Goal: Task Accomplishment & Management: Complete application form

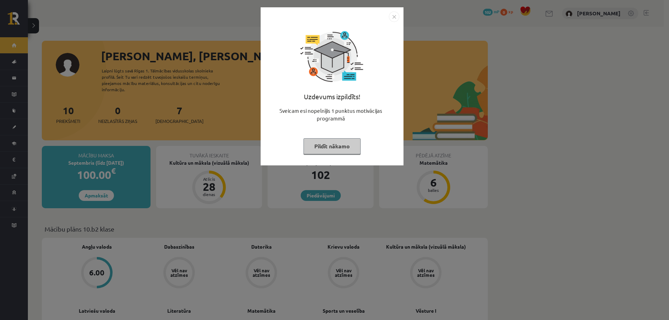
click at [396, 13] on img "Close" at bounding box center [394, 17] width 10 height 10
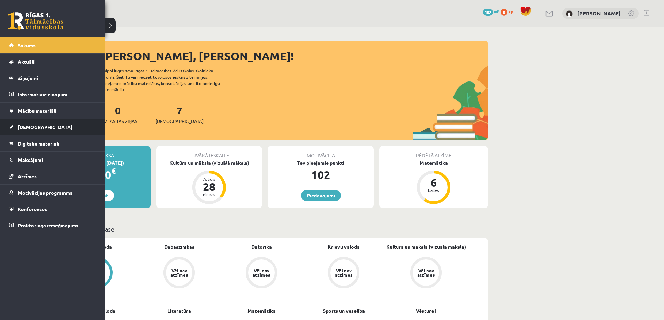
click at [39, 127] on span "[DEMOGRAPHIC_DATA]" at bounding box center [45, 127] width 55 height 6
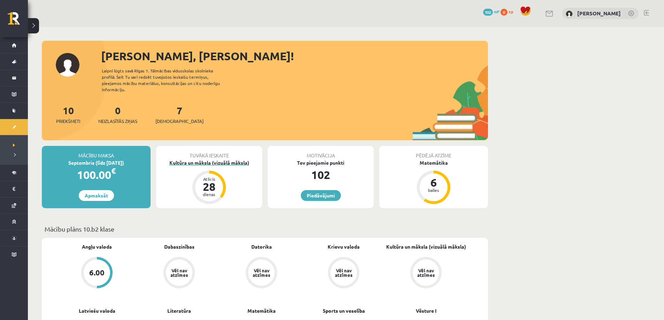
click at [215, 159] on div "Kultūra un māksla (vizuālā māksla)" at bounding box center [209, 162] width 106 height 7
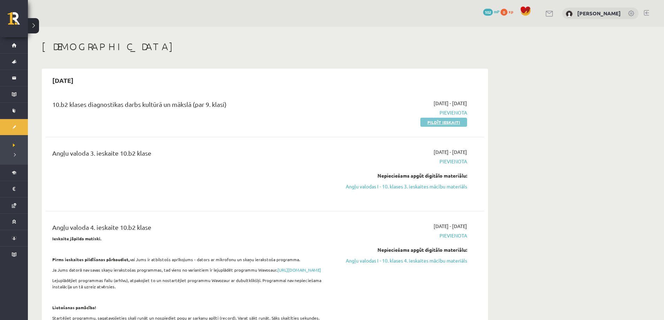
click at [443, 121] on link "Pildīt ieskaiti" at bounding box center [443, 122] width 47 height 9
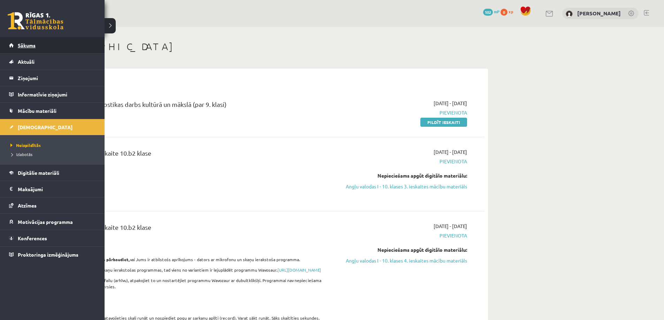
click at [21, 43] on span "Sākums" at bounding box center [27, 45] width 18 height 6
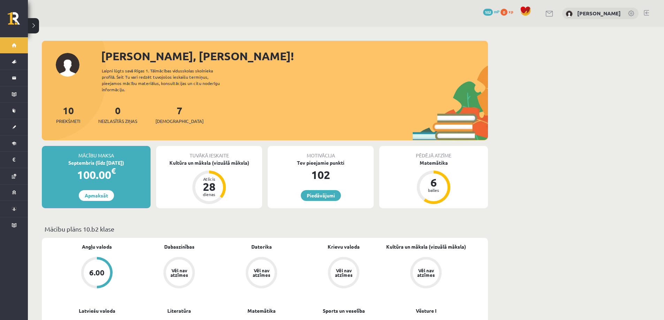
click at [164, 108] on div "7 Ieskaites" at bounding box center [179, 114] width 48 height 22
click at [169, 106] on link "7 Ieskaites" at bounding box center [179, 114] width 48 height 21
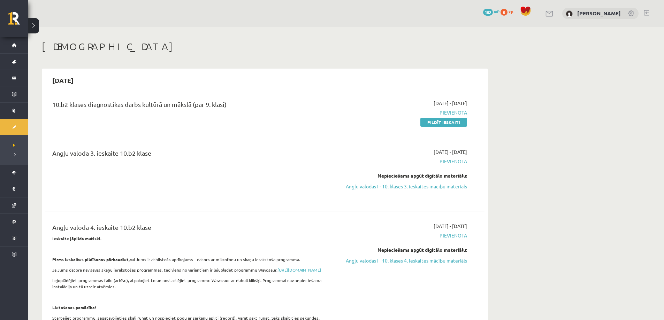
click at [434, 121] on link "Pildīt ieskaiti" at bounding box center [443, 122] width 47 height 9
click at [100, 78] on div "[DATE]" at bounding box center [264, 80] width 439 height 16
click at [325, 87] on div "[DATE]" at bounding box center [264, 80] width 439 height 16
drag, startPoint x: 62, startPoint y: 102, endPoint x: 217, endPoint y: 104, distance: 154.8
click at [213, 104] on div "10.b2 klases diagnostikas darbs kultūrā un mākslā (par 9. klasi)" at bounding box center [188, 106] width 273 height 13
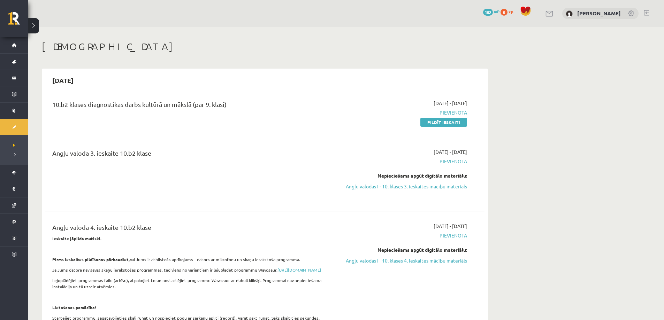
click at [254, 103] on div "10.b2 klases diagnostikas darbs kultūrā un mākslā (par 9. klasi)" at bounding box center [188, 106] width 273 height 13
drag, startPoint x: 227, startPoint y: 108, endPoint x: 62, endPoint y: 109, distance: 165.6
click at [62, 109] on div "10.b2 klases diagnostikas darbs kultūrā un mākslā (par 9. klasi)" at bounding box center [188, 106] width 273 height 13
click at [49, 104] on div "10.b2 klases diagnostikas darbs kultūrā un mākslā (par 9. klasi)" at bounding box center [188, 113] width 283 height 26
drag, startPoint x: 90, startPoint y: 106, endPoint x: 236, endPoint y: 104, distance: 146.1
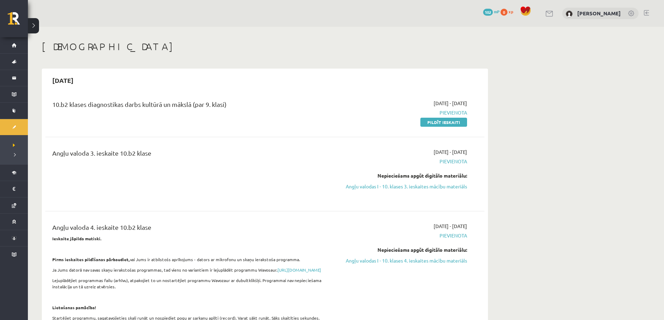
click at [236, 104] on div "10.b2 klases diagnostikas darbs kultūrā un mākslā (par 9. klasi)" at bounding box center [188, 113] width 283 height 26
click at [237, 104] on div "10.b2 klases diagnostikas darbs kultūrā un mākslā (par 9. klasi)" at bounding box center [188, 106] width 273 height 13
drag, startPoint x: 53, startPoint y: 101, endPoint x: 247, endPoint y: 105, distance: 194.5
click at [247, 105] on div "10.b2 klases diagnostikas darbs kultūrā un mākslā (par 9. klasi)" at bounding box center [188, 113] width 283 height 26
click at [255, 102] on div "10.b2 klases diagnostikas darbs kultūrā un mākslā (par 9. klasi)" at bounding box center [188, 106] width 273 height 13
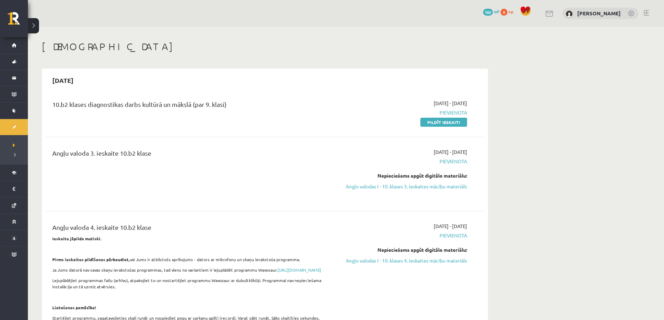
drag, startPoint x: 173, startPoint y: 109, endPoint x: 145, endPoint y: 109, distance: 27.5
click at [145, 109] on div "10.b2 klases diagnostikas darbs kultūrā un mākslā (par 9. klasi)" at bounding box center [188, 106] width 273 height 13
drag, startPoint x: 65, startPoint y: 103, endPoint x: 165, endPoint y: 106, distance: 100.1
click at [164, 106] on div "10.b2 klases diagnostikas darbs kultūrā un mākslā (par 9. klasi)" at bounding box center [188, 106] width 273 height 13
click at [365, 93] on div "10.b2 klases diagnostikas darbs kultūrā un mākslā (par 9. klasi) 2025-09-01 - 2…" at bounding box center [264, 113] width 439 height 40
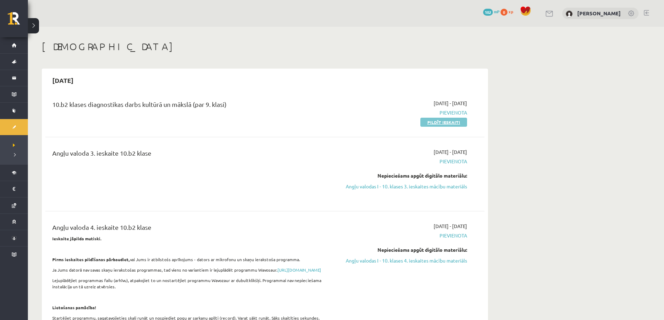
click at [451, 123] on link "Pildīt ieskaiti" at bounding box center [443, 122] width 47 height 9
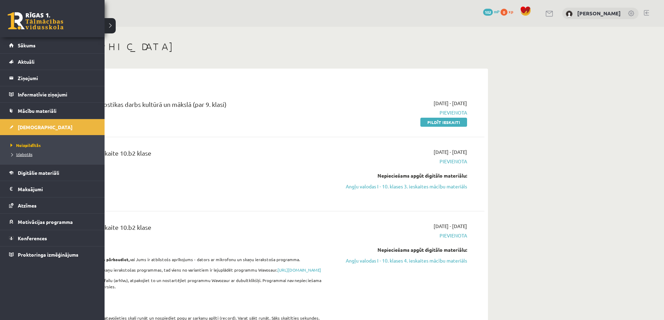
click at [26, 155] on span "Izlabotās" at bounding box center [21, 155] width 24 height 6
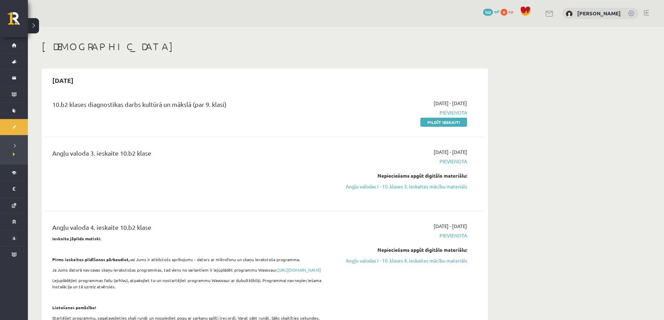
click at [440, 122] on link "Pildīt ieskaiti" at bounding box center [443, 122] width 47 height 9
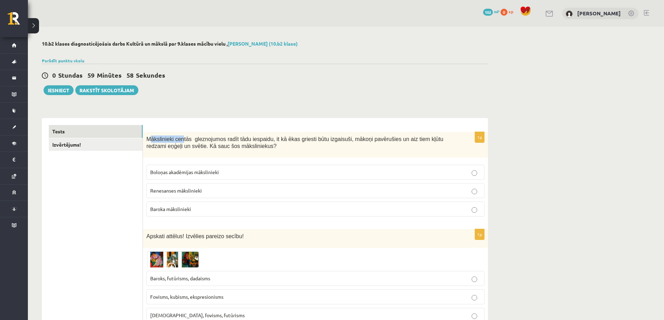
drag, startPoint x: 168, startPoint y: 139, endPoint x: 181, endPoint y: 140, distance: 12.6
click at [181, 140] on span "Mākslinieki centās gleznojumos radīt tādu iespaidu, it kā ēkas griesti būtu izg…" at bounding box center [294, 142] width 297 height 13
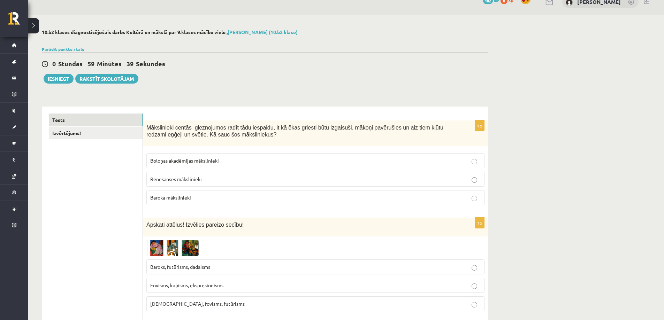
scroll to position [35, 0]
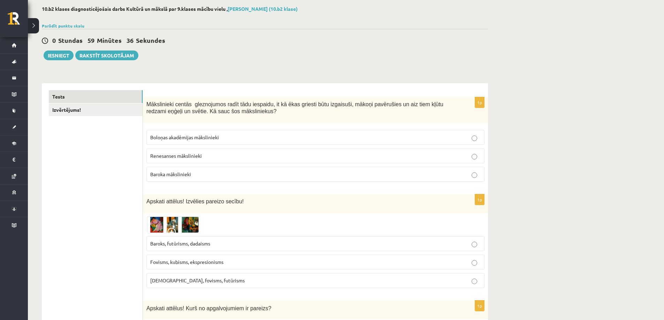
click at [160, 224] on img at bounding box center [172, 225] width 52 height 16
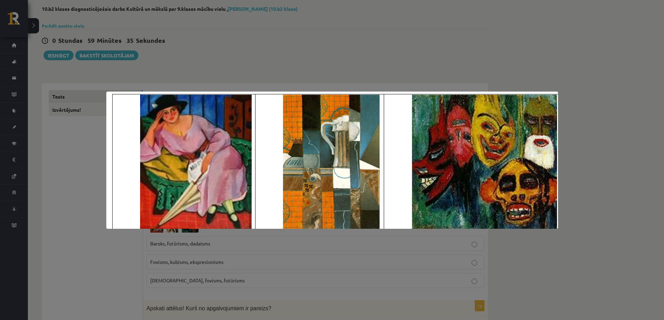
click at [84, 176] on div at bounding box center [332, 160] width 664 height 320
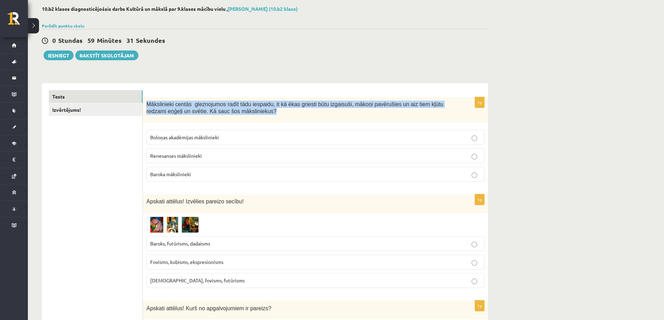
drag, startPoint x: 150, startPoint y: 103, endPoint x: 280, endPoint y: 110, distance: 130.9
click at [280, 110] on p "Mākslinieki centās gleznojumos radīt tādu iespaidu, it kā ēkas griesti būtu izg…" at bounding box center [297, 108] width 303 height 14
copy span "Mākslinieki centās gleznojumos radīt tādu iespaidu, it kā ēkas griesti būtu izg…"
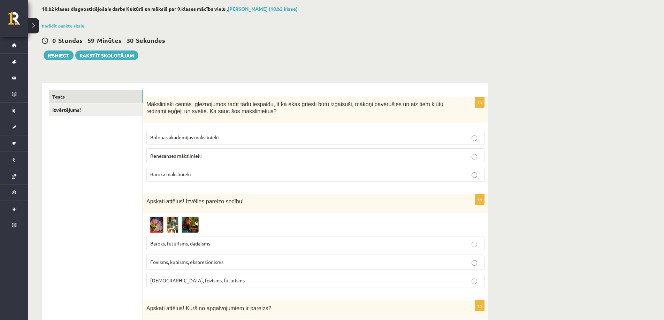
drag, startPoint x: 67, startPoint y: 170, endPoint x: 71, endPoint y: 170, distance: 4.2
click at [178, 177] on span "Baroka mākslinieki" at bounding box center [170, 174] width 41 height 6
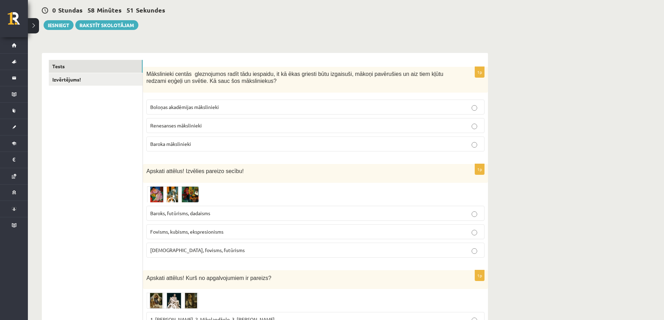
scroll to position [70, 0]
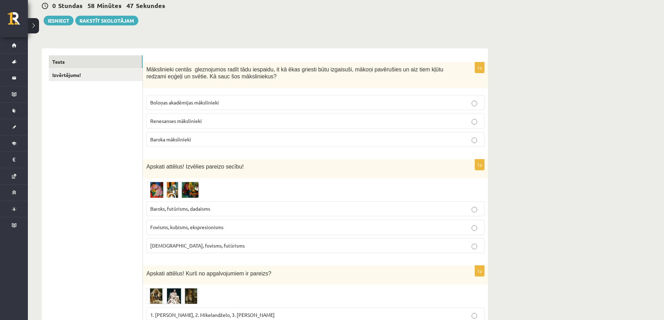
click at [155, 189] on img at bounding box center [172, 190] width 52 height 16
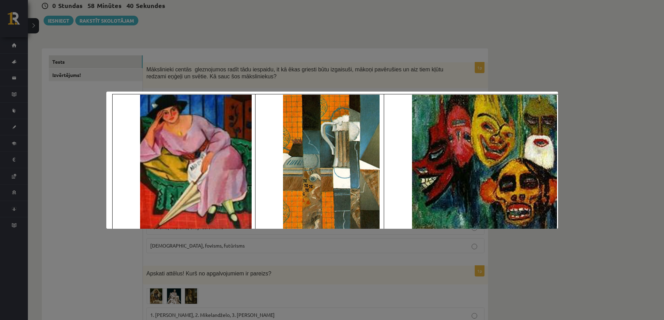
click at [589, 218] on div at bounding box center [332, 160] width 664 height 320
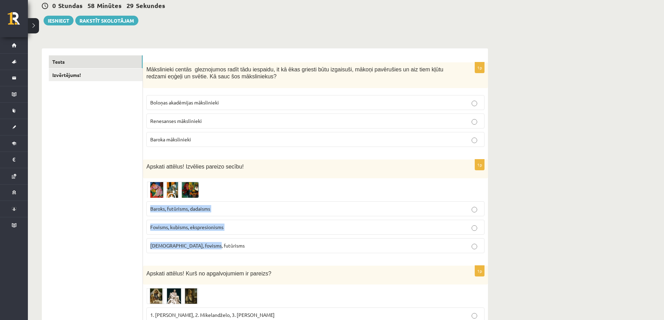
drag, startPoint x: 150, startPoint y: 208, endPoint x: 232, endPoint y: 244, distance: 90.1
click at [232, 244] on fieldset "Baroks, futūrisms, dadaisms Fovisms, kubisms, ekspresionisms Kubisms, fovisms, …" at bounding box center [315, 227] width 338 height 58
copy fieldset "Baroks, futūrisms, dadaisms Fovisms, kubisms, ekspresionisms Kubisms, fovisms, …"
click at [162, 188] on img at bounding box center [172, 190] width 52 height 16
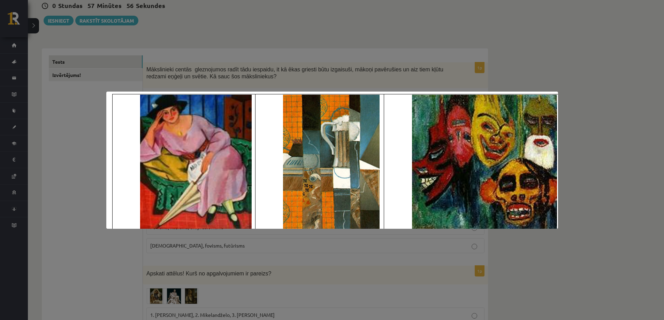
click at [110, 193] on img at bounding box center [332, 160] width 452 height 137
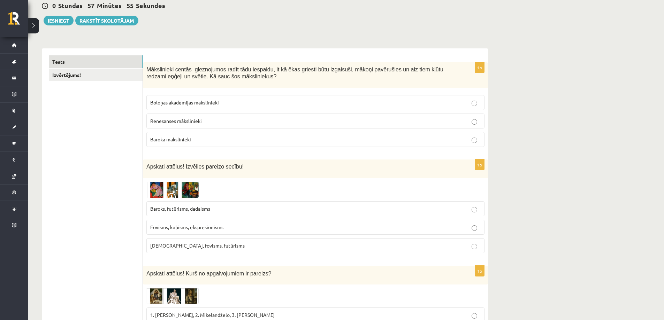
scroll to position [35, 0]
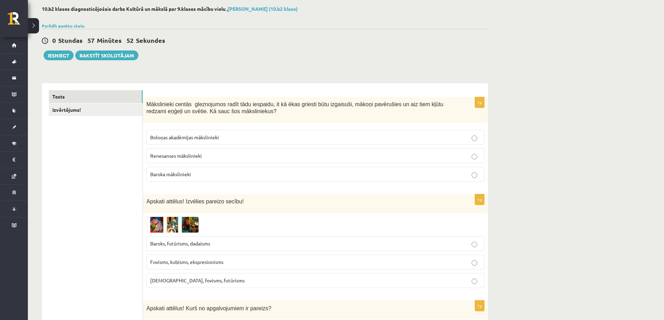
click at [168, 226] on img at bounding box center [172, 225] width 52 height 16
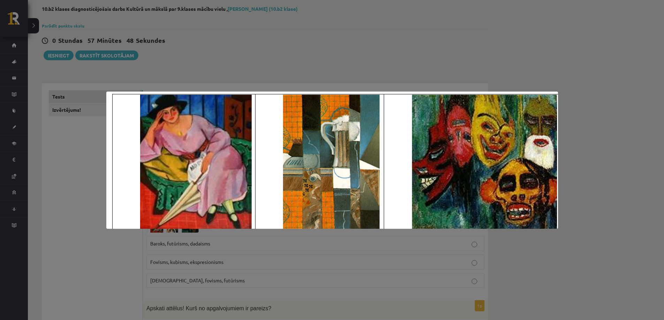
click at [524, 54] on div at bounding box center [332, 160] width 664 height 320
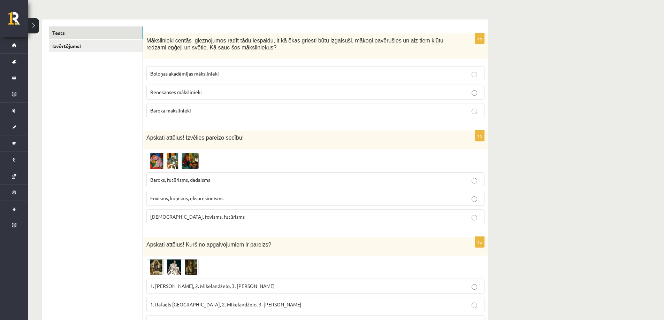
scroll to position [70, 0]
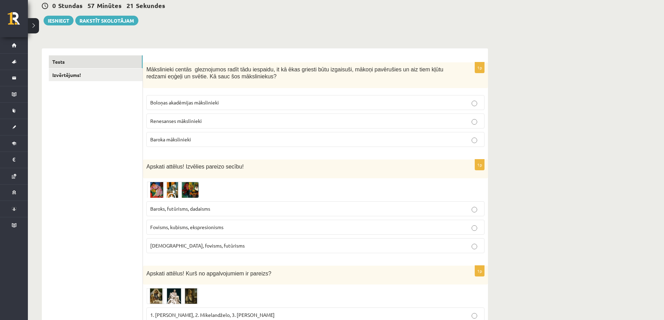
click at [163, 227] on span "Fovisms, kubisms, ekspresionisms" at bounding box center [186, 227] width 73 height 6
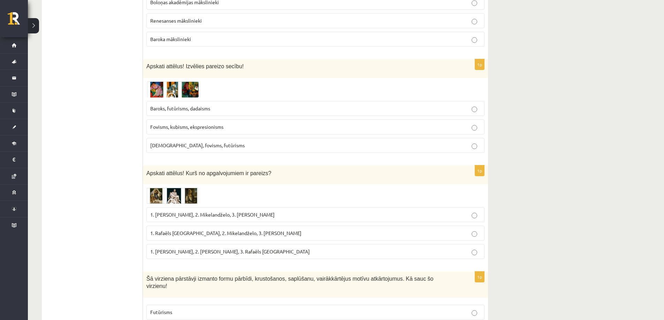
scroll to position [174, 0]
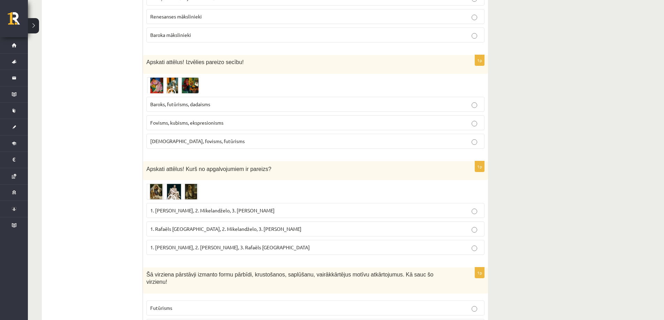
click at [158, 86] on img at bounding box center [172, 85] width 52 height 16
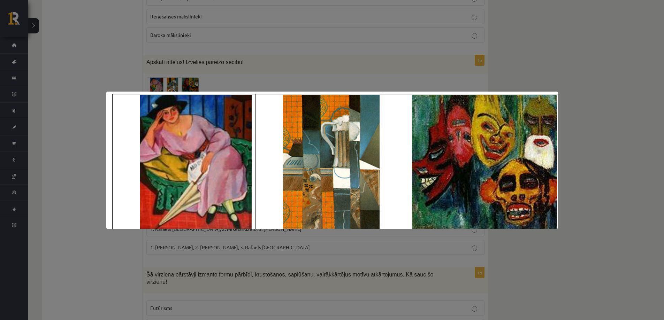
click at [48, 194] on div at bounding box center [332, 160] width 664 height 320
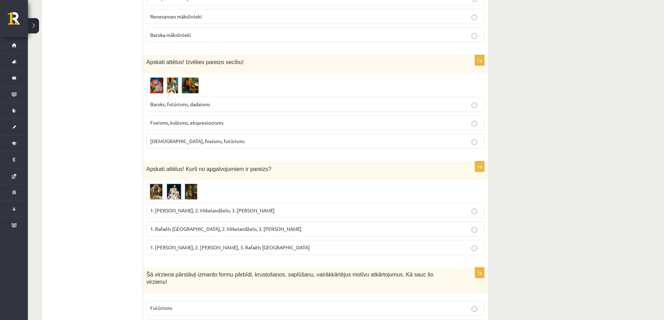
click at [157, 87] on img at bounding box center [172, 85] width 52 height 16
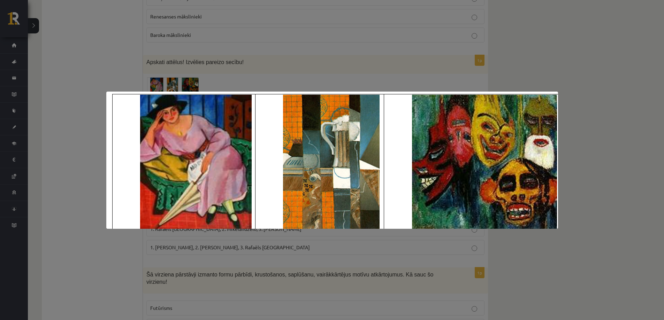
click at [613, 139] on div at bounding box center [332, 160] width 664 height 320
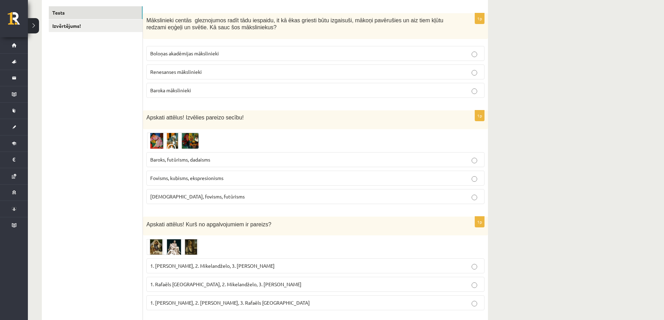
scroll to position [105, 0]
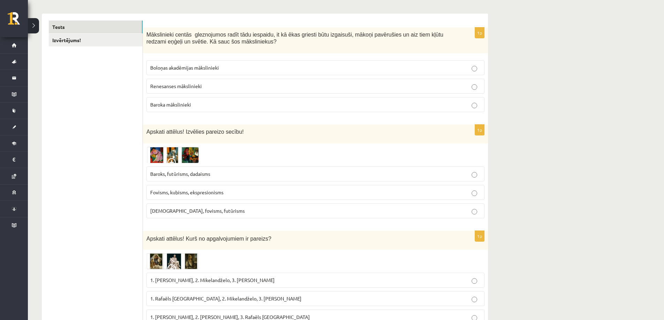
click at [153, 156] on img at bounding box center [172, 155] width 52 height 16
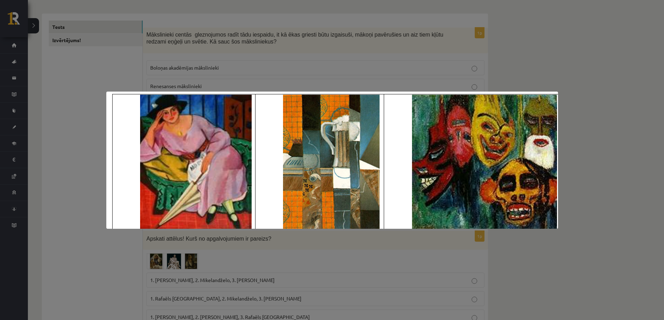
click at [587, 72] on div at bounding box center [332, 160] width 664 height 320
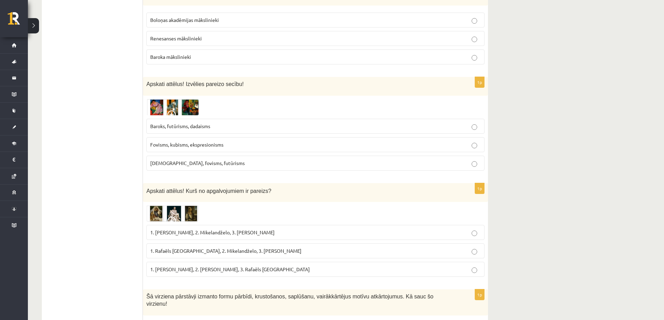
scroll to position [174, 0]
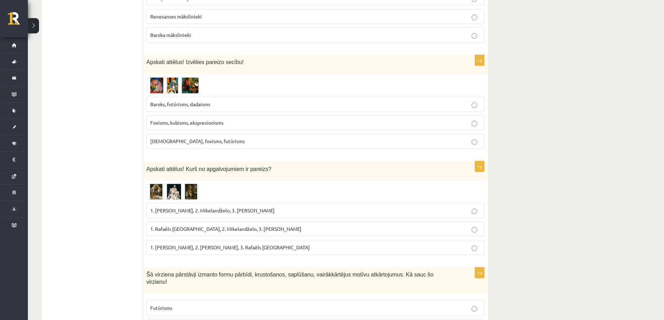
click at [155, 191] on img at bounding box center [172, 192] width 52 height 16
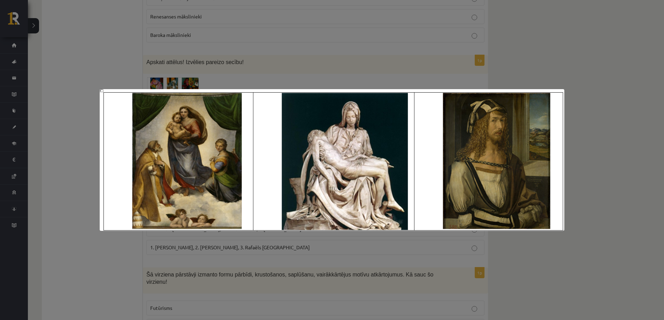
drag, startPoint x: 610, startPoint y: 212, endPoint x: 532, endPoint y: 208, distance: 78.2
click at [606, 210] on div at bounding box center [332, 160] width 664 height 320
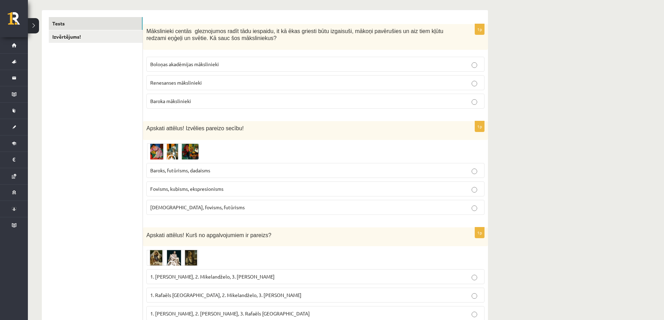
scroll to position [70, 0]
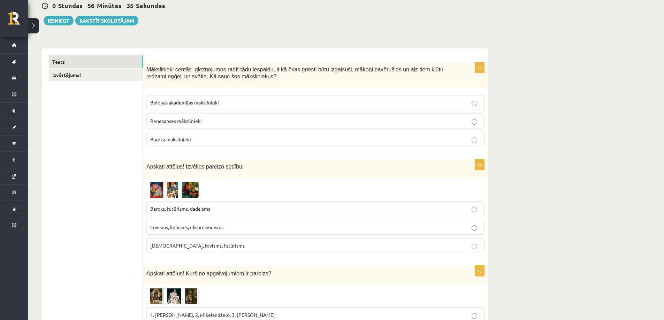
click at [161, 190] on img at bounding box center [172, 190] width 52 height 16
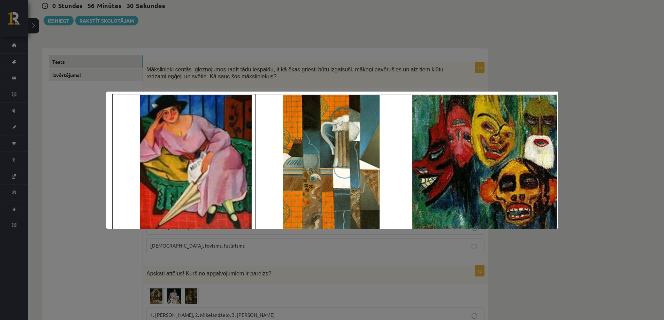
click at [631, 128] on div at bounding box center [332, 160] width 664 height 320
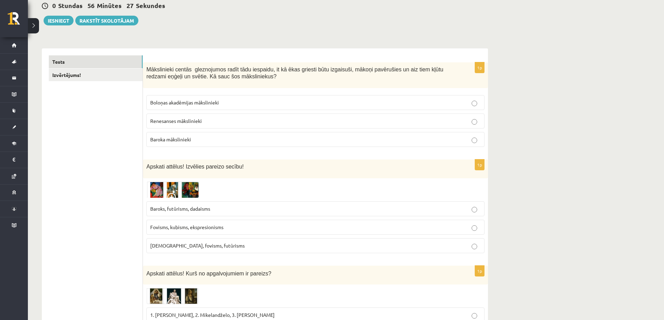
click at [175, 192] on img at bounding box center [172, 190] width 52 height 16
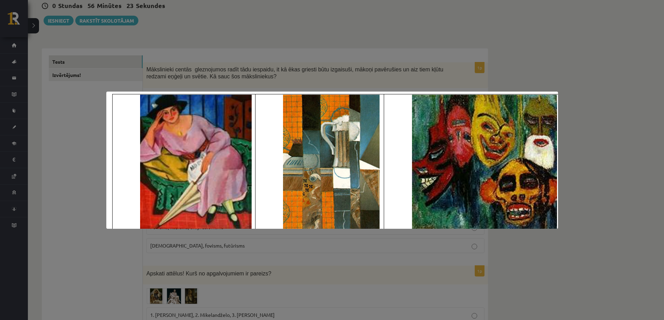
click at [575, 71] on div at bounding box center [332, 160] width 664 height 320
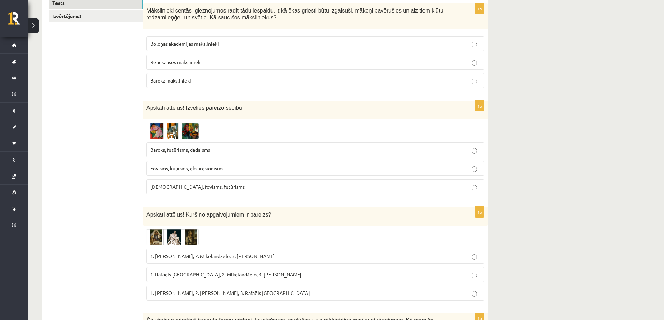
scroll to position [139, 0]
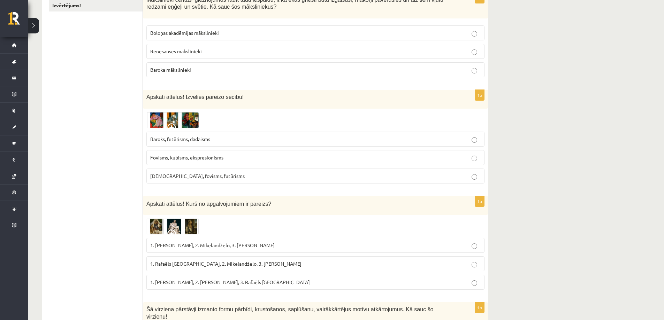
click at [152, 226] on img at bounding box center [172, 227] width 52 height 16
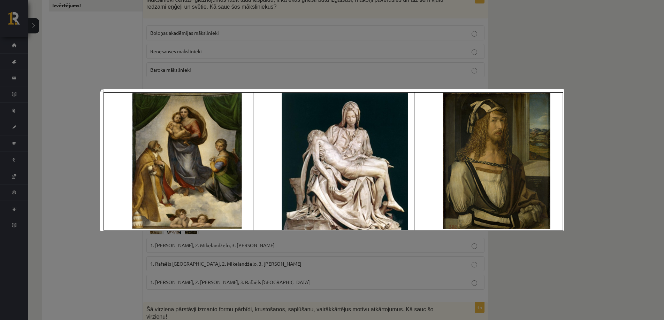
drag, startPoint x: 68, startPoint y: 253, endPoint x: 86, endPoint y: 243, distance: 20.8
click at [68, 253] on div at bounding box center [332, 160] width 664 height 320
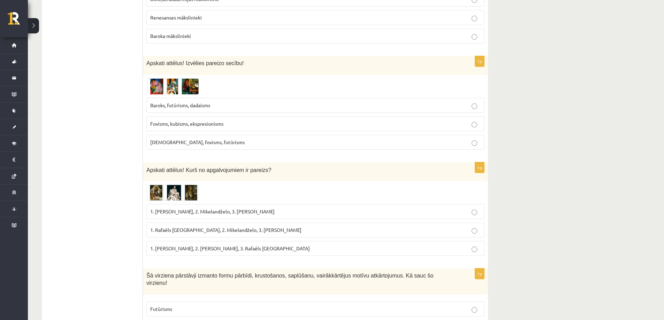
scroll to position [174, 0]
drag, startPoint x: 148, startPoint y: 208, endPoint x: 318, endPoint y: 252, distance: 176.0
click at [320, 252] on fieldset "1. Leonardo da Vinči, 2. Mikelandželo, 3. Albrehts Dīrers 1. Rafaēls Sancio da …" at bounding box center [315, 229] width 338 height 58
copy fieldset "1. Leonardo da Vinči, 2. Mikelandželo, 3. Albrehts Dīrers 1. Rafaēls Sancio da …"
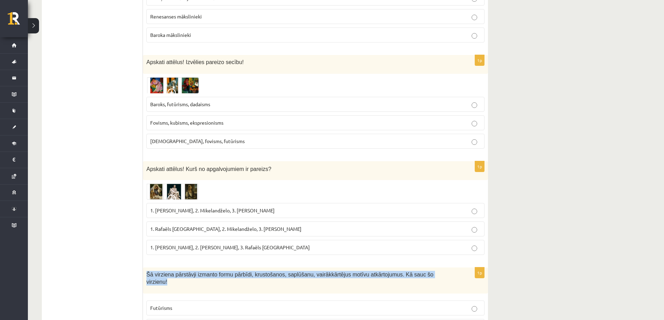
drag, startPoint x: 148, startPoint y: 274, endPoint x: 433, endPoint y: 277, distance: 284.8
click at [433, 277] on p "Šā virziena pārstāvji izmanto formu pārbīdi, krustošanos, saplūšanu, vairākkārt…" at bounding box center [297, 278] width 303 height 14
copy span "Šā virziena pārstāvji izmanto formu pārbīdi, krustošanos, saplūšanu, vairākkārt…"
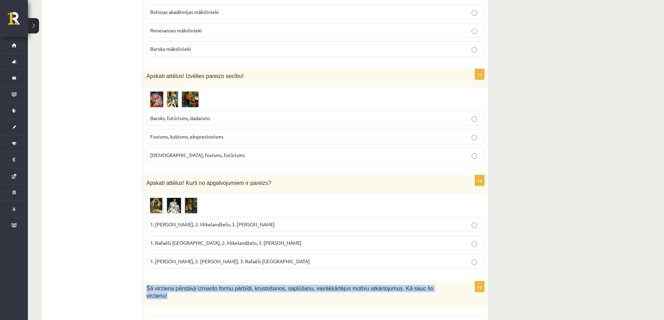
scroll to position [244, 0]
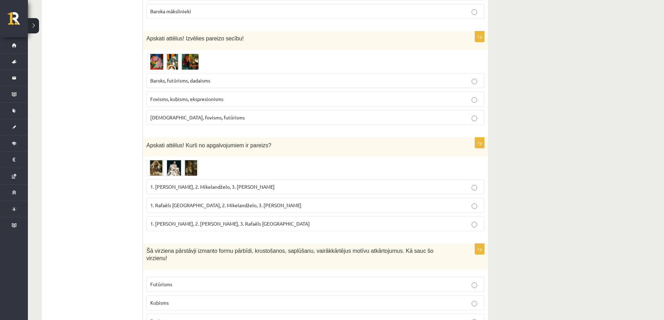
scroll to position [174, 0]
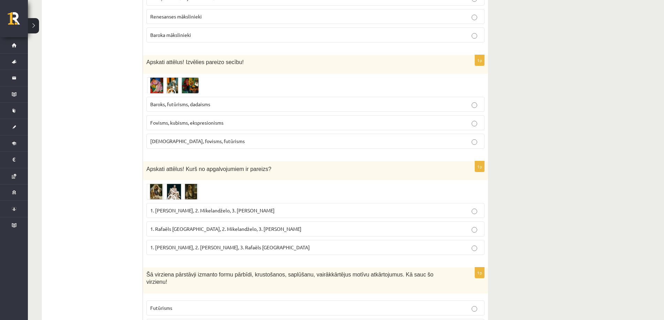
click at [198, 230] on span "1. Rafaēls Sancio da Urbīno, 2. Mikelandželo, 3. Albrehts Dīrers" at bounding box center [225, 229] width 151 height 6
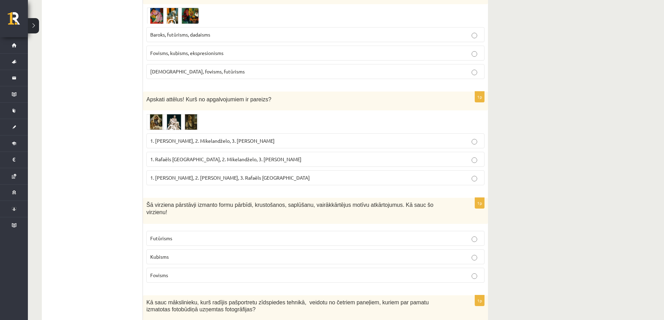
scroll to position [209, 0]
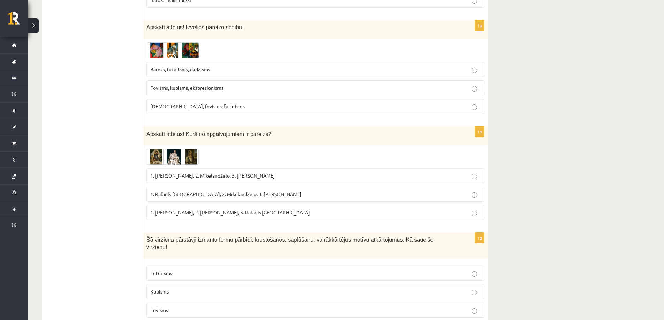
click at [161, 155] on img at bounding box center [172, 157] width 52 height 16
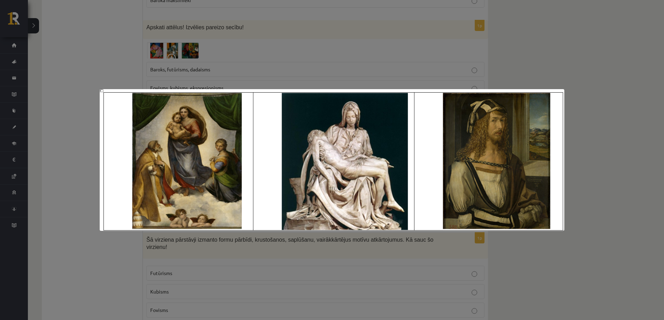
click at [582, 149] on div at bounding box center [332, 160] width 664 height 320
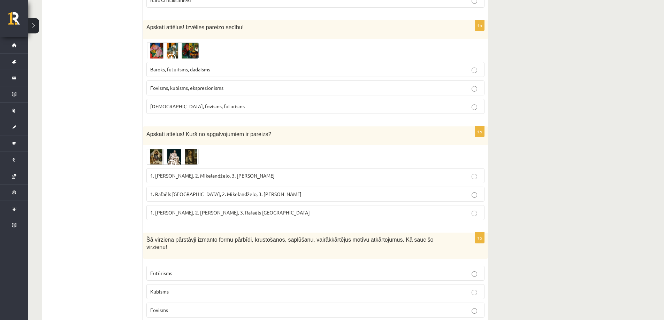
click at [150, 158] on img at bounding box center [172, 157] width 52 height 16
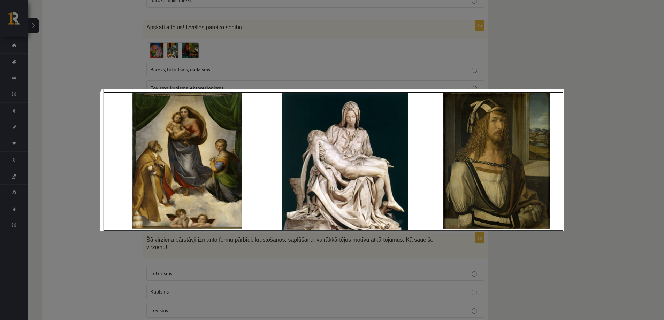
drag, startPoint x: 603, startPoint y: 81, endPoint x: 349, endPoint y: 13, distance: 263.6
click at [588, 75] on div at bounding box center [332, 160] width 664 height 320
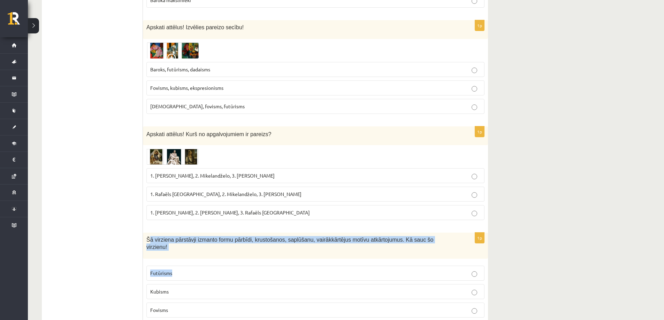
drag, startPoint x: 148, startPoint y: 239, endPoint x: 263, endPoint y: 244, distance: 115.1
click at [314, 257] on div "1p Šā virziena pārstāvji izmanto formu pārbīdi, krustošanos, saplūšanu, vairākk…" at bounding box center [315, 278] width 345 height 91
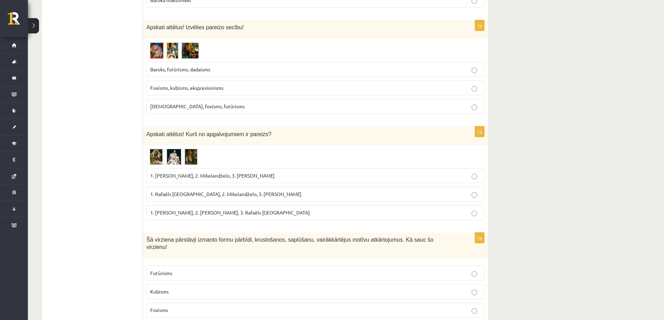
click at [146, 238] on div "Šā virziena pārstāvji izmanto formu pārbīdi, krustošanos, saplūšanu, vairākkārt…" at bounding box center [315, 246] width 345 height 26
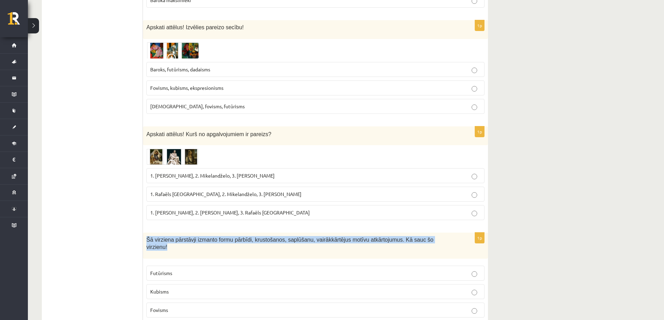
drag, startPoint x: 188, startPoint y: 244, endPoint x: 427, endPoint y: 237, distance: 239.6
click at [427, 237] on div "Šā virziena pārstāvji izmanto formu pārbīdi, krustošanos, saplūšanu, vairākkārt…" at bounding box center [315, 246] width 345 height 26
copy div "Šā virziena pārstāvji izmanto formu pārbīdi, krustošanos, saplūšanu, vairākkārt…"
drag, startPoint x: 149, startPoint y: 175, endPoint x: 307, endPoint y: 209, distance: 162.2
click at [307, 209] on fieldset "1. Leonardo da Vinči, 2. Mikelandželo, 3. Albrehts Dīrers 1. Rafaēls Sancio da …" at bounding box center [315, 194] width 338 height 58
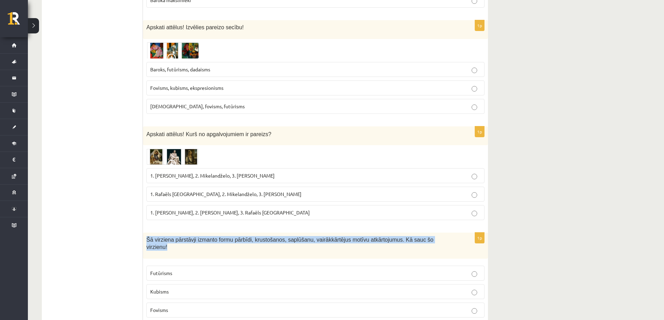
copy fieldset "1. Leonardo da Vinči, 2. Mikelandželo, 3. Albrehts Dīrers 1. Rafaēls Sancio da …"
click at [165, 159] on img at bounding box center [172, 157] width 52 height 16
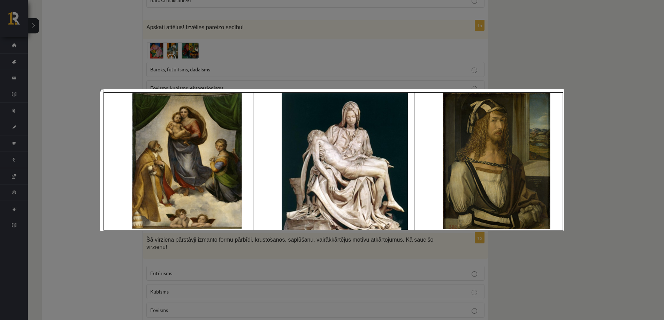
click at [623, 94] on div at bounding box center [332, 160] width 664 height 320
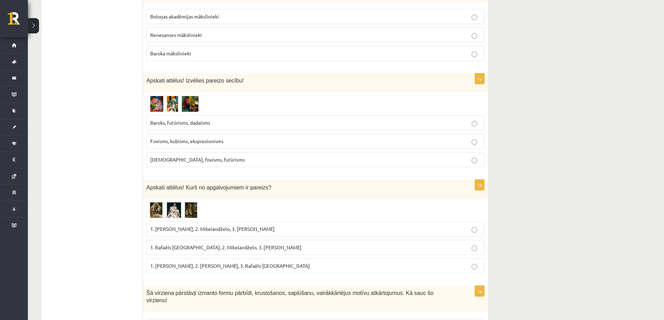
scroll to position [174, 0]
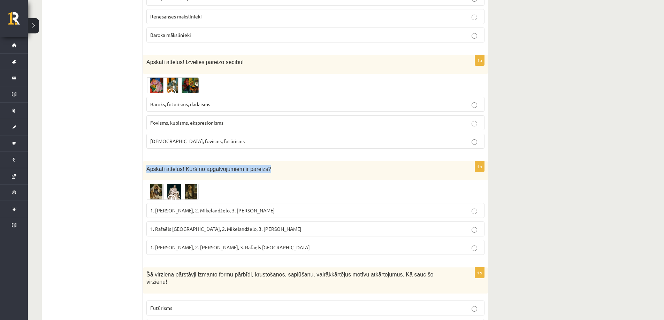
drag, startPoint x: 146, startPoint y: 169, endPoint x: 282, endPoint y: 170, distance: 135.6
click at [282, 170] on p "Apskati attēlus! Kurš no apgalvojumiem ir pareizs?" at bounding box center [297, 169] width 303 height 8
click at [159, 194] on img at bounding box center [172, 192] width 52 height 16
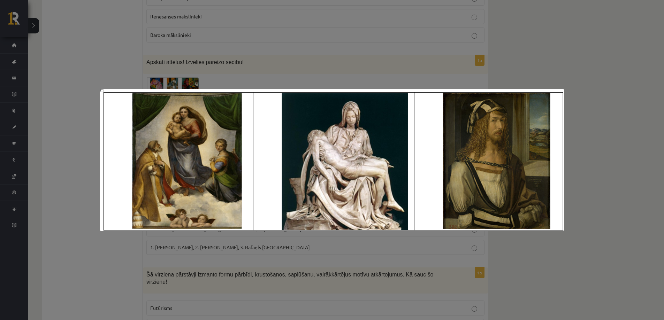
click at [65, 179] on div at bounding box center [332, 160] width 664 height 320
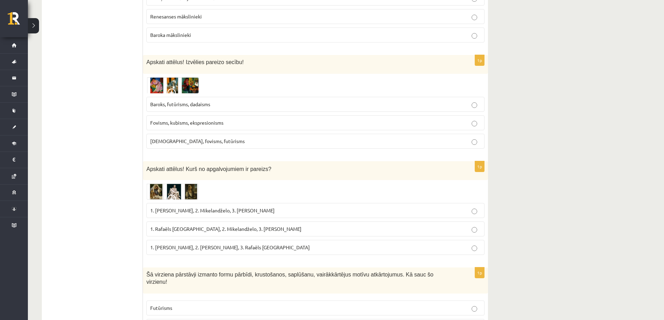
click at [158, 193] on img at bounding box center [172, 192] width 52 height 16
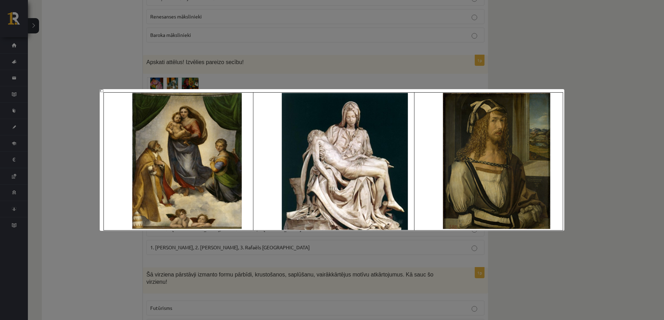
click at [12, 141] on div at bounding box center [332, 160] width 664 height 320
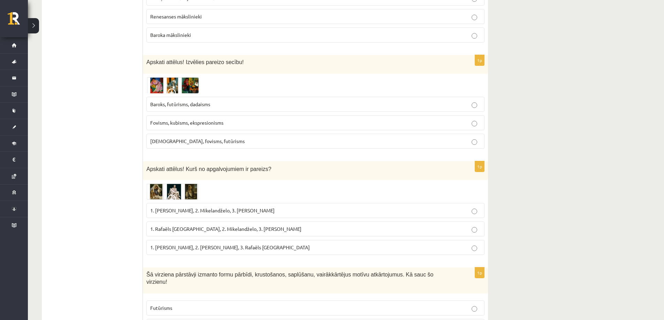
click at [152, 189] on img at bounding box center [172, 192] width 52 height 16
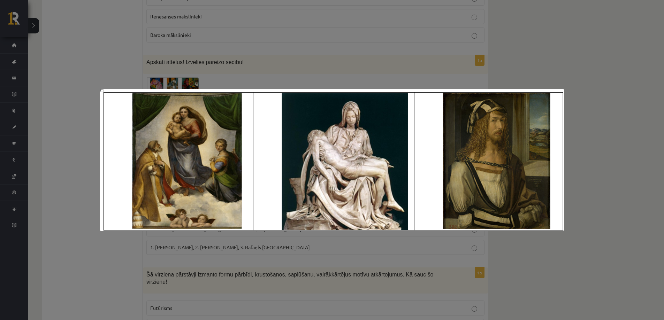
click at [173, 115] on img at bounding box center [332, 160] width 465 height 142
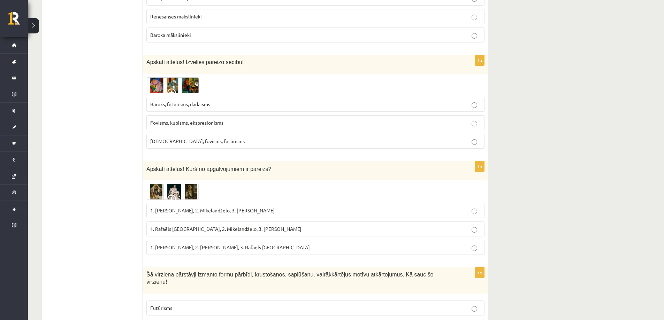
click at [158, 196] on img at bounding box center [172, 192] width 52 height 16
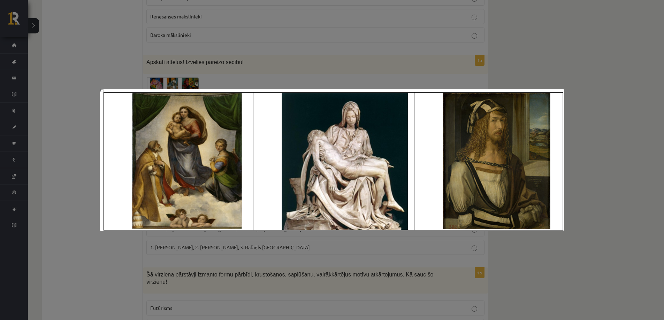
click at [71, 115] on div at bounding box center [332, 160] width 664 height 320
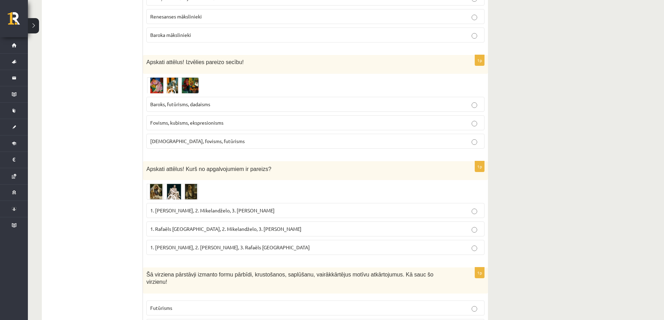
click at [234, 230] on span "1. Rafaēls Sancio da Urbīno, 2. Mikelandželo, 3. Albrehts Dīrers" at bounding box center [225, 229] width 151 height 6
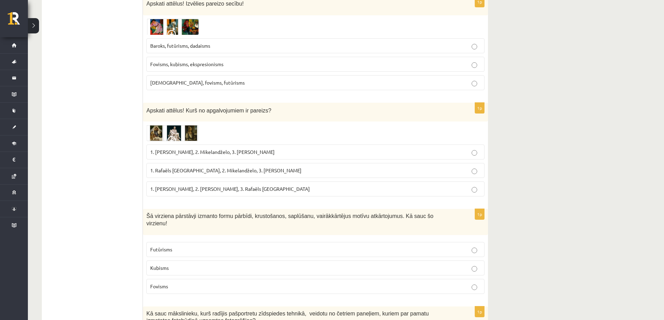
scroll to position [244, 0]
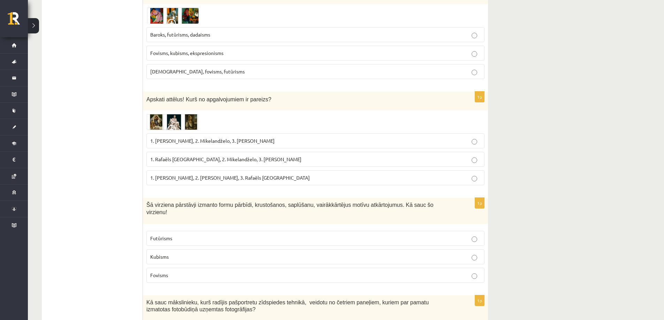
click at [165, 250] on label "Kubisms" at bounding box center [315, 257] width 338 height 15
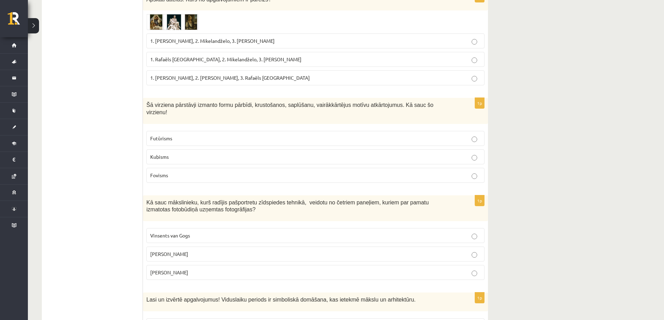
scroll to position [349, 0]
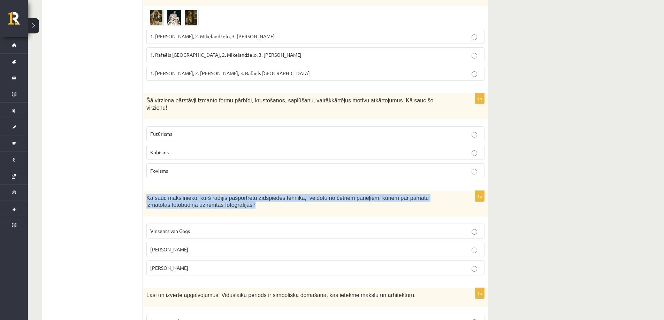
drag, startPoint x: 145, startPoint y: 189, endPoint x: 257, endPoint y: 199, distance: 112.7
click at [257, 199] on div "Kā sauc mākslinieku, kurš radījis pašportretu zīdspiedes tehnikā, veidotu no če…" at bounding box center [315, 204] width 345 height 26
copy span "Kā sauc mākslinieku, kurš radījis pašportretu zīdspiedes tehnikā, veidotu no če…"
drag, startPoint x: 145, startPoint y: 222, endPoint x: 196, endPoint y: 258, distance: 62.1
click at [196, 258] on div "1p Kā sauc mākslinieku, kurš radījis pašportretu zīdspiedes tehnikā, veidotu no…" at bounding box center [315, 236] width 345 height 91
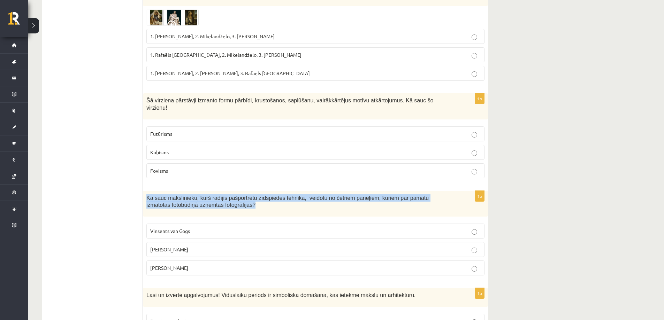
copy fieldset "Vinsents van Gogs Endijs Vorhols Miervaldis Polis"
click at [201, 265] on p "Miervaldis Polis" at bounding box center [315, 268] width 330 height 7
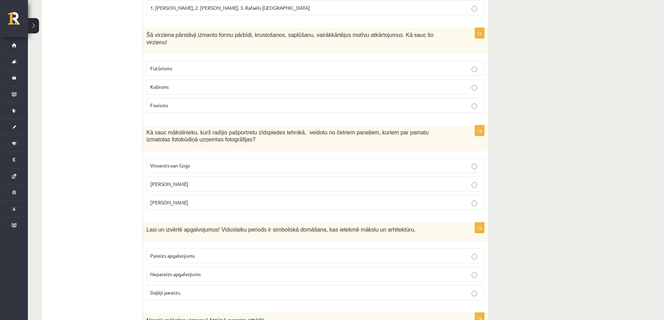
scroll to position [418, 0]
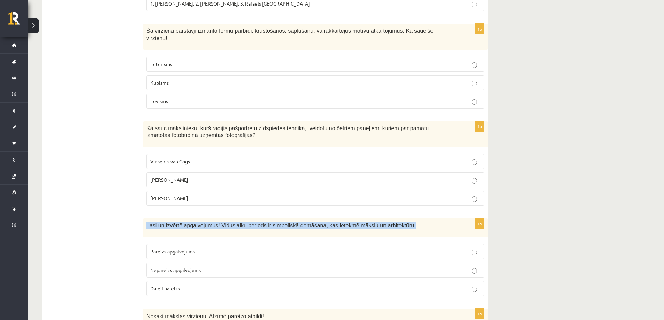
drag, startPoint x: 145, startPoint y: 216, endPoint x: 391, endPoint y: 216, distance: 246.4
click at [391, 219] on div "Lasi un izvērtē apgalvojumus! Viduslaiku periods ir simboliskā domāšana, kas ie…" at bounding box center [315, 228] width 345 height 19
copy span "Lasi un izvērtē apgalvojumus! Viduslaiku periods ir simboliskā domāšana, kas ie…"
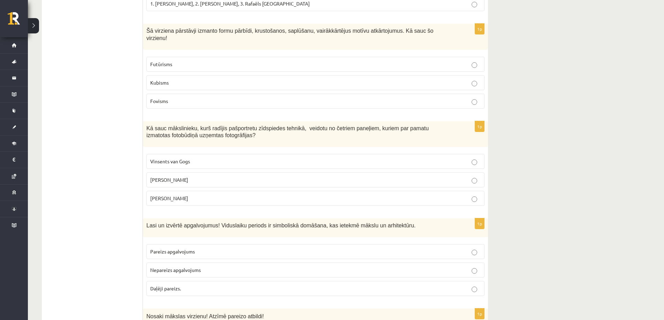
click at [177, 249] on span "Pareizs apgalvojums" at bounding box center [172, 252] width 45 height 6
drag, startPoint x: 150, startPoint y: 241, endPoint x: 204, endPoint y: 274, distance: 63.7
click at [205, 276] on fieldset "Pareizs apgalvojums Nepareizs apgalvojums Daļēji pareizs." at bounding box center [315, 270] width 338 height 58
copy fieldset "Pareizs apgalvojums Nepareizs apgalvojums Daļēji pareizs."
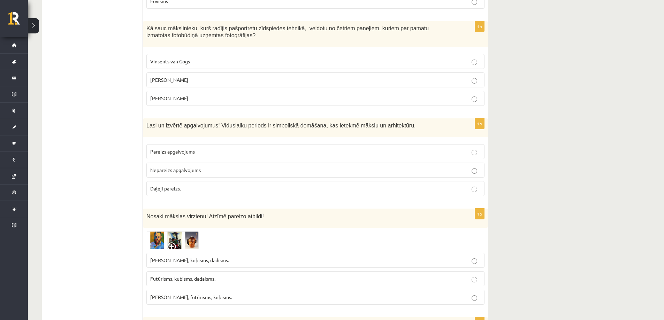
scroll to position [523, 0]
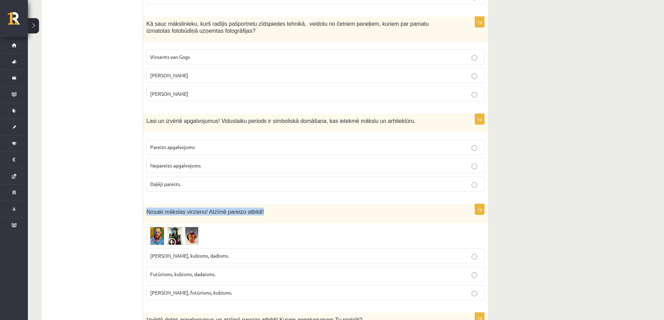
drag, startPoint x: 146, startPoint y: 204, endPoint x: 256, endPoint y: 212, distance: 109.7
click at [256, 212] on div "Nosaki mākslas virzienu! Atzīmē pareizo atbildi!" at bounding box center [315, 213] width 345 height 19
click at [160, 227] on img at bounding box center [172, 236] width 52 height 18
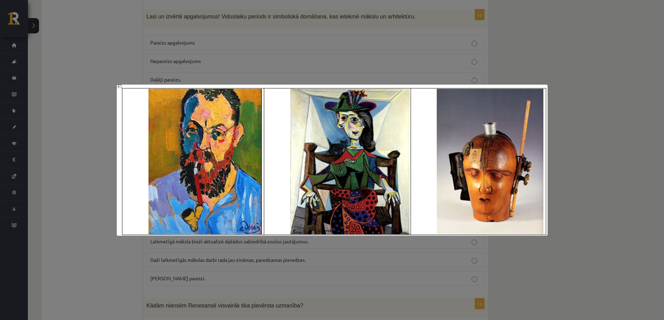
click at [80, 215] on div at bounding box center [332, 160] width 664 height 320
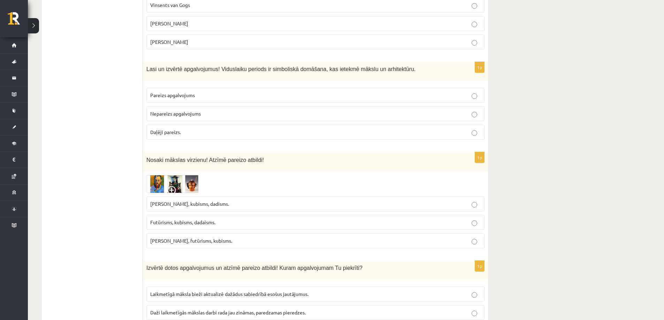
scroll to position [558, 0]
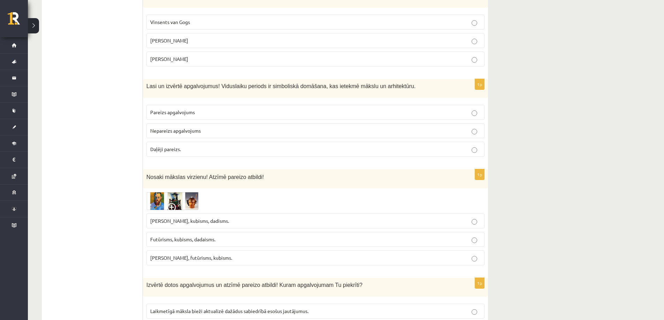
drag, startPoint x: 148, startPoint y: 212, endPoint x: 196, endPoint y: 239, distance: 54.6
click at [144, 215] on div "1p Nosaki mākslas virzienu! Atzīmē pareizo atbildi! Fovisms, kubisms, dadisms. …" at bounding box center [315, 220] width 345 height 102
drag, startPoint x: 151, startPoint y: 213, endPoint x: 212, endPoint y: 247, distance: 70.2
click at [212, 247] on fieldset "Fovisms, kubisms, dadisms. Futūrisms, kubisms, dadaisms. Fovisms, futūrisms, ku…" at bounding box center [315, 239] width 338 height 58
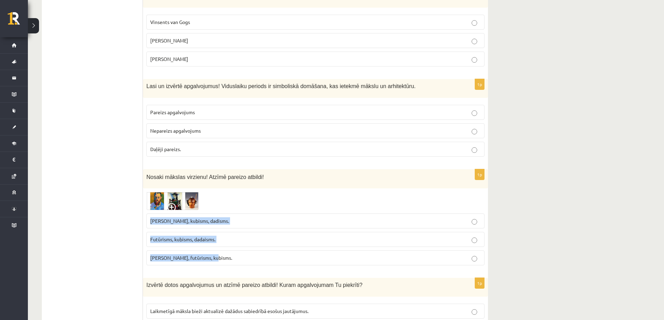
click at [162, 193] on img at bounding box center [172, 201] width 52 height 18
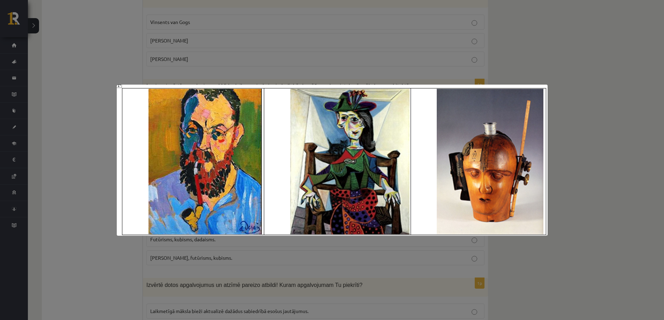
click at [81, 221] on div at bounding box center [332, 160] width 664 height 320
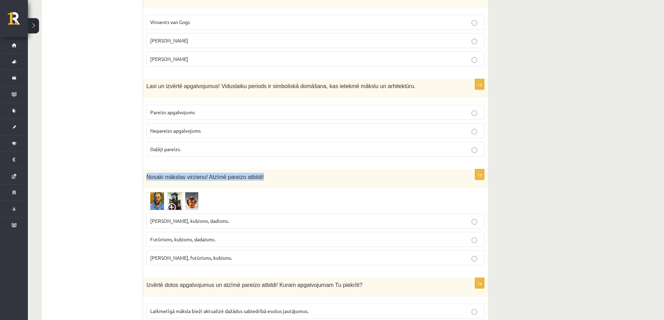
drag, startPoint x: 145, startPoint y: 168, endPoint x: 262, endPoint y: 167, distance: 117.1
click at [262, 169] on div "Nosaki mākslas virzienu! Atzīmē pareizo atbildi!" at bounding box center [315, 178] width 345 height 19
click at [158, 195] on img at bounding box center [172, 201] width 52 height 18
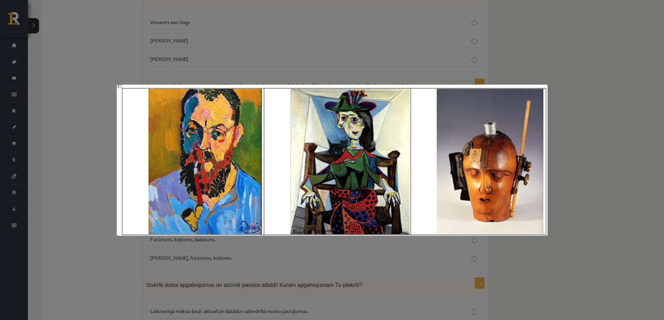
click at [64, 228] on div at bounding box center [332, 160] width 664 height 320
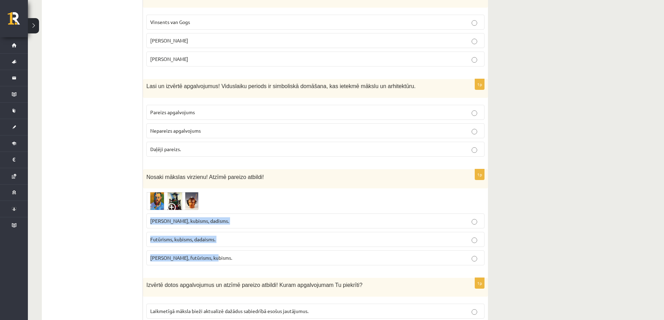
drag, startPoint x: 221, startPoint y: 223, endPoint x: 226, endPoint y: 249, distance: 26.1
click at [226, 249] on fieldset "Fovisms, kubisms, dadisms. Futūrisms, kubisms, dadaisms. Fovisms, futūrisms, ku…" at bounding box center [315, 239] width 338 height 58
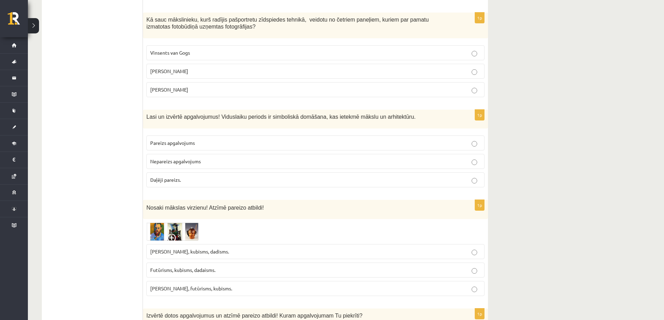
scroll to position [523, 0]
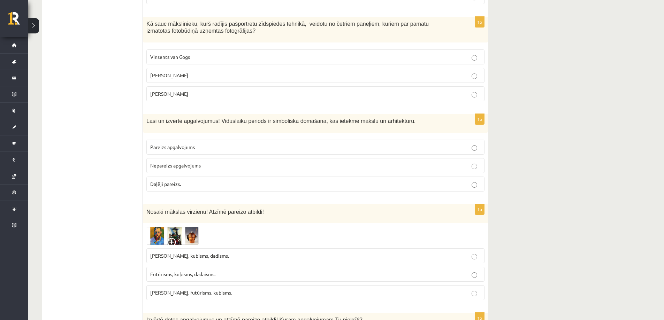
click at [158, 232] on img at bounding box center [172, 236] width 52 height 18
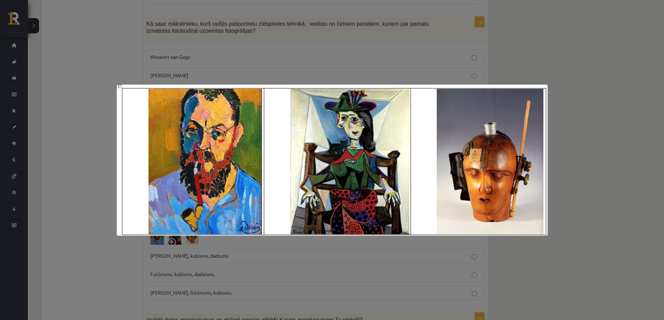
click at [85, 231] on div at bounding box center [332, 160] width 664 height 320
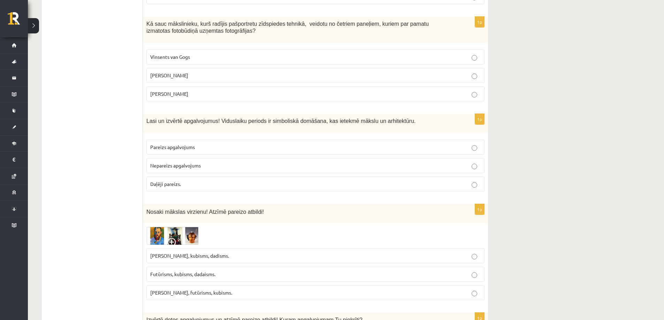
click at [161, 253] on span "Fovisms, kubisms, dadisms." at bounding box center [189, 256] width 79 height 6
click at [221, 271] on p "Futūrisms, kubisms, dadaisms." at bounding box center [315, 274] width 330 height 7
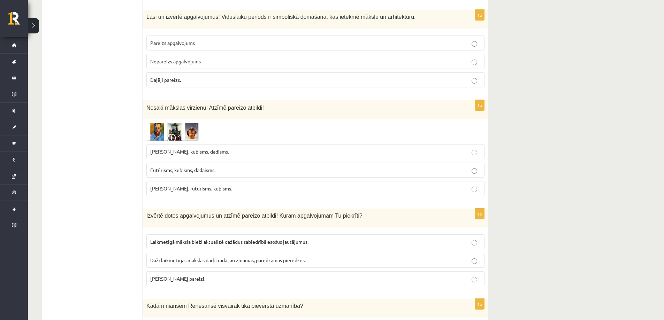
scroll to position [627, 0]
drag, startPoint x: 145, startPoint y: 207, endPoint x: 352, endPoint y: 218, distance: 207.7
click at [352, 218] on div "Izvērtē dotos apgalvojumus un atzīmē pareizo atbildi! Kuram apgalvojumam Tu pie…" at bounding box center [315, 217] width 345 height 19
drag, startPoint x: 170, startPoint y: 234, endPoint x: 273, endPoint y: 269, distance: 108.8
click at [273, 269] on div "1p Izvērtē dotos apgalvojumus un atzīmē pareizo atbildi! Kuram apgalvojumam Tu …" at bounding box center [315, 249] width 345 height 83
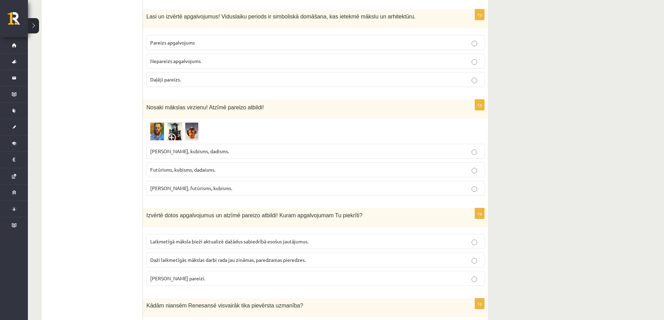
click at [187, 275] on span "Abi apgalvojumi pareizi." at bounding box center [177, 278] width 55 height 6
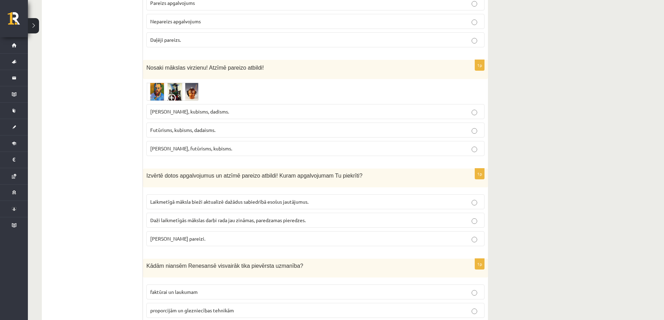
scroll to position [697, 0]
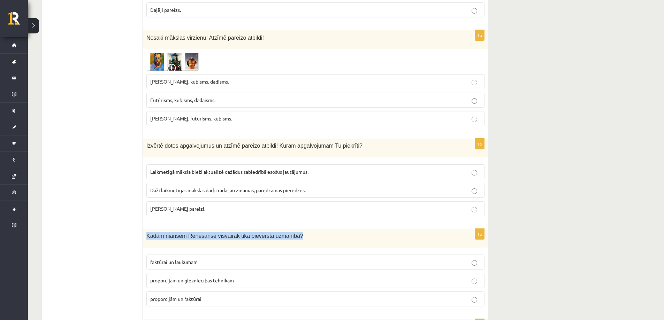
drag, startPoint x: 145, startPoint y: 228, endPoint x: 302, endPoint y: 235, distance: 157.0
click at [302, 235] on div "Kādām niansēm Renesansē visvairāk tika pievērsta uzmanība?" at bounding box center [315, 238] width 345 height 19
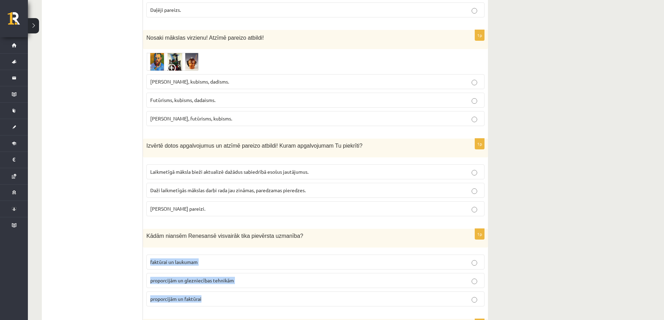
drag, startPoint x: 147, startPoint y: 251, endPoint x: 227, endPoint y: 287, distance: 88.4
click at [227, 287] on fieldset "faktūrai un laukumam proporcijām un glezniecības tehnikām proporcijām un faktūr…" at bounding box center [315, 280] width 338 height 58
click at [195, 277] on span "proporcijām un glezniecības tehnikām" at bounding box center [192, 280] width 84 height 6
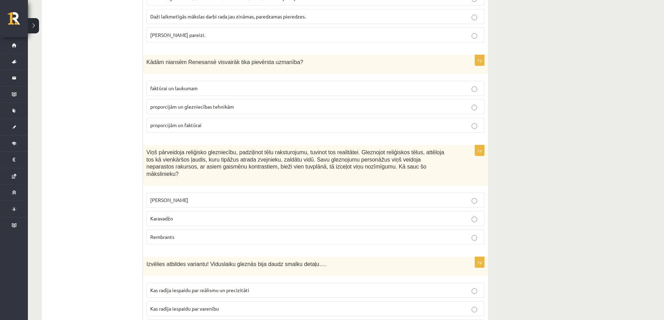
scroll to position [871, 0]
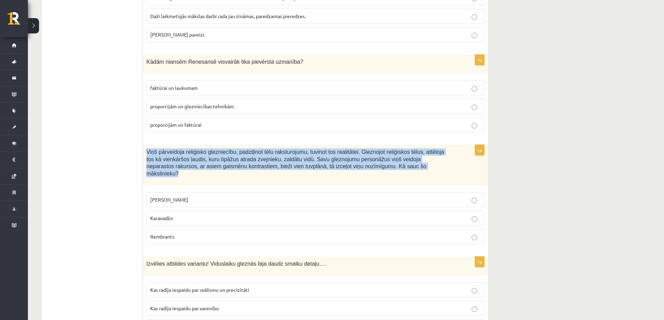
drag, startPoint x: 146, startPoint y: 144, endPoint x: 362, endPoint y: 170, distance: 217.0
click at [362, 170] on div "Viņš pārveidoja reliģisko glezniecību, padziļinot tēlu raksturojumu, tuvinot to…" at bounding box center [315, 165] width 345 height 40
drag, startPoint x: 144, startPoint y: 182, endPoint x: 197, endPoint y: 212, distance: 60.3
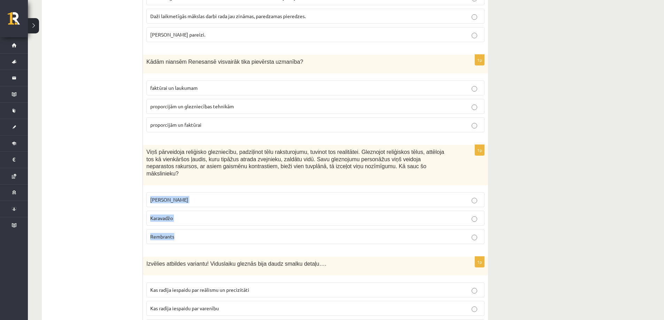
drag, startPoint x: 150, startPoint y: 185, endPoint x: 197, endPoint y: 217, distance: 56.7
click at [197, 217] on fieldset "Leonardo da Vinči Karavadžo Rembrants" at bounding box center [315, 218] width 338 height 58
click at [190, 215] on p "Karavadžo" at bounding box center [315, 218] width 330 height 7
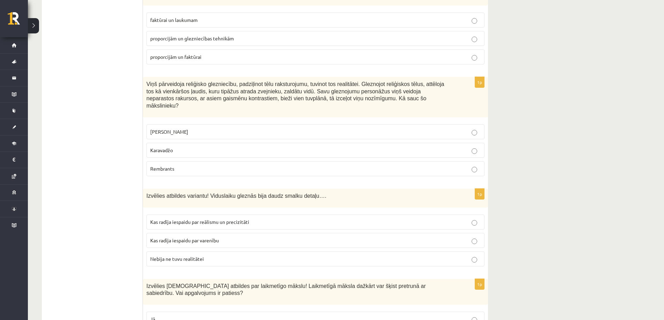
scroll to position [941, 0]
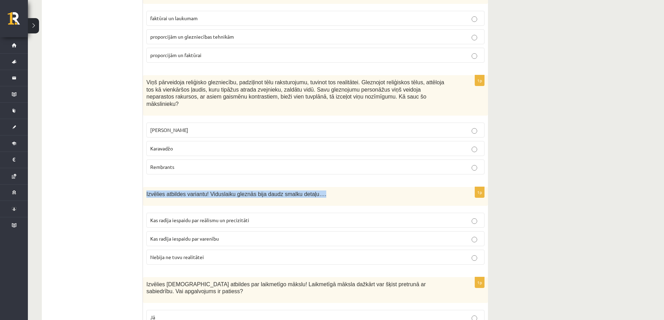
drag, startPoint x: 146, startPoint y: 180, endPoint x: 313, endPoint y: 186, distance: 167.4
click at [313, 187] on div "Izvēlies atbildes variantu! Viduslaiku gleznās bija daudz smalku detaļu…." at bounding box center [315, 196] width 345 height 19
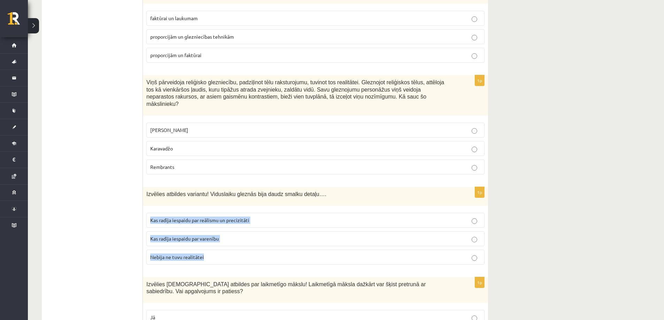
drag, startPoint x: 163, startPoint y: 206, endPoint x: 230, endPoint y: 238, distance: 74.2
click at [230, 238] on fieldset "Kas radīja iespaidu par reālismu un precizitāti Kas radīja iespaidu par varenīb…" at bounding box center [315, 238] width 338 height 58
click at [228, 235] on p "Kas radīja iespaidu par varenību" at bounding box center [315, 238] width 330 height 7
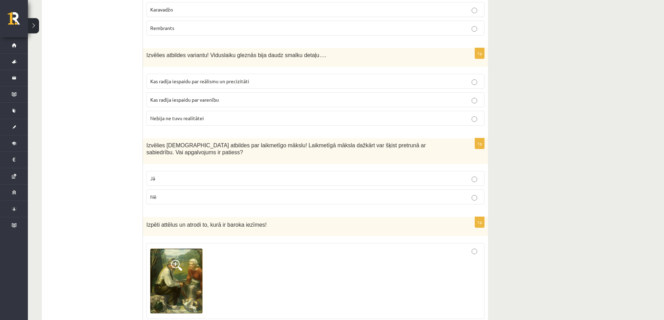
scroll to position [1081, 0]
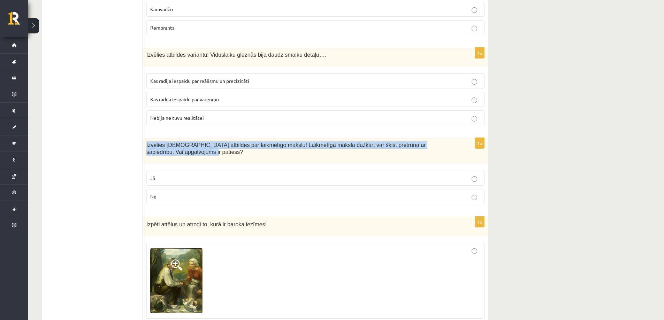
drag, startPoint x: 146, startPoint y: 133, endPoint x: 317, endPoint y: 143, distance: 171.1
click at [317, 143] on div "Izvēlies pareizās atbildes par laikmetīgo mākslu! Laikmetīgā māksla dažkārt var…" at bounding box center [315, 151] width 345 height 26
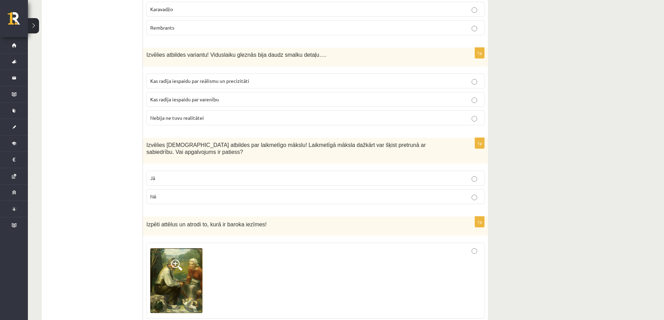
click at [157, 175] on p "Jā" at bounding box center [315, 178] width 330 height 7
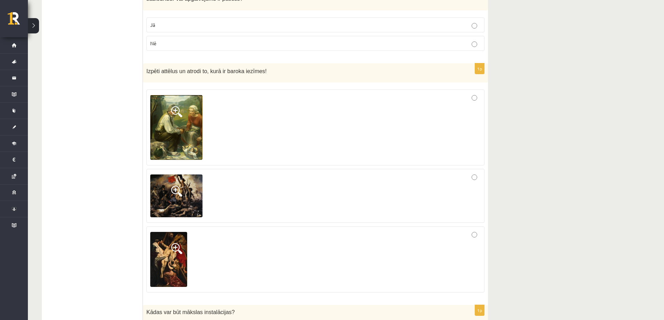
scroll to position [1220, 0]
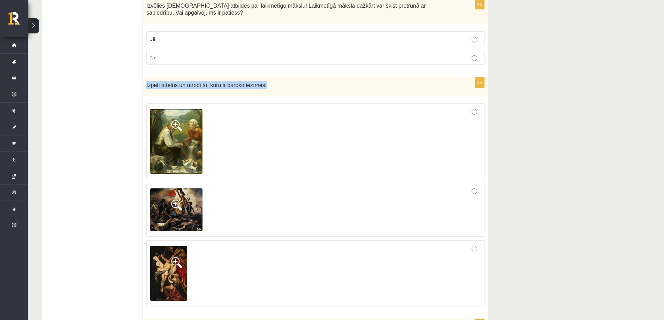
drag, startPoint x: 147, startPoint y: 71, endPoint x: 273, endPoint y: 71, distance: 126.2
click at [273, 81] on p "Izpēti attēlus un atrodi to, kurā ir baroka iezīmes!" at bounding box center [297, 85] width 303 height 8
click at [175, 120] on span at bounding box center [176, 125] width 11 height 11
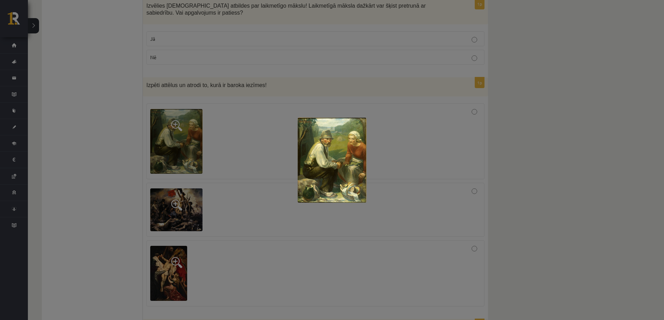
click at [176, 190] on div at bounding box center [332, 160] width 664 height 320
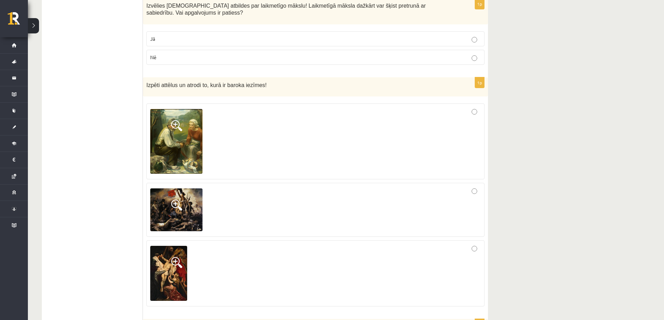
click at [176, 200] on span at bounding box center [176, 205] width 11 height 11
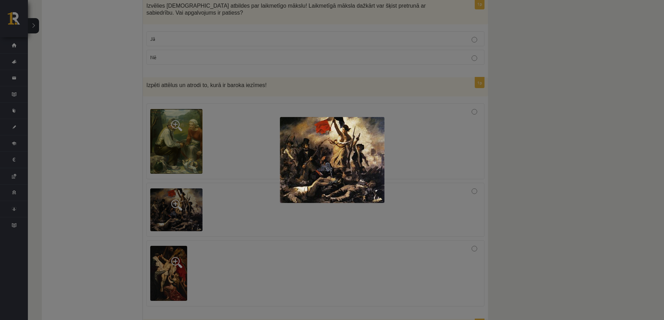
click at [186, 264] on div at bounding box center [332, 160] width 664 height 320
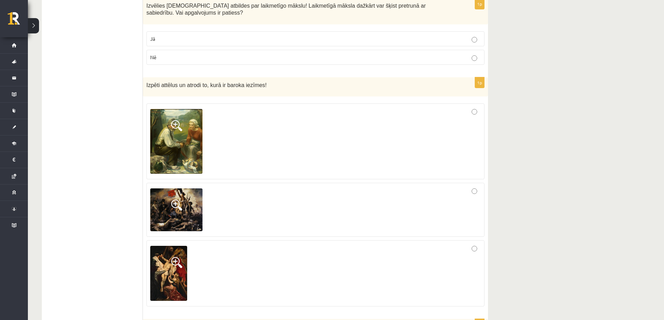
click at [172, 257] on span at bounding box center [176, 262] width 11 height 11
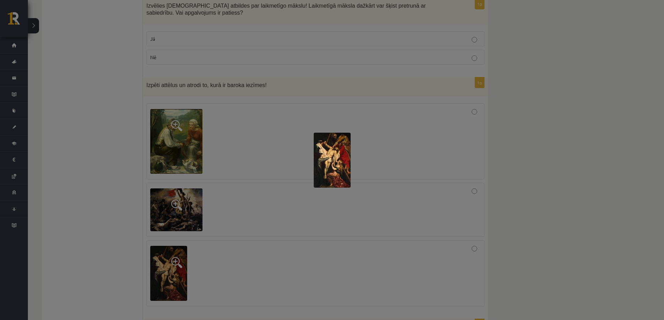
click at [209, 224] on div at bounding box center [332, 160] width 664 height 320
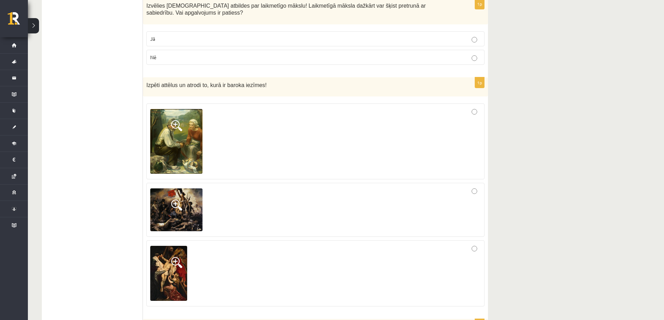
click at [473, 244] on div at bounding box center [315, 273] width 330 height 59
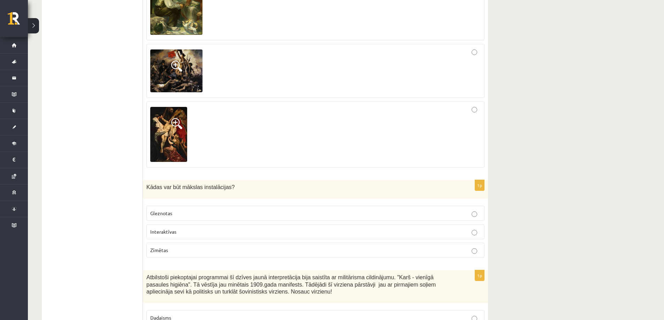
scroll to position [1359, 0]
drag, startPoint x: 227, startPoint y: 173, endPoint x: 145, endPoint y: 172, distance: 82.3
click at [145, 180] on div "Kādas var būt mākslas instalācijas?" at bounding box center [315, 189] width 345 height 19
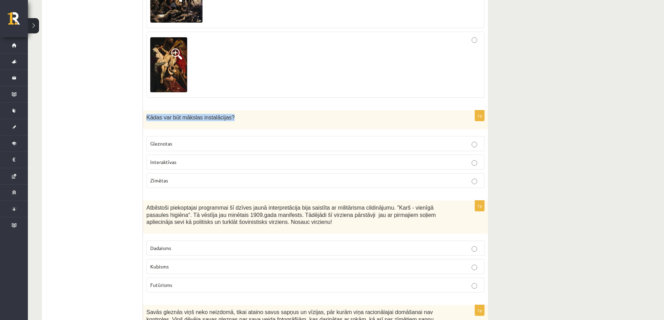
scroll to position [1429, 0]
drag, startPoint x: 149, startPoint y: 125, endPoint x: 202, endPoint y: 162, distance: 64.2
click at [202, 162] on fieldset "Gleznotas Interaktīvas Zīmētas" at bounding box center [315, 161] width 338 height 58
drag, startPoint x: 215, startPoint y: 149, endPoint x: 227, endPoint y: 145, distance: 12.9
click at [215, 158] on p "Interaktīvas" at bounding box center [315, 161] width 330 height 7
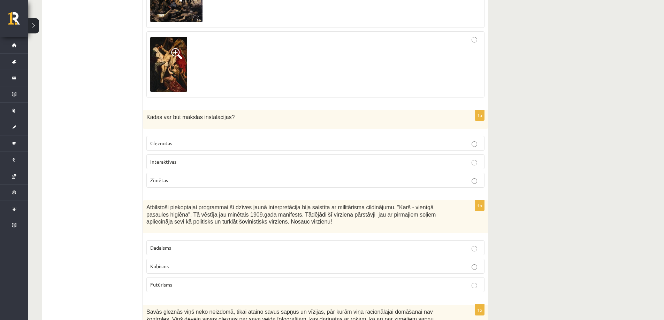
click at [568, 114] on div "10.b2 klases diagnosticējošais darbs Kultūrā un mākslā par 9.klases mācību viel…" at bounding box center [346, 292] width 636 height 3389
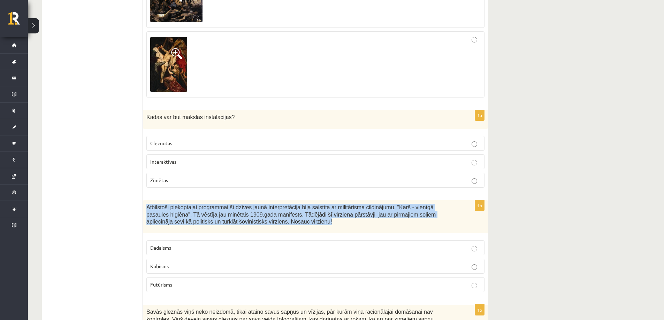
drag, startPoint x: 146, startPoint y: 193, endPoint x: 256, endPoint y: 209, distance: 111.4
click at [256, 209] on div "Atbilstoši piekoptajai programmai šī dzīves jaunā interpretācija bija saistīta …" at bounding box center [315, 216] width 345 height 33
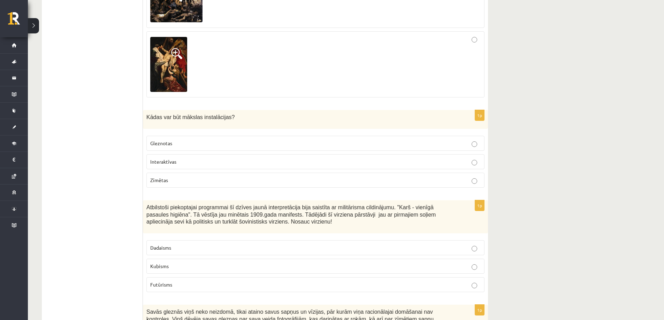
click at [166, 282] on span "Futūrisms" at bounding box center [161, 285] width 22 height 6
drag, startPoint x: 151, startPoint y: 232, endPoint x: 186, endPoint y: 272, distance: 53.4
click at [185, 273] on fieldset "Dadaisms Kubisms Futūrisms" at bounding box center [315, 266] width 338 height 58
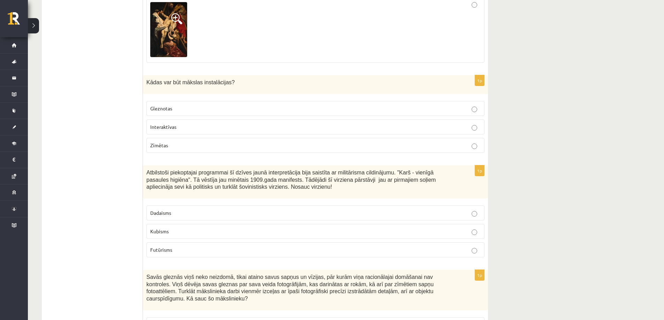
click at [547, 148] on div "10.b2 klases diagnosticējošais darbs Kultūrā un mākslā par 9.klases mācību viel…" at bounding box center [346, 257] width 636 height 3389
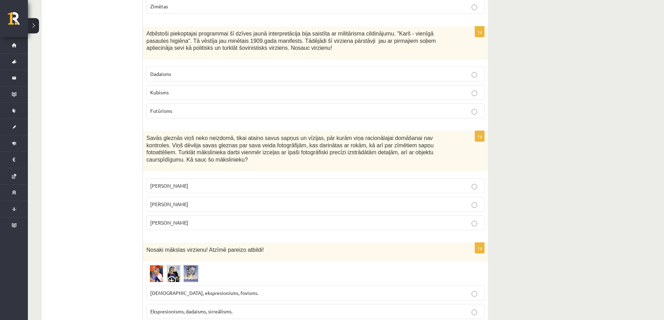
scroll to position [1603, 0]
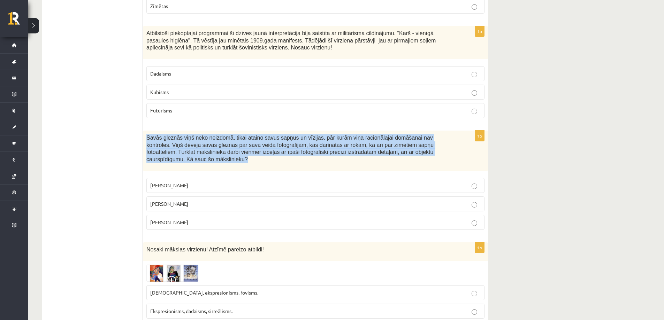
drag, startPoint x: 146, startPoint y: 122, endPoint x: 442, endPoint y: 145, distance: 296.5
click at [442, 145] on div "Savās gleznās viņš neko neizdomā, tikai ataino savus sapņus un vīzijas, pār kur…" at bounding box center [315, 151] width 345 height 40
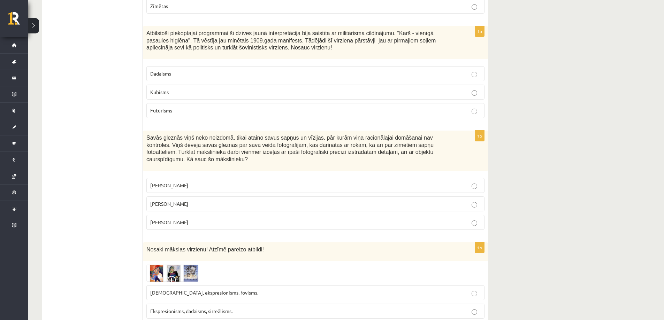
click at [554, 96] on div "10.b2 klases diagnosticējošais darbs Kultūrā un mākslā par 9.klases mācību viel…" at bounding box center [346, 117] width 636 height 3389
click at [185, 182] on p "Pablo Pikaso" at bounding box center [315, 185] width 330 height 7
drag, startPoint x: 185, startPoint y: 162, endPoint x: 192, endPoint y: 199, distance: 37.7
click at [192, 199] on div "1p Savās gleznās viņš neko neizdomā, tikai ataino savus sapņus un vīzijas, pār …" at bounding box center [315, 183] width 345 height 105
click at [227, 200] on p "Salvadors Dalī" at bounding box center [315, 203] width 330 height 7
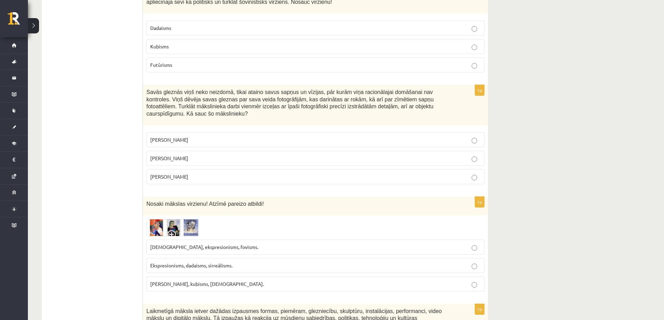
scroll to position [1673, 0]
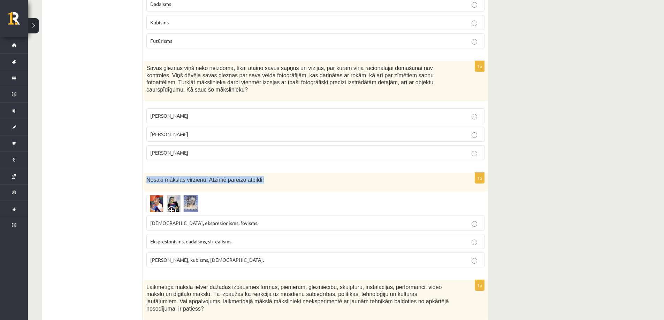
drag, startPoint x: 147, startPoint y: 158, endPoint x: 262, endPoint y: 161, distance: 114.7
click at [262, 176] on p "Nosaki mākslas virzienu! Atzīmē pareizo atbildi!" at bounding box center [297, 179] width 303 height 7
click at [155, 195] on img at bounding box center [172, 203] width 52 height 17
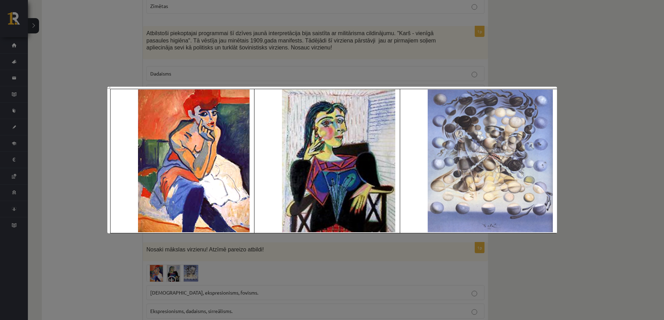
click at [621, 97] on div at bounding box center [332, 160] width 664 height 320
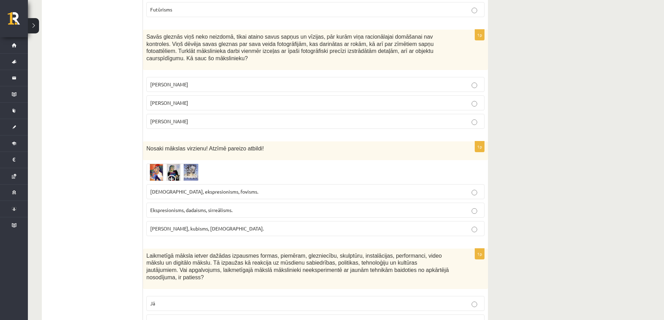
scroll to position [1708, 0]
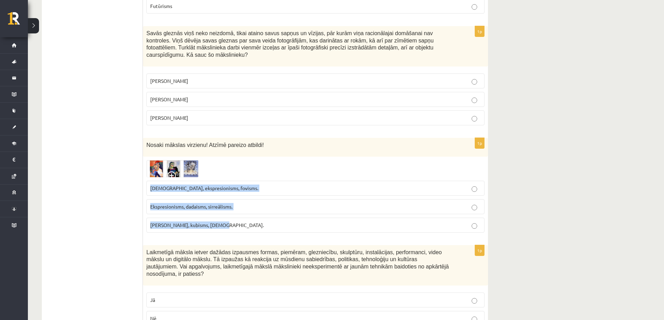
drag, startPoint x: 146, startPoint y: 165, endPoint x: 268, endPoint y: 199, distance: 126.8
click at [268, 199] on div "1p Nosaki mākslas virzienu! Atzīmē pareizo atbildi! Sirreālisms, ekspresionisms…" at bounding box center [315, 188] width 345 height 100
click at [238, 203] on p "Ekspresionisms, dadaisms, sirreālisms." at bounding box center [315, 206] width 330 height 7
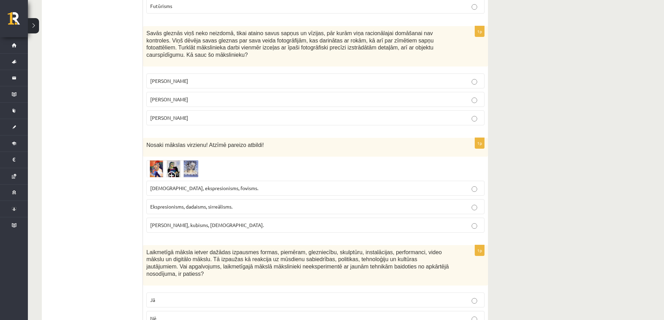
click at [546, 182] on div "10.b2 klases diagnosticējošais darbs Kultūrā un mākslā par 9.klases mācību viel…" at bounding box center [346, 13] width 636 height 3389
click at [189, 160] on img at bounding box center [172, 168] width 52 height 17
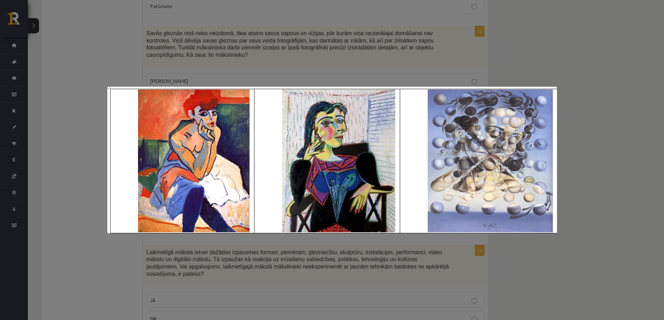
click at [610, 106] on div at bounding box center [332, 160] width 664 height 320
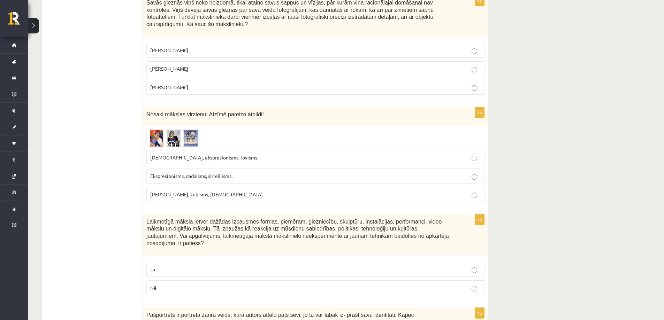
scroll to position [1743, 0]
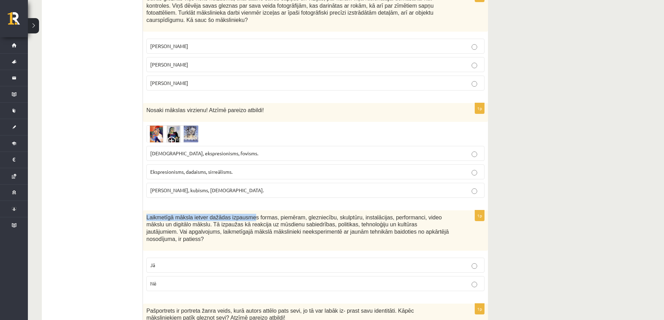
drag, startPoint x: 146, startPoint y: 197, endPoint x: 244, endPoint y: 199, distance: 97.3
click at [244, 215] on span "Laikmetīgā māksla ietver dažādas izpausmes formas, piemēram, glezniecību, skulp…" at bounding box center [297, 229] width 303 height 28
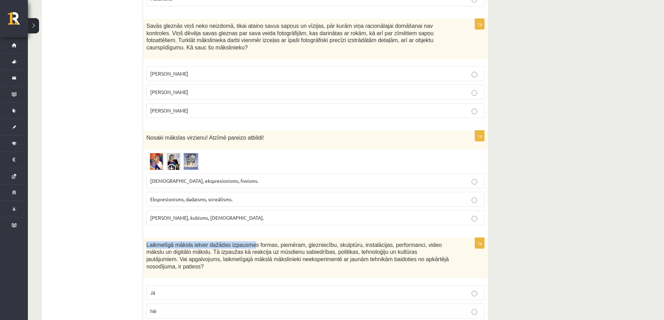
scroll to position [1638, 0]
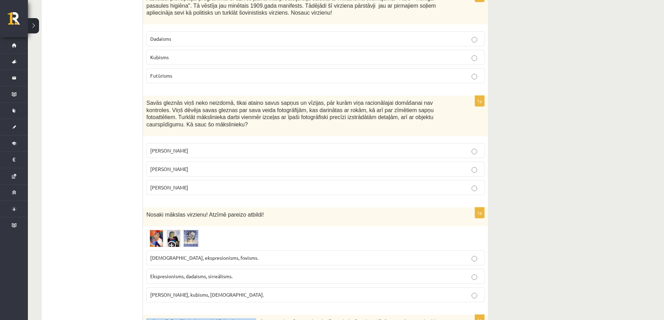
drag, startPoint x: 183, startPoint y: 147, endPoint x: 150, endPoint y: 150, distance: 33.3
click at [150, 162] on label "Salvadors Dalī" at bounding box center [315, 169] width 338 height 15
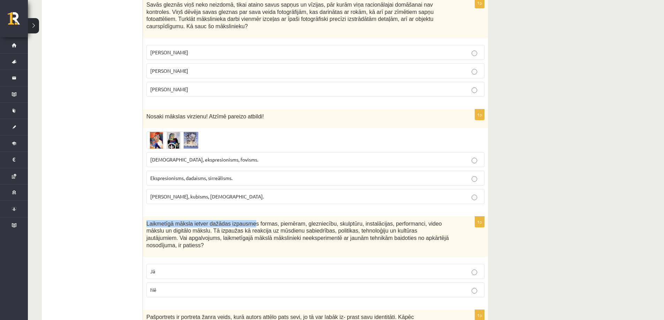
scroll to position [1743, 0]
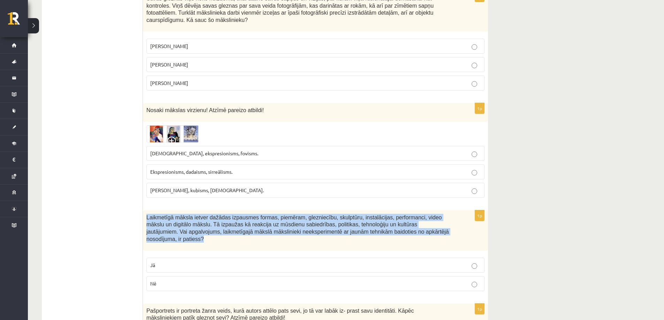
drag, startPoint x: 147, startPoint y: 197, endPoint x: 406, endPoint y: 214, distance: 260.2
click at [406, 215] on span "Laikmetīgā māksla ietver dažādas izpausmes formas, piemēram, glezniecību, skulp…" at bounding box center [297, 229] width 303 height 28
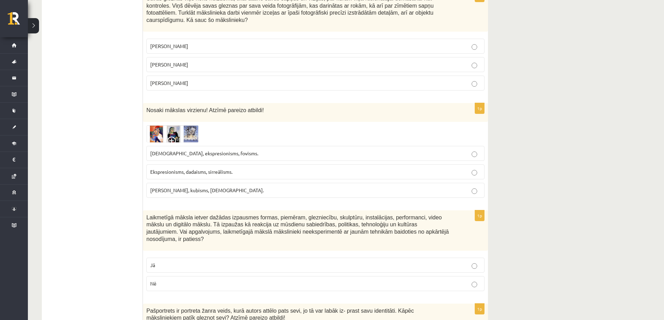
drag, startPoint x: 169, startPoint y: 252, endPoint x: 141, endPoint y: 32, distance: 221.8
click at [169, 280] on p "Nē" at bounding box center [315, 283] width 330 height 7
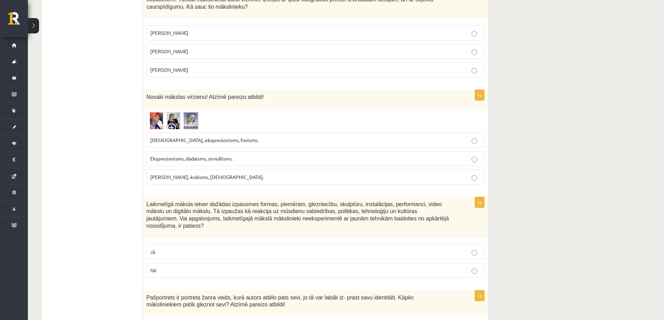
scroll to position [1813, 0]
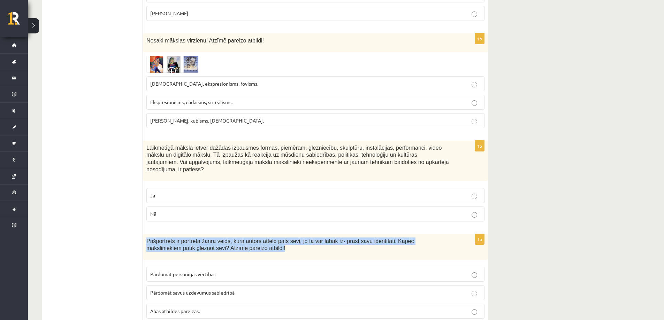
drag, startPoint x: 150, startPoint y: 212, endPoint x: 231, endPoint y: 223, distance: 82.0
click at [231, 234] on div "Pašportrets ir portreta žanra veids, kurā autors attēlo pats sevi, jo tā var la…" at bounding box center [315, 247] width 345 height 26
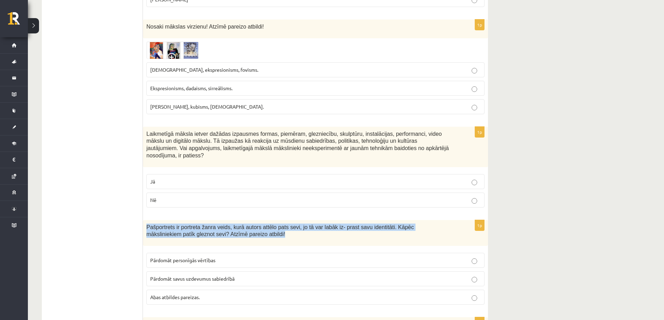
scroll to position [1882, 0]
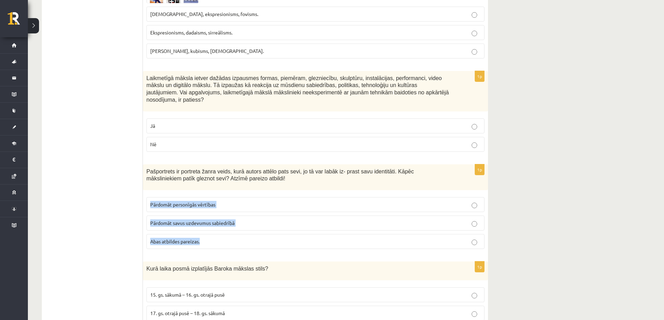
drag, startPoint x: 171, startPoint y: 175, endPoint x: 232, endPoint y: 211, distance: 70.1
click at [232, 211] on fieldset "Pārdomāt personīgās vērtības Pārdomāt savus uzdevumus sabiedrībā Abas atbildes …" at bounding box center [315, 223] width 338 height 58
click at [214, 201] on span "Pārdomāt personīgās vērtības" at bounding box center [182, 204] width 65 height 6
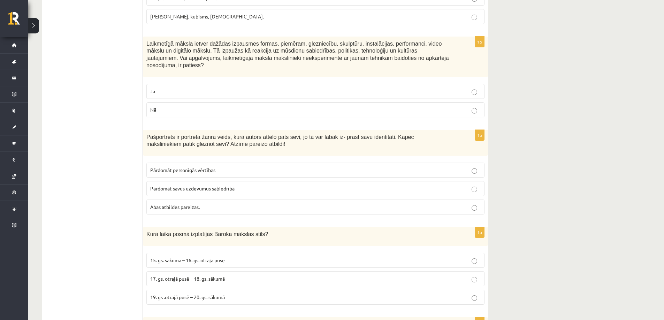
scroll to position [1917, 0]
drag, startPoint x: 144, startPoint y: 207, endPoint x: 257, endPoint y: 209, distance: 113.0
click at [257, 227] on div "Kurā laika posmā izplatījās Baroka mākslas stils?" at bounding box center [315, 236] width 345 height 19
click at [214, 275] on span "17. gs. otrajā pusē – 18. gs. sākumā" at bounding box center [187, 278] width 75 height 6
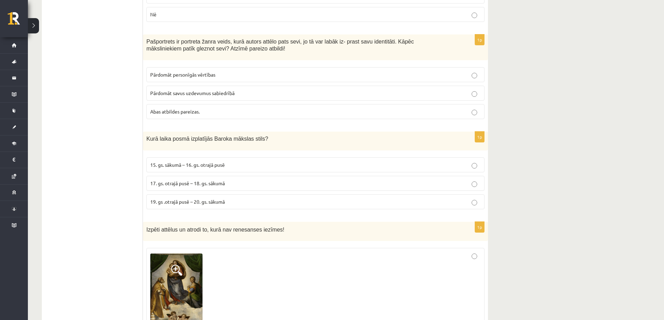
scroll to position [2007, 0]
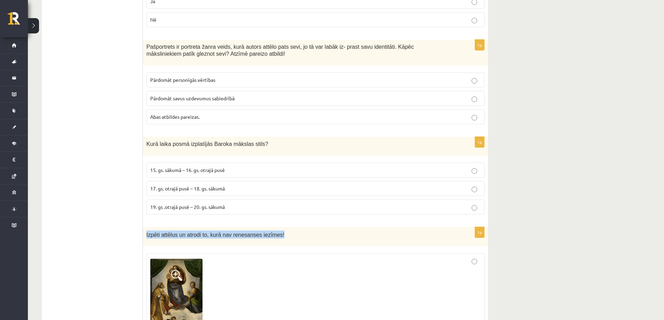
drag, startPoint x: 196, startPoint y: 204, endPoint x: 282, endPoint y: 212, distance: 86.1
click at [282, 227] on div "Izpēti attēlus un atrodi to, kurā nav renesanses iezīmes!" at bounding box center [315, 236] width 345 height 19
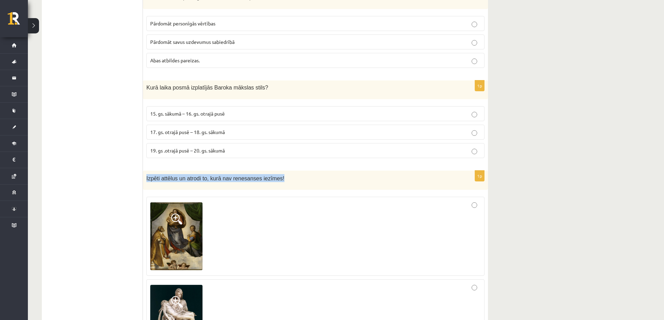
scroll to position [2077, 0]
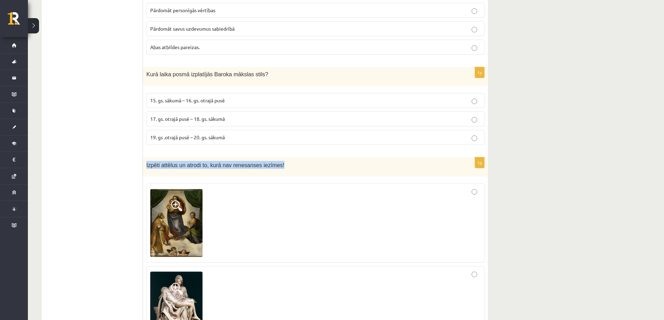
click at [176, 190] on img at bounding box center [176, 223] width 52 height 68
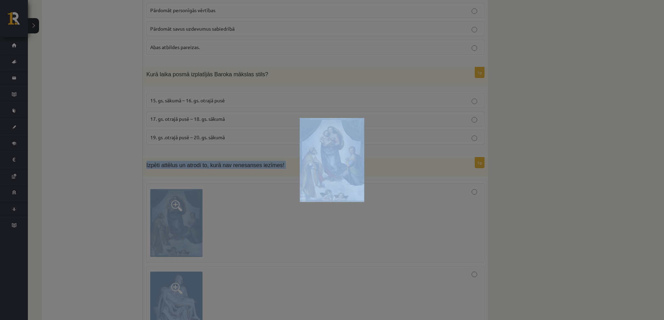
click at [276, 176] on div at bounding box center [332, 160] width 664 height 320
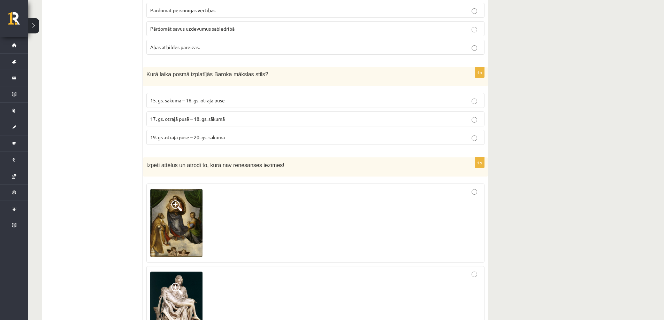
click at [169, 201] on img at bounding box center [176, 223] width 52 height 68
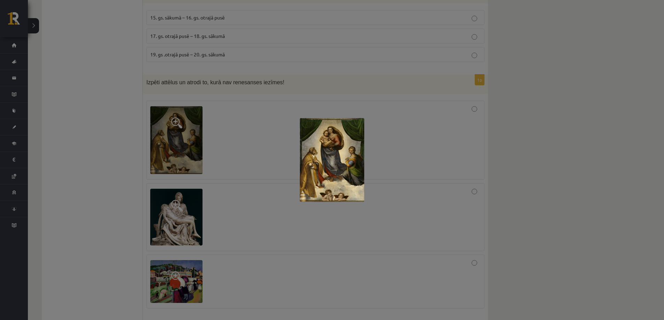
scroll to position [2181, 0]
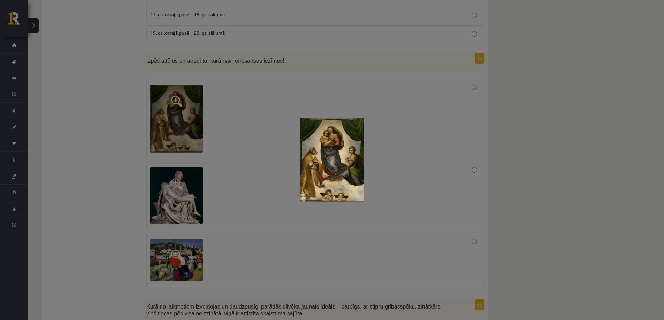
click at [181, 155] on div at bounding box center [332, 160] width 664 height 320
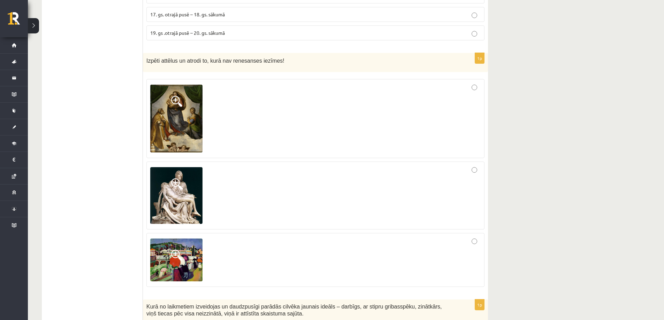
click at [175, 178] on span at bounding box center [176, 183] width 11 height 11
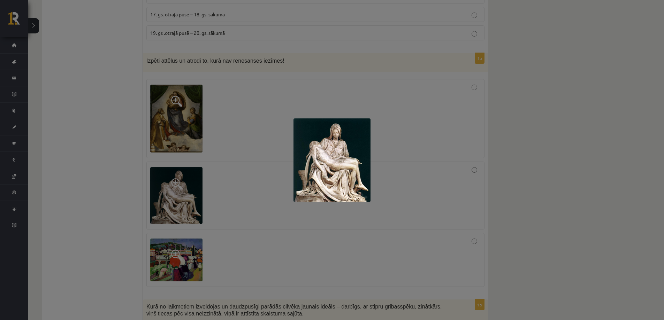
drag, startPoint x: 207, startPoint y: 185, endPoint x: 118, endPoint y: 1, distance: 203.8
click at [207, 161] on div at bounding box center [332, 160] width 664 height 320
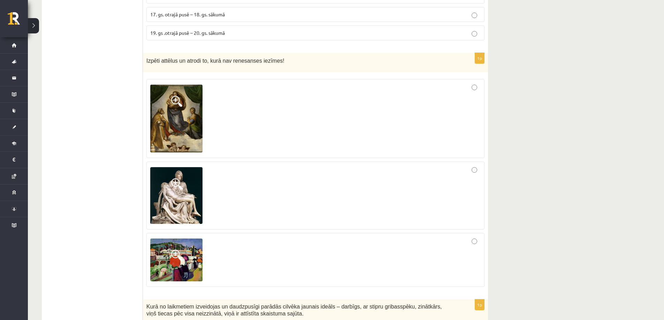
click at [174, 250] on span at bounding box center [176, 255] width 11 height 11
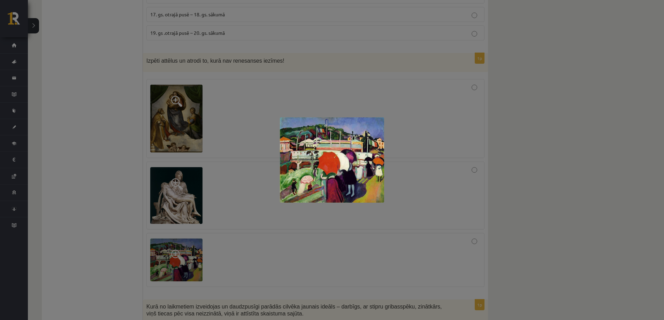
click at [203, 200] on div at bounding box center [332, 160] width 664 height 320
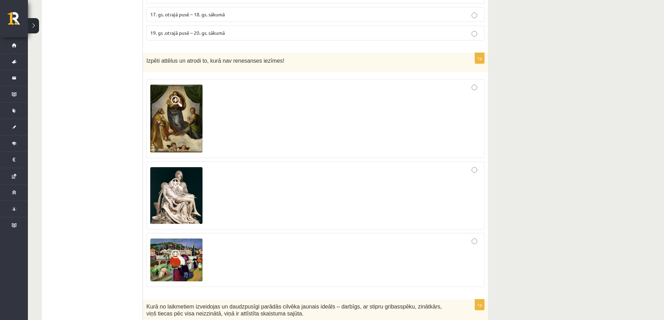
click at [178, 250] on span at bounding box center [176, 255] width 11 height 11
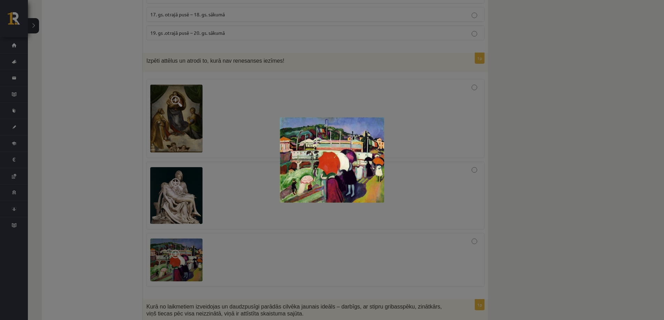
drag, startPoint x: 502, startPoint y: 216, endPoint x: 468, endPoint y: 212, distance: 34.8
click at [495, 216] on div at bounding box center [332, 160] width 664 height 320
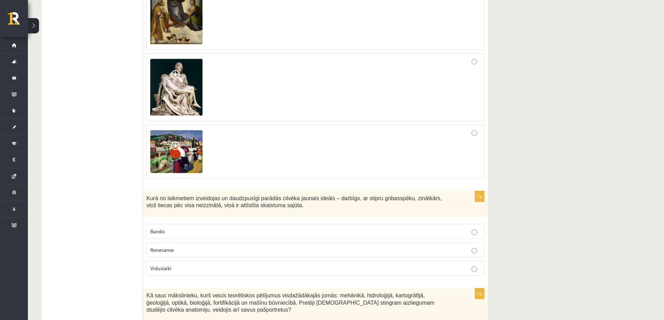
scroll to position [2321, 0]
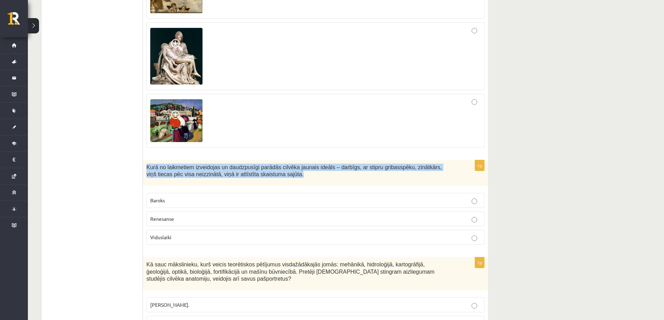
drag, startPoint x: 144, startPoint y: 140, endPoint x: 266, endPoint y: 150, distance: 122.3
click at [266, 160] on div "Kurā no laikmetiem izveidojas un daudzpusīgi parādās cilvēka jaunais ideāls – d…" at bounding box center [315, 173] width 345 height 26
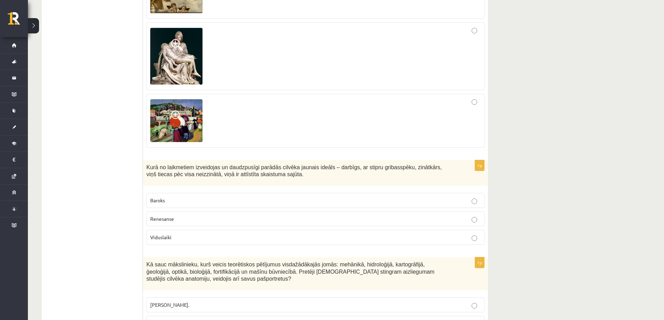
click at [204, 212] on label "Renesanse" at bounding box center [315, 219] width 338 height 15
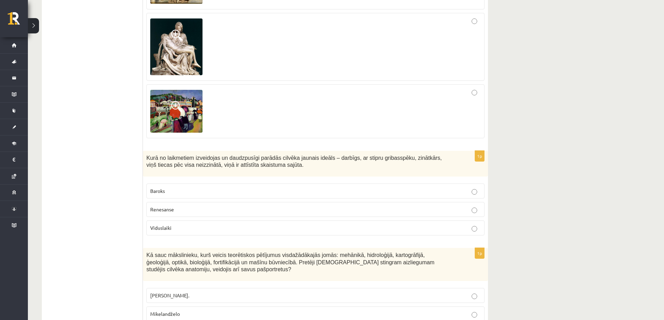
scroll to position [2356, 0]
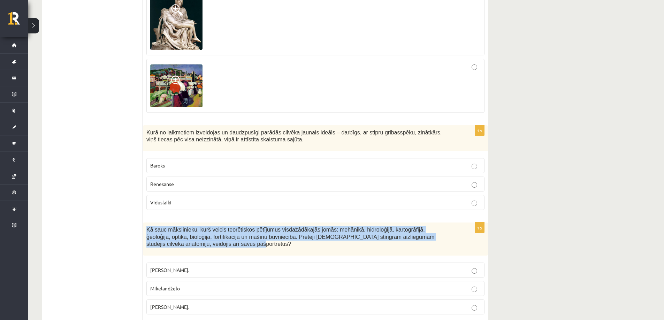
drag, startPoint x: 145, startPoint y: 201, endPoint x: 287, endPoint y: 220, distance: 142.4
click at [287, 223] on div "Kā sauc mākslinieku, kurš veicis teorētiskos pētījumus visdažādākajās jomās: me…" at bounding box center [315, 239] width 345 height 33
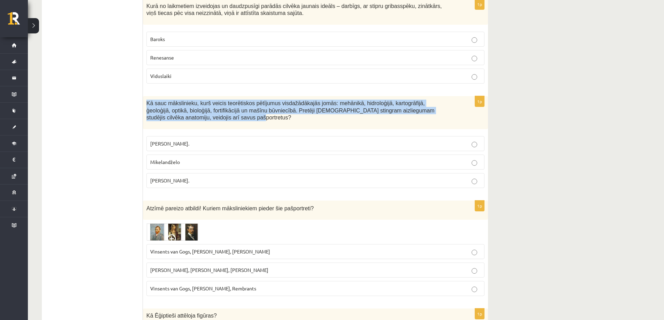
scroll to position [2460, 0]
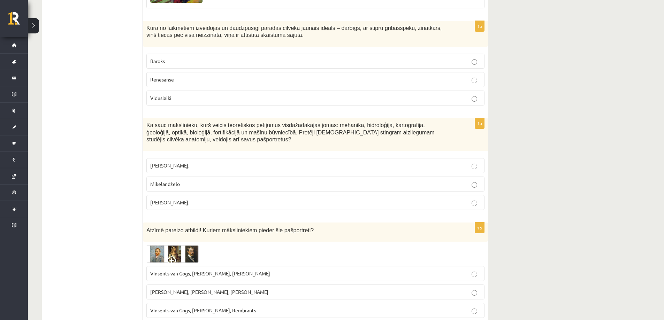
click at [183, 199] on span "Leonardo da Vinči." at bounding box center [169, 202] width 39 height 6
drag, startPoint x: 147, startPoint y: 203, endPoint x: 323, endPoint y: 207, distance: 175.7
click at [323, 223] on div "Atzīmē pareizo atbildi! Kuriem māksliniekiem pieder šie pašportreti?" at bounding box center [315, 232] width 345 height 19
click at [154, 245] on img at bounding box center [172, 253] width 52 height 17
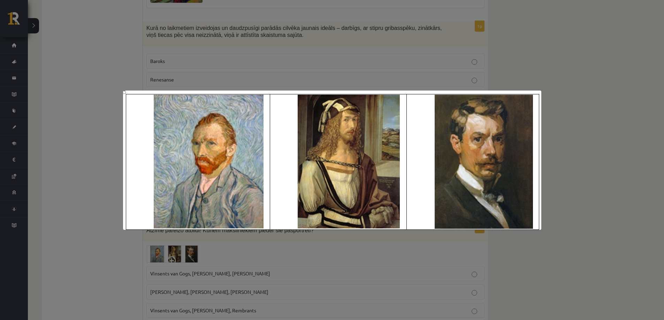
click at [71, 227] on div at bounding box center [332, 160] width 664 height 320
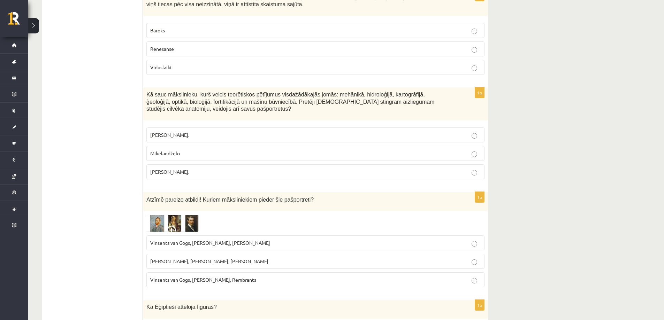
scroll to position [2495, 0]
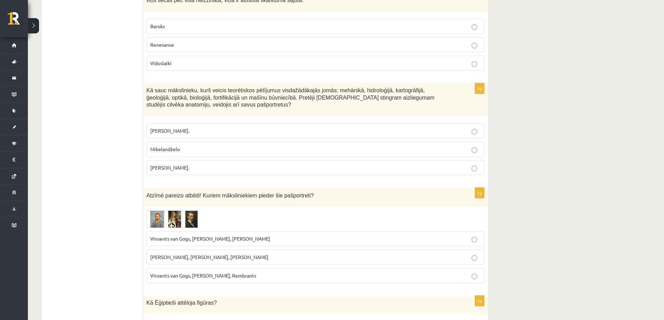
click at [191, 273] on span "Vinsents van Gogs, Kārlis Padegs, Rembrants" at bounding box center [203, 276] width 106 height 6
click at [199, 236] on span "Vinsents van Gogs, Albrehts Dīrers, Janis Rozentāls" at bounding box center [210, 239] width 120 height 6
click at [229, 254] on span "Pablo Pikaso, Leonardo da Vinči, Miervaldis Polis" at bounding box center [209, 257] width 118 height 6
click at [229, 273] on span "Vinsents van Gogs, Kārlis Padegs, Rembrants" at bounding box center [203, 276] width 106 height 6
click at [245, 235] on p "Vinsents van Gogs, Albrehts Dīrers, Janis Rozentāls" at bounding box center [315, 238] width 330 height 7
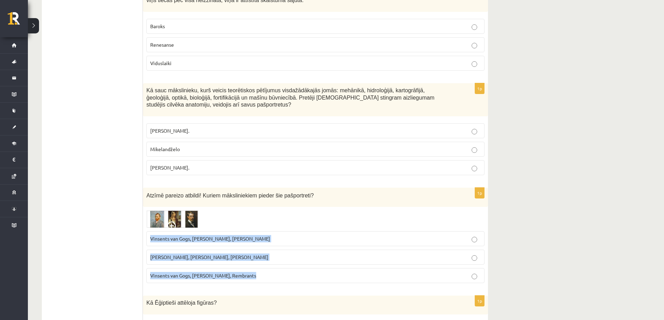
drag, startPoint x: 149, startPoint y: 208, endPoint x: 260, endPoint y: 253, distance: 119.9
click at [260, 253] on fieldset "Vinsents van Gogs, Albrehts Dīrers, Janis Rozentāls Pablo Pikaso, Leonardo da V…" at bounding box center [315, 257] width 338 height 58
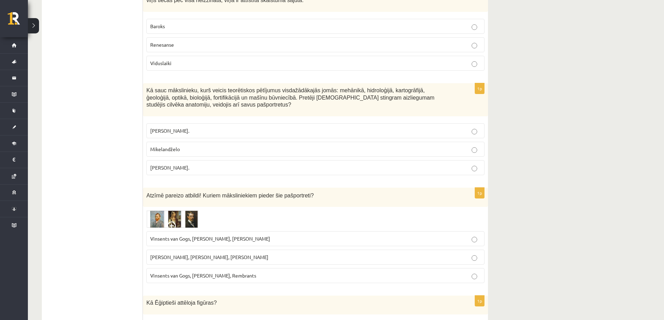
click at [221, 273] on span "Vinsents van Gogs, Kārlis Padegs, Rembrants" at bounding box center [203, 276] width 106 height 6
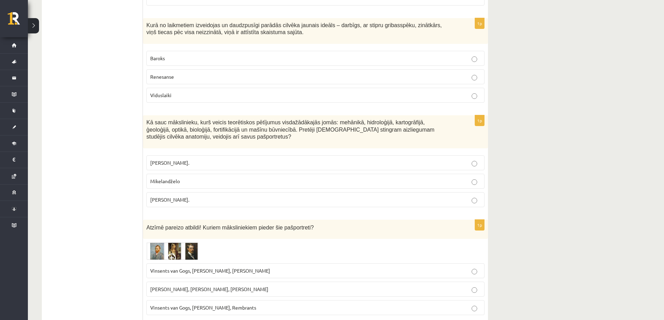
scroll to position [2460, 0]
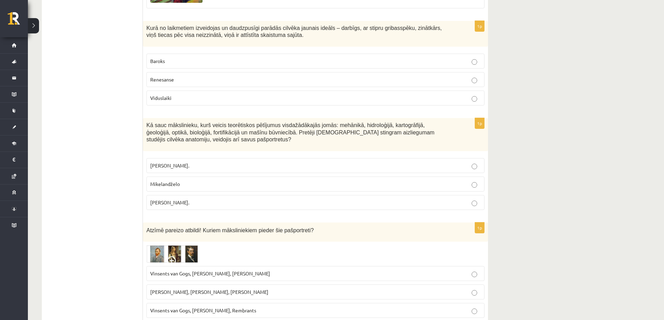
click at [156, 245] on img at bounding box center [172, 253] width 52 height 17
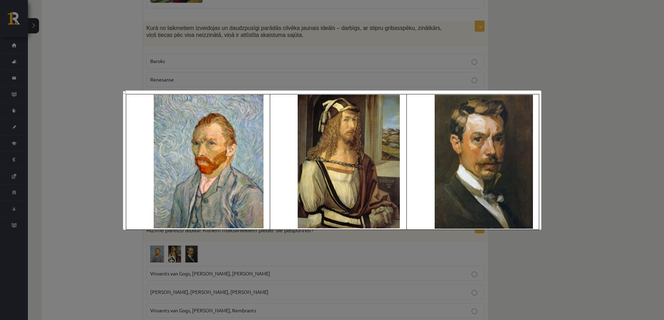
click at [48, 77] on div at bounding box center [332, 160] width 664 height 320
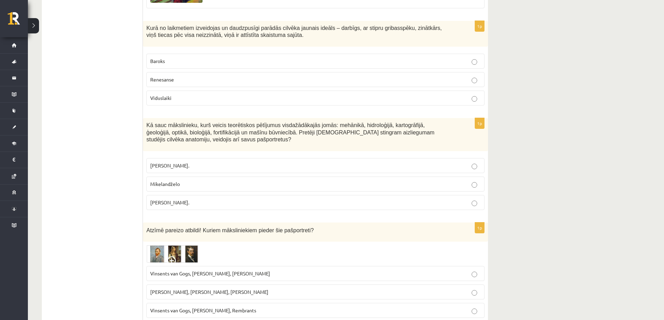
click at [207, 270] on span "Vinsents van Gogs, Albrehts Dīrers, Janis Rozentāls" at bounding box center [210, 273] width 120 height 6
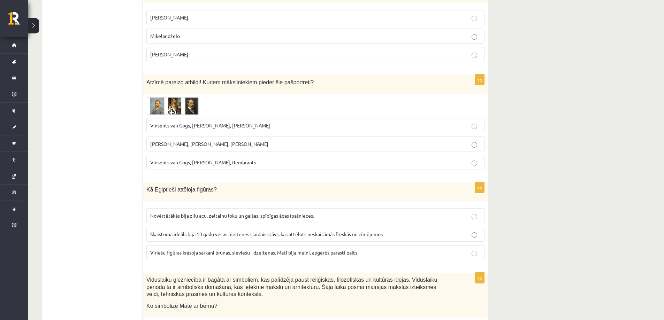
scroll to position [2634, 0]
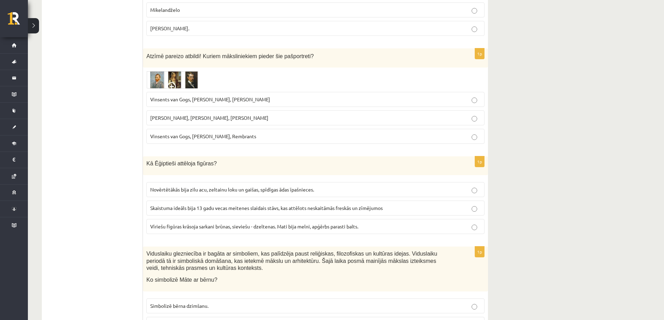
drag, startPoint x: 171, startPoint y: 134, endPoint x: 225, endPoint y: 140, distance: 54.7
drag, startPoint x: 234, startPoint y: 139, endPoint x: 215, endPoint y: 134, distance: 19.1
click at [233, 157] on div "Kā Ēģiptieši attēloja figūras?" at bounding box center [315, 166] width 345 height 19
click at [215, 160] on p "Kā Ēģiptieši attēloja figūras?" at bounding box center [297, 163] width 303 height 7
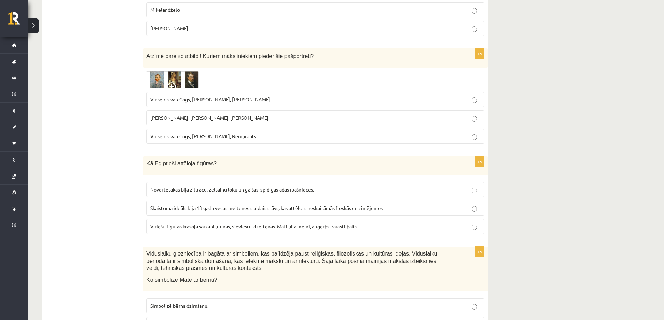
click at [215, 160] on p "Kā Ēģiptieši attēloja figūras?" at bounding box center [297, 163] width 303 height 7
drag, startPoint x: 155, startPoint y: 135, endPoint x: 210, endPoint y: 138, distance: 54.4
click at [210, 160] on p "Kā Ēģiptieši attēloja figūras?" at bounding box center [297, 163] width 303 height 7
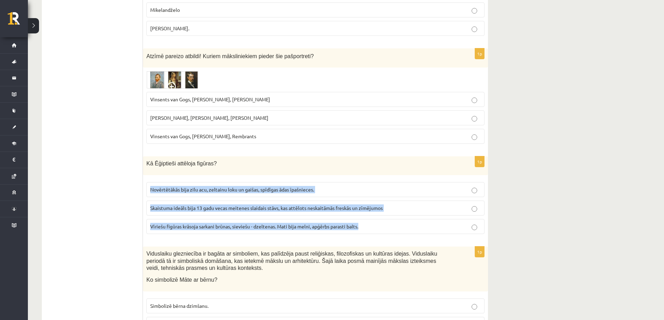
drag, startPoint x: 171, startPoint y: 158, endPoint x: 376, endPoint y: 205, distance: 209.6
click at [376, 205] on fieldset "Novērtētākās bija zilu acu, zeltainu loku un gaišas, spīdīgas ādas īpašnieces. …" at bounding box center [315, 208] width 338 height 58
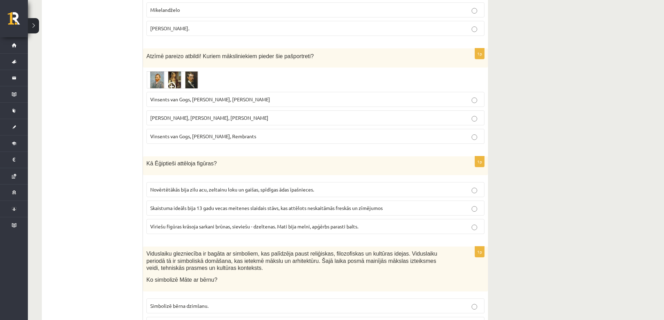
click at [248, 186] on span "Novērtētākās bija zilu acu, zeltainu loku un gaišas, spīdīgas ādas īpašnieces." at bounding box center [232, 189] width 164 height 6
drag, startPoint x: 145, startPoint y: 133, endPoint x: 213, endPoint y: 137, distance: 67.7
click at [213, 157] on div "Kā Ēģiptieši attēloja figūras?" at bounding box center [315, 166] width 345 height 19
drag, startPoint x: 560, startPoint y: 193, endPoint x: 457, endPoint y: 219, distance: 107.2
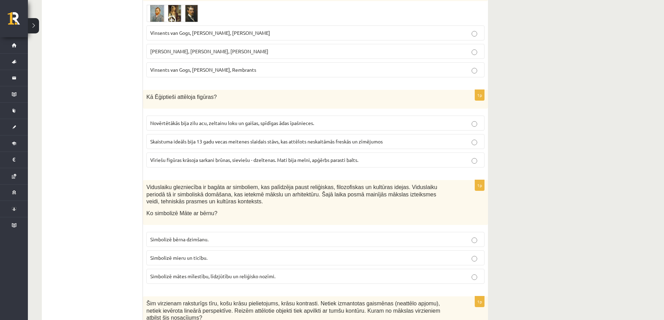
scroll to position [2704, 0]
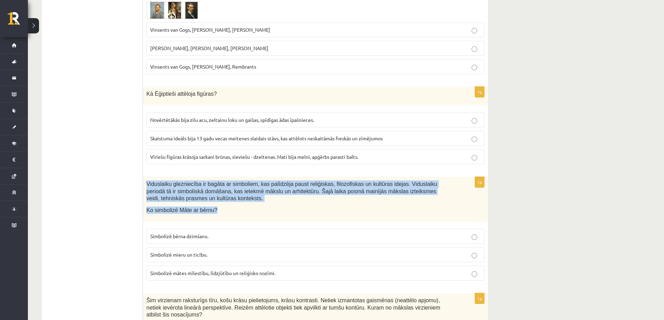
drag, startPoint x: 145, startPoint y: 153, endPoint x: 239, endPoint y: 177, distance: 96.6
click at [239, 177] on div "Viduslaiku glezniecība ir bagāta ar simboliem, kas palīdzēja paust reliģiskas, …" at bounding box center [315, 199] width 345 height 45
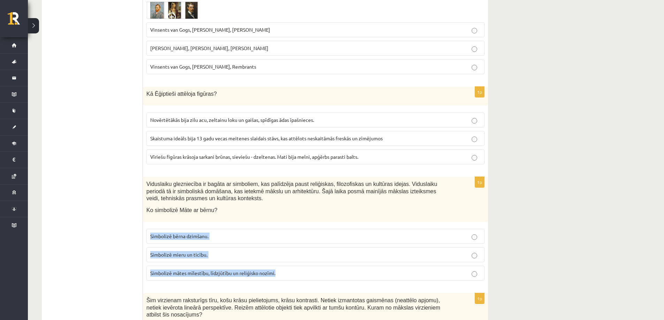
drag, startPoint x: 150, startPoint y: 207, endPoint x: 277, endPoint y: 250, distance: 133.5
click at [277, 250] on fieldset "Simbolizē bērna dzimšanu. Simbolizē mieru un ticību. Simbolizē mātes mīlestību,…" at bounding box center [315, 255] width 338 height 58
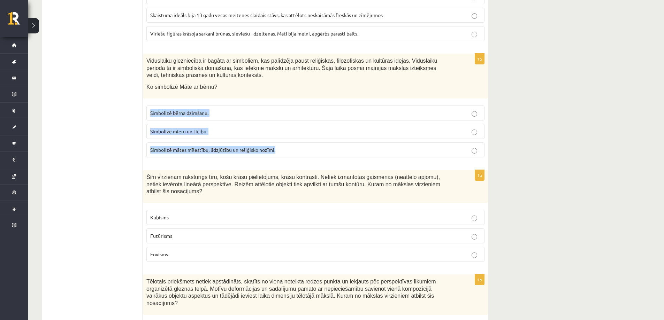
scroll to position [2844, 0]
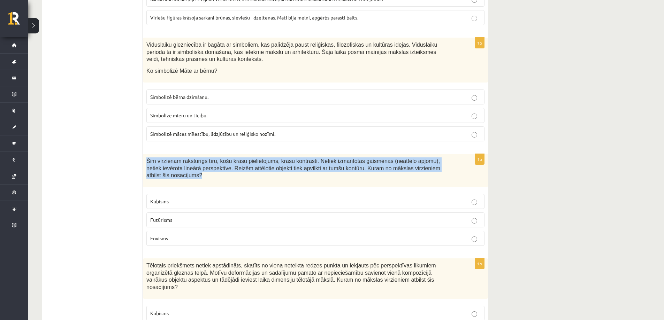
drag, startPoint x: 146, startPoint y: 131, endPoint x: 435, endPoint y: 147, distance: 289.8
click at [435, 154] on div "Šim virzienam raksturīgs tīru, košu krāsu pielietojums, krāsu kontrasti. Netiek…" at bounding box center [315, 170] width 345 height 33
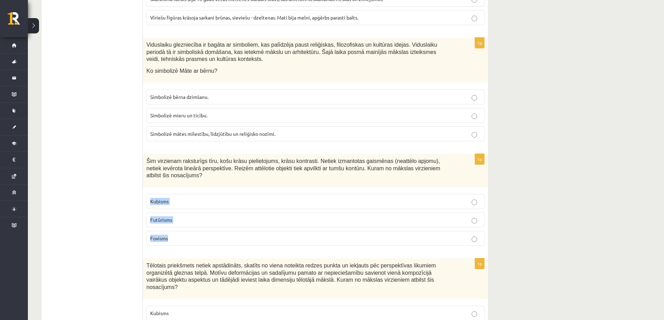
drag, startPoint x: 147, startPoint y: 161, endPoint x: 192, endPoint y: 202, distance: 60.4
click at [192, 202] on fieldset "Kubisms Futūrisms Fovisms" at bounding box center [315, 220] width 338 height 58
click at [183, 235] on p "Fovisms" at bounding box center [315, 238] width 330 height 7
drag, startPoint x: 152, startPoint y: 202, endPoint x: 147, endPoint y: 203, distance: 4.7
click at [147, 231] on label "Fovisms" at bounding box center [315, 238] width 338 height 15
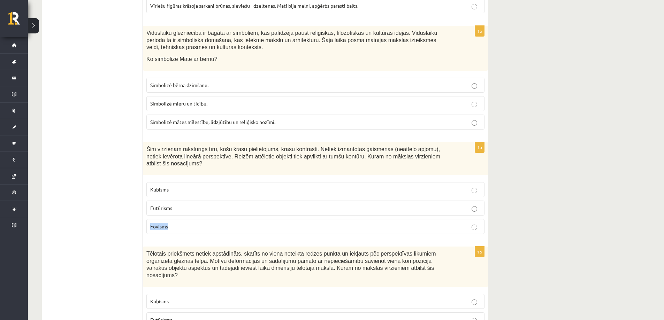
scroll to position [2913, 0]
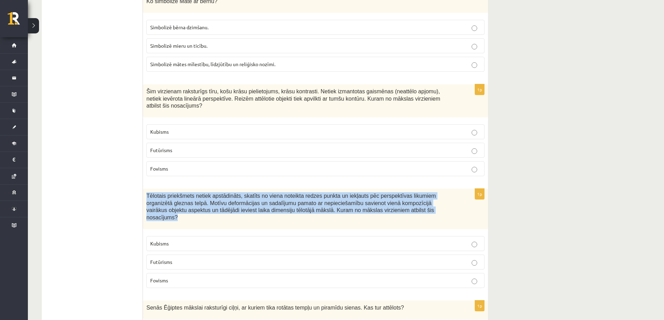
drag, startPoint x: 146, startPoint y: 156, endPoint x: 379, endPoint y: 182, distance: 233.5
click at [379, 189] on div "Tēlotais priekšmets netiek apstādināts, skatīts no viena noteikta redzes punkta…" at bounding box center [315, 209] width 345 height 40
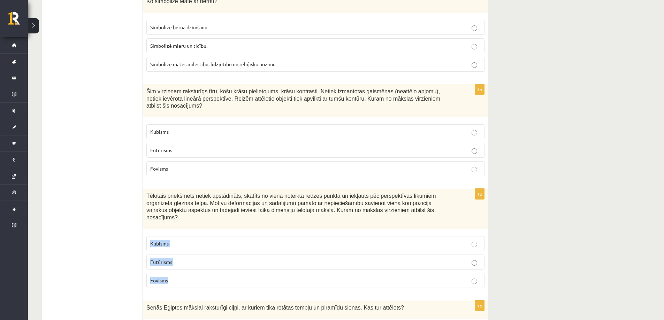
drag, startPoint x: 192, startPoint y: 217, endPoint x: 198, endPoint y: 236, distance: 19.7
click at [198, 236] on fieldset "Kubisms Futūrisms Fovisms" at bounding box center [315, 262] width 338 height 58
click at [220, 240] on p "Kubisms" at bounding box center [315, 243] width 330 height 7
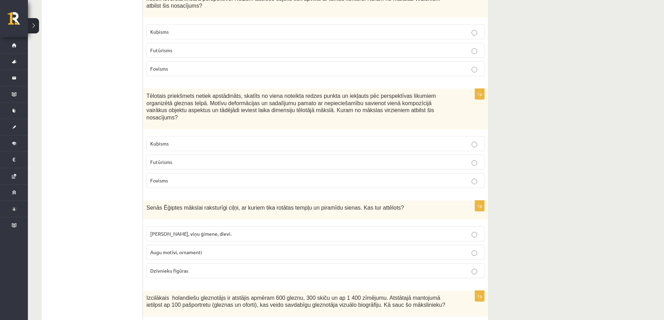
scroll to position [3018, 0]
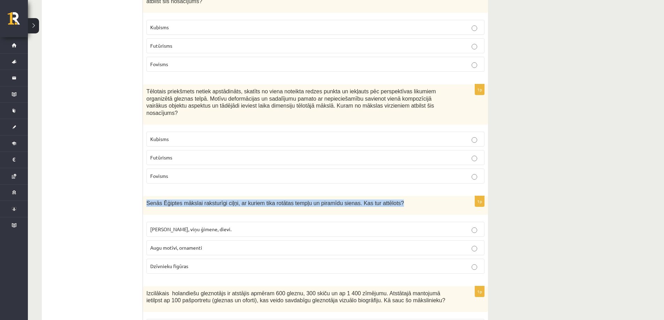
drag, startPoint x: 143, startPoint y: 161, endPoint x: 418, endPoint y: 172, distance: 275.2
click at [419, 196] on div "Senās Ēģiptes mākslai raksturīgi ciļņi, ar kuriem tika rotātas tempļu un piramī…" at bounding box center [315, 205] width 345 height 19
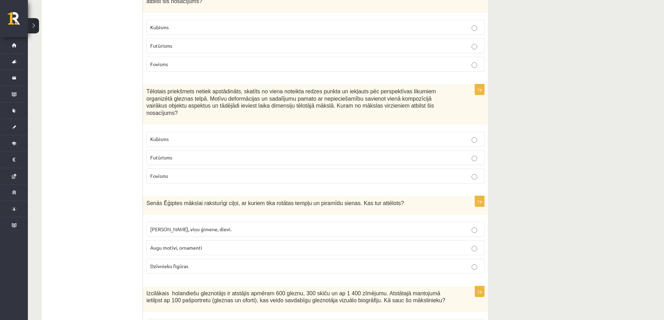
drag, startPoint x: 151, startPoint y: 186, endPoint x: 217, endPoint y: 222, distance: 75.5
click at [217, 222] on fieldset "Faraoni, viņu ģimene, dievi. Augu motīvi, ornamenti Dzīvnieku figūras" at bounding box center [315, 248] width 338 height 58
click at [219, 226] on p "Faraoni, viņu ģimene, dievi." at bounding box center [315, 229] width 330 height 7
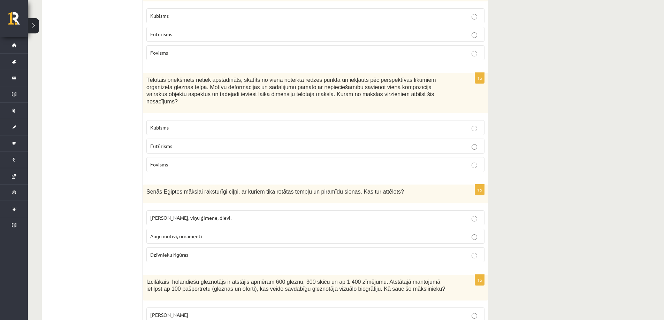
scroll to position [3053, 0]
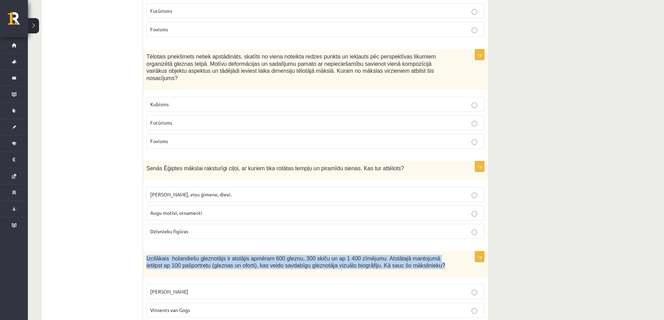
drag, startPoint x: 146, startPoint y: 214, endPoint x: 436, endPoint y: 220, distance: 290.1
click at [436, 255] on p "Izcilākais holandiešu gleznotājs ir atstājis apmēram 600 gleznu, 300 skiču un a…" at bounding box center [297, 262] width 303 height 14
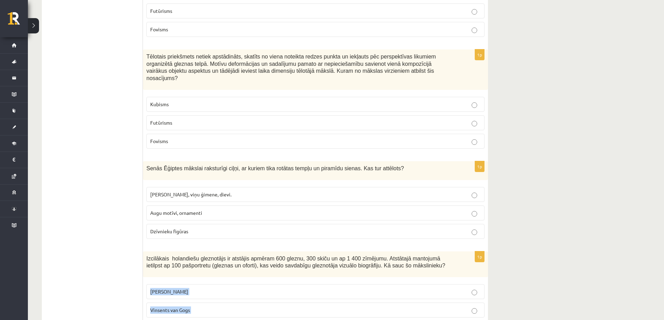
drag, startPoint x: 150, startPoint y: 247, endPoint x: 223, endPoint y: 292, distance: 86.4
click at [223, 292] on fieldset "Leonardo da Vinči Vinsents van Gogs Rembrants" at bounding box center [315, 310] width 338 height 58
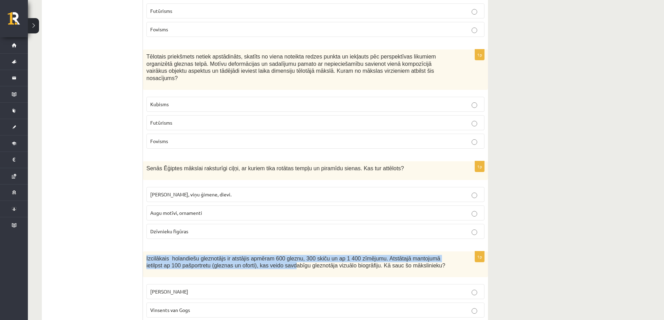
drag, startPoint x: 199, startPoint y: 220, endPoint x: 251, endPoint y: 229, distance: 53.0
click at [251, 252] on div "Izcilākais holandiešu gleznotājs ir atstājis apmēram 600 gleznu, 300 skiču un a…" at bounding box center [315, 265] width 345 height 26
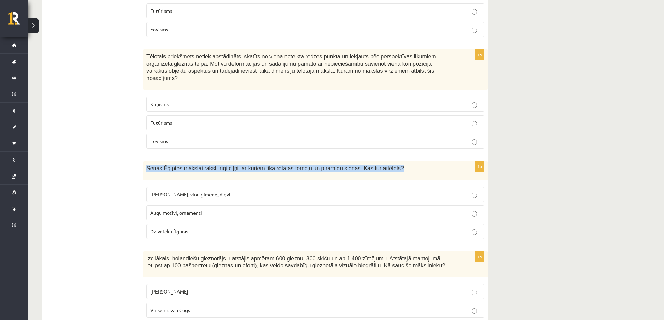
drag, startPoint x: 148, startPoint y: 123, endPoint x: 477, endPoint y: 131, distance: 328.8
click at [424, 165] on p "Senās Ēģiptes mākslai raksturīgi ciļņi, ar kuriem tika rotātas tempļu un piramī…" at bounding box center [297, 168] width 303 height 7
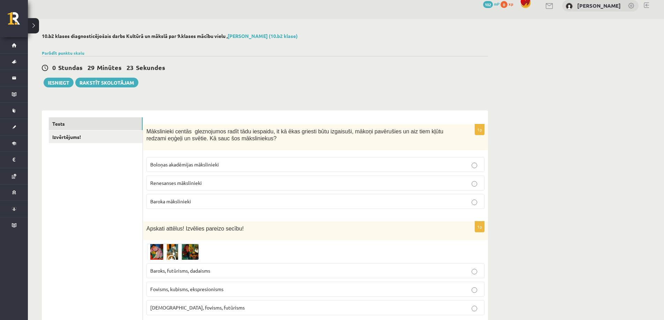
scroll to position [0, 0]
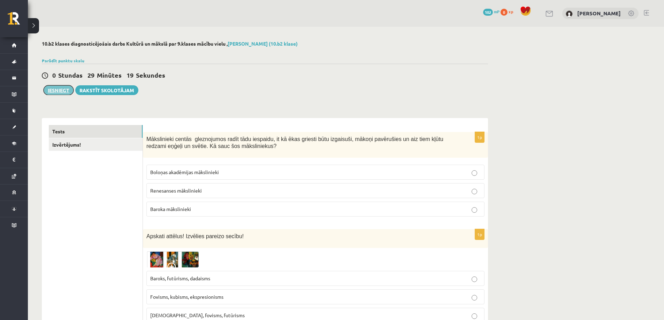
click at [55, 91] on button "Iesniegt" at bounding box center [59, 90] width 30 height 10
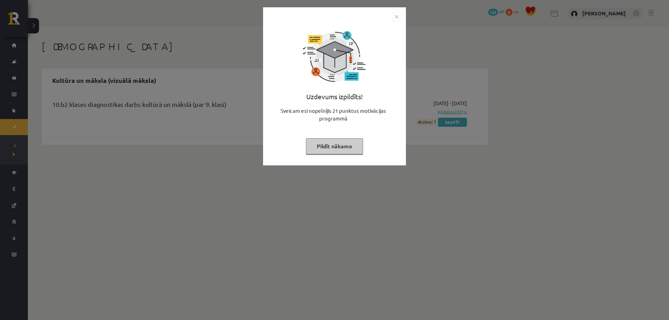
click at [395, 18] on img "Close" at bounding box center [396, 17] width 10 height 10
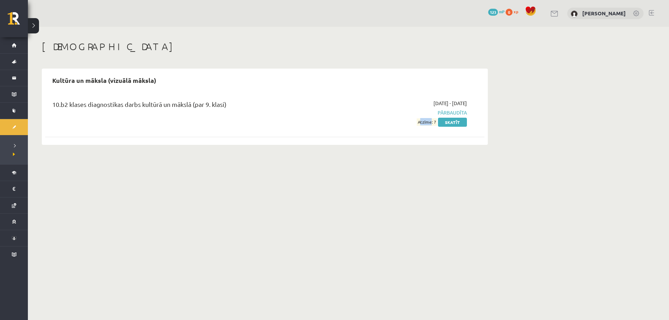
drag, startPoint x: 410, startPoint y: 122, endPoint x: 426, endPoint y: 128, distance: 17.7
click at [429, 124] on div "2025-09-01 - 2025-09-30 Pārbaudīta Atzīme: 7 Skatīt" at bounding box center [401, 113] width 142 height 26
click at [414, 147] on div "Ieskaites Kultūra un māksla (vizuālā māksla) 10.b2 klases diagnostikas darbs ku…" at bounding box center [265, 93] width 474 height 132
click at [448, 123] on link "Skatīt" at bounding box center [452, 122] width 29 height 9
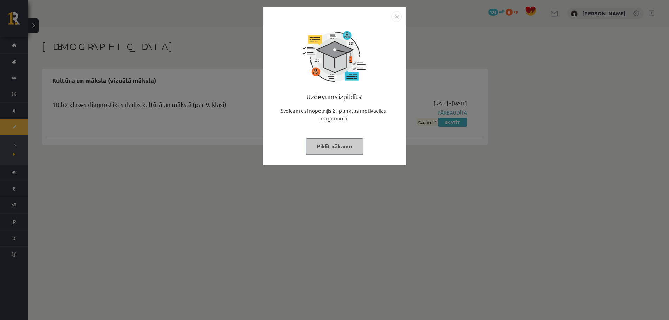
click at [398, 15] on img "Close" at bounding box center [396, 17] width 10 height 10
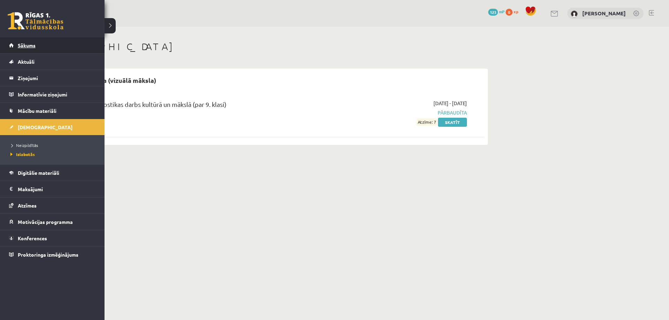
click at [25, 46] on span "Sākums" at bounding box center [27, 45] width 18 height 6
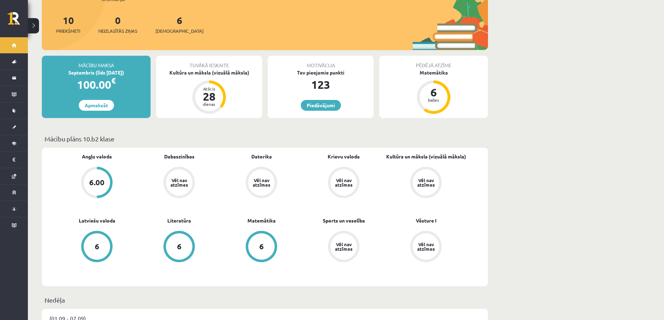
scroll to position [105, 0]
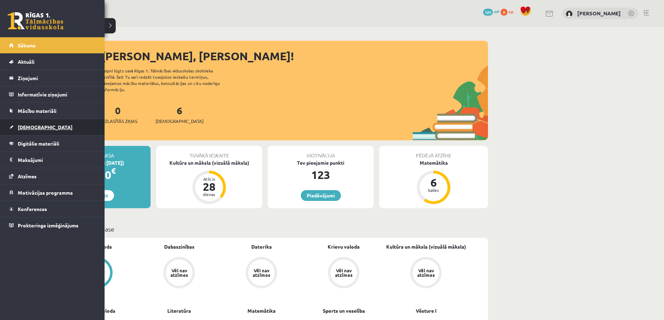
click at [23, 131] on link "[DEMOGRAPHIC_DATA]" at bounding box center [52, 127] width 87 height 16
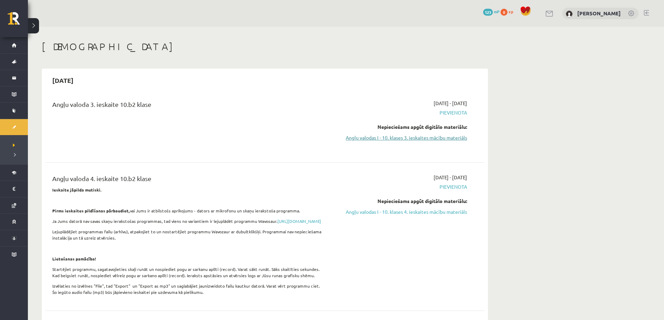
click at [400, 140] on link "Angļu valodas I - 10. klases 3. ieskaites mācību materiāls" at bounding box center [401, 137] width 131 height 7
drag, startPoint x: 163, startPoint y: 104, endPoint x: 56, endPoint y: 99, distance: 106.4
click at [58, 99] on div "Angļu valoda 3. ieskaite 10.b2 klase 2025-09-01 - 2025-09-30 Pievienota Nepieci…" at bounding box center [264, 126] width 439 height 66
drag, startPoint x: 46, startPoint y: 100, endPoint x: 179, endPoint y: 115, distance: 134.0
click at [179, 115] on div "Angļu valoda 3. ieskaite 10.b2 klase 2025-09-01 - 2025-09-30 Pievienota Nepieci…" at bounding box center [264, 126] width 439 height 66
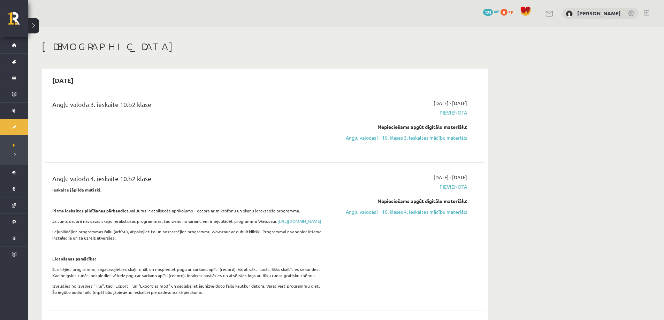
drag, startPoint x: 92, startPoint y: 175, endPoint x: 225, endPoint y: 181, distance: 133.3
click at [217, 180] on div "Angļu valoda 4. ieskaite 10.b2 klase Ieskaite jāpilda mutiski. Pirms ieskaites …" at bounding box center [264, 237] width 439 height 140
drag, startPoint x: 171, startPoint y: 121, endPoint x: 194, endPoint y: 145, distance: 33.1
click at [195, 129] on div "Angļu valoda 3. ieskaite 10.b2 klase" at bounding box center [188, 126] width 283 height 52
click at [182, 131] on div "Angļu valoda 3. ieskaite 10.b2 klase" at bounding box center [188, 126] width 283 height 52
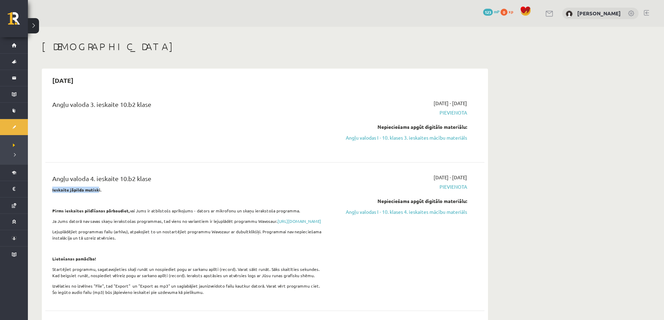
drag, startPoint x: 91, startPoint y: 189, endPoint x: 41, endPoint y: 191, distance: 49.5
drag, startPoint x: 53, startPoint y: 190, endPoint x: 124, endPoint y: 186, distance: 71.9
click at [124, 186] on div "Angļu valoda 4. ieskaite 10.b2 klase Ieskaite jāpilda mutiski. Pirms ieskaites …" at bounding box center [188, 237] width 283 height 126
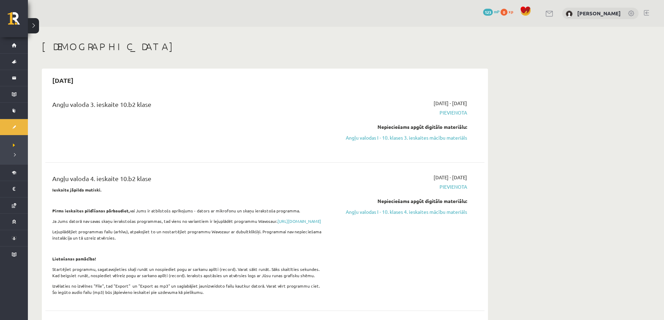
click at [168, 190] on p "Ieskaite jāpilda mutiski." at bounding box center [188, 190] width 273 height 6
drag, startPoint x: 104, startPoint y: 190, endPoint x: 51, endPoint y: 192, distance: 52.7
click at [51, 192] on div "Angļu valoda 4. ieskaite 10.b2 klase Ieskaite jāpilda mutiski. Pirms ieskaites …" at bounding box center [188, 237] width 283 height 126
click at [211, 171] on div "Angļu valoda 4. ieskaite 10.b2 klase Ieskaite jāpilda mutiski. Pirms ieskaites …" at bounding box center [264, 237] width 439 height 140
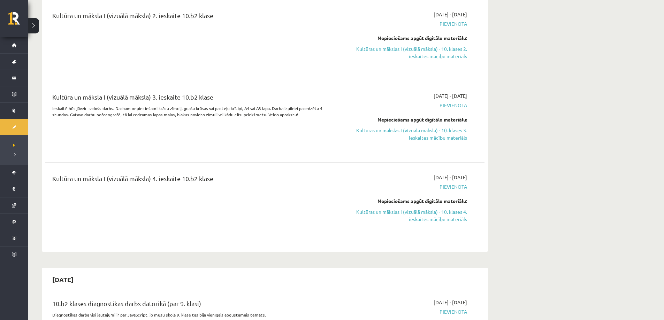
scroll to position [383, 0]
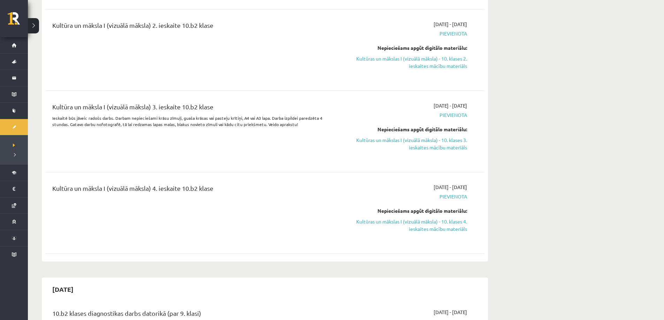
drag, startPoint x: 229, startPoint y: 212, endPoint x: 291, endPoint y: 230, distance: 64.7
click at [283, 222] on div "Kultūra un māksla I (vizuālā māksla) 4. ieskaite 10.b2 klase" at bounding box center [188, 213] width 283 height 59
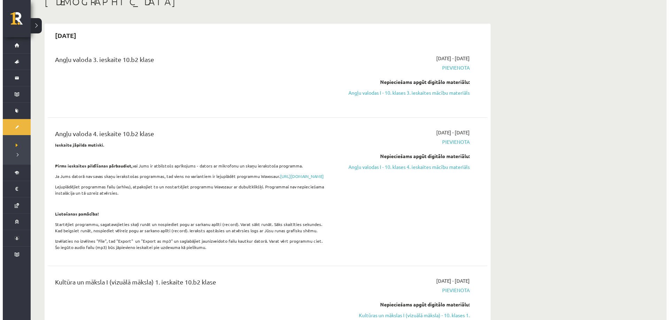
scroll to position [0, 0]
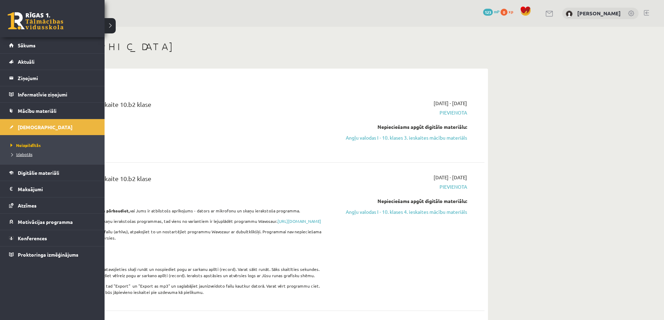
click at [23, 153] on span "Izlabotās" at bounding box center [21, 155] width 24 height 6
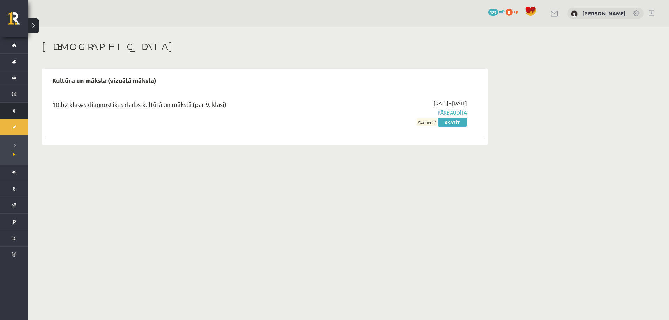
drag, startPoint x: 139, startPoint y: 115, endPoint x: 10, endPoint y: 117, distance: 129.0
click at [10, 117] on div "0 Dāvanas 123 mP 0 xp Emīls Miķelsons Sākums Aktuāli Kā mācīties eSKOLĀ Kontakt…" at bounding box center [334, 79] width 669 height 159
click at [245, 154] on div "Ieskaites Kultūra un māksla (vizuālā māksla) 10.b2 klases diagnostikas darbs ku…" at bounding box center [265, 93] width 474 height 132
click at [272, 162] on body "0 Dāvanas 123 mP 0 xp Emīls Miķelsons Sākums Aktuāli Kā mācīties eSKOLĀ Kontakt…" at bounding box center [334, 160] width 669 height 320
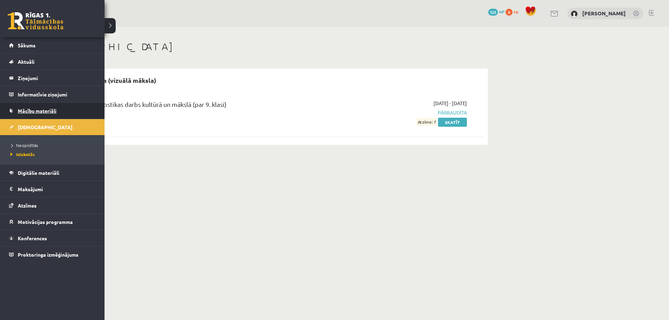
click at [43, 109] on span "Mācību materiāli" at bounding box center [37, 111] width 39 height 6
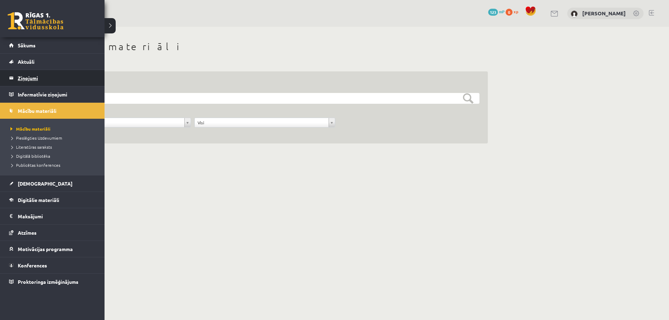
click at [27, 77] on legend "Ziņojumi 0" at bounding box center [57, 78] width 78 height 16
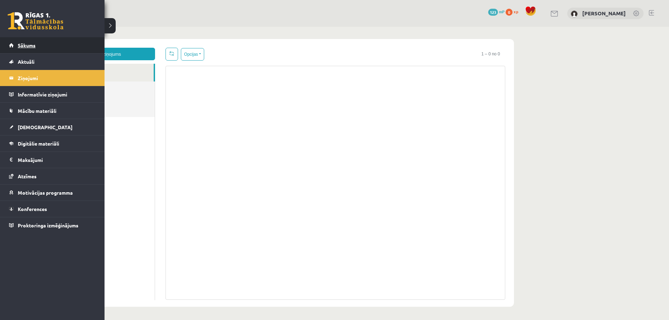
click at [23, 47] on span "Sākums" at bounding box center [27, 45] width 18 height 6
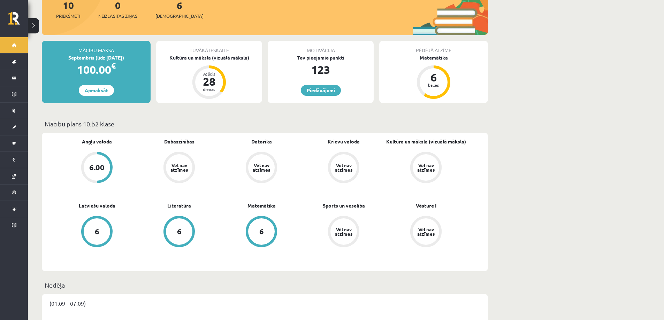
scroll to position [70, 0]
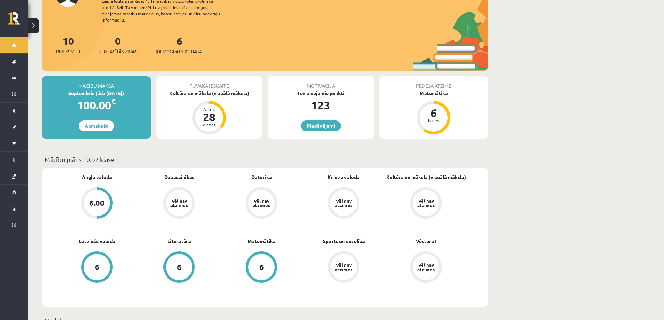
drag, startPoint x: 244, startPoint y: 176, endPoint x: 282, endPoint y: 180, distance: 38.9
click at [295, 178] on div "Datorika Vēl nav atzīmes" at bounding box center [261, 197] width 82 height 47
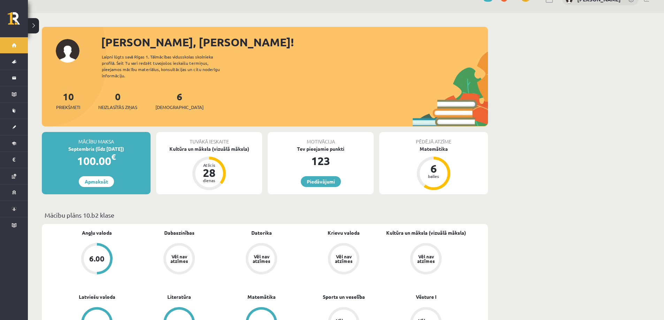
scroll to position [0, 0]
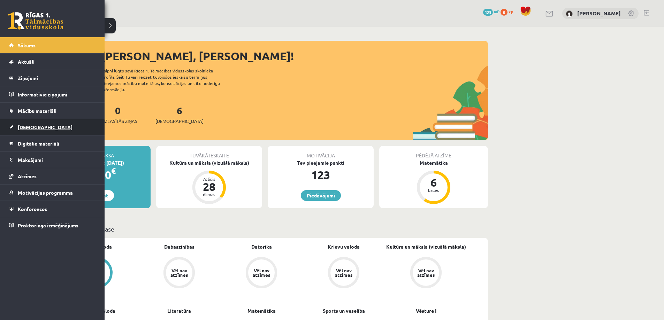
click at [32, 130] on span "[DEMOGRAPHIC_DATA]" at bounding box center [45, 127] width 55 height 6
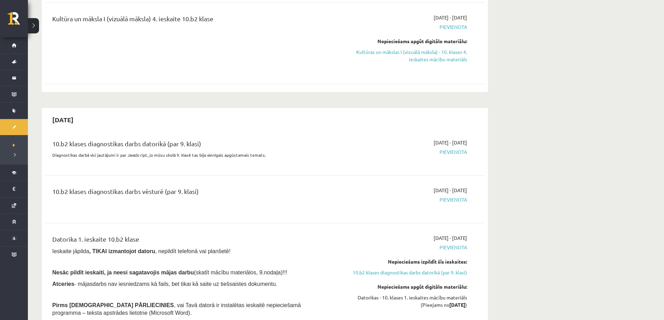
scroll to position [558, 0]
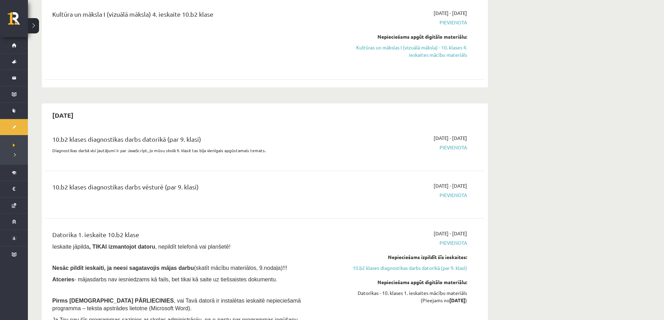
drag, startPoint x: 200, startPoint y: 197, endPoint x: 56, endPoint y: 201, distance: 144.4
click at [56, 195] on div "10.b2 klases diagnostikas darbs vēsturē (par 9. klasi)" at bounding box center [188, 188] width 273 height 13
click at [272, 195] on div "10.b2 klases diagnostikas darbs vēsturē (par 9. klasi)" at bounding box center [188, 188] width 273 height 13
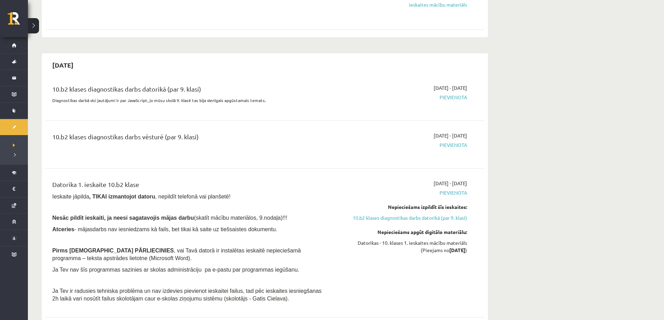
scroll to position [627, 0]
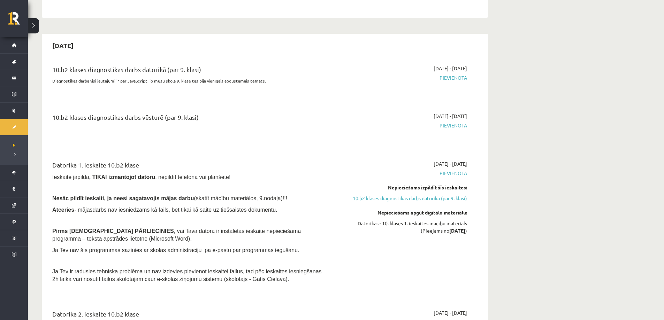
drag, startPoint x: 147, startPoint y: 117, endPoint x: 267, endPoint y: 116, distance: 119.6
click at [267, 116] on div "10.b2 klases diagnostikas darbs vēsturē (par 9. klasi) [DATE] - [DATE] [GEOGRAP…" at bounding box center [264, 125] width 439 height 39
drag, startPoint x: 239, startPoint y: 127, endPoint x: 194, endPoint y: 154, distance: 52.8
click at [239, 125] on div "10.b2 klases diagnostikas darbs vēsturē (par 9. klasi)" at bounding box center [188, 119] width 273 height 13
drag, startPoint x: 53, startPoint y: 165, endPoint x: 56, endPoint y: 162, distance: 3.9
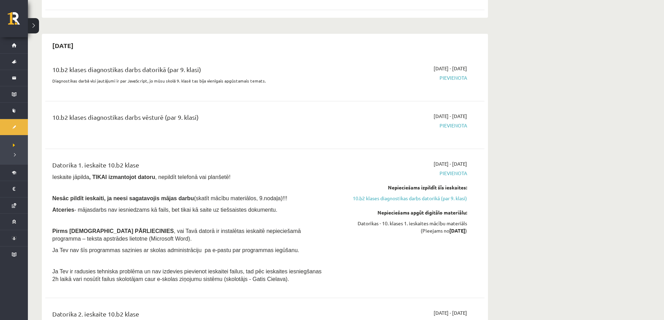
click at [53, 165] on div "Datorika 1. ieskaite 10.b2 klase Ieskaite jāpilda , TIKAI izmantojot datoru , n…" at bounding box center [264, 223] width 439 height 140
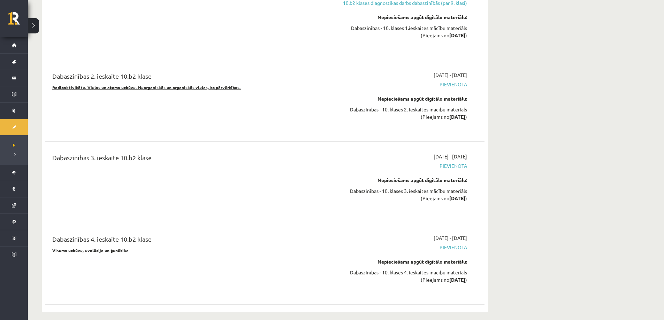
scroll to position [2638, 0]
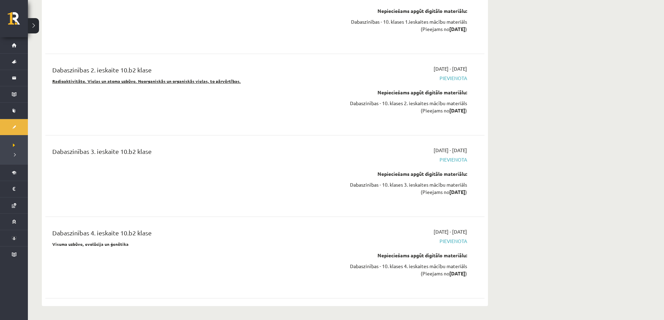
drag, startPoint x: 36, startPoint y: 231, endPoint x: 195, endPoint y: 237, distance: 159.4
click at [210, 203] on div "Dabaszinības 3. ieskaite 10.b2 klase" at bounding box center [188, 176] width 283 height 59
click at [173, 221] on div "Dabaszinības 4. ieskaite 10.b2 klase Visuma uzbūve, evolūcija un ģenētika 2025-…" at bounding box center [264, 257] width 439 height 73
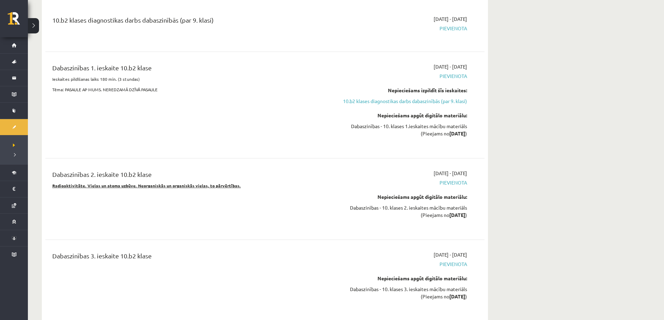
drag, startPoint x: 154, startPoint y: 250, endPoint x: 34, endPoint y: 271, distance: 122.5
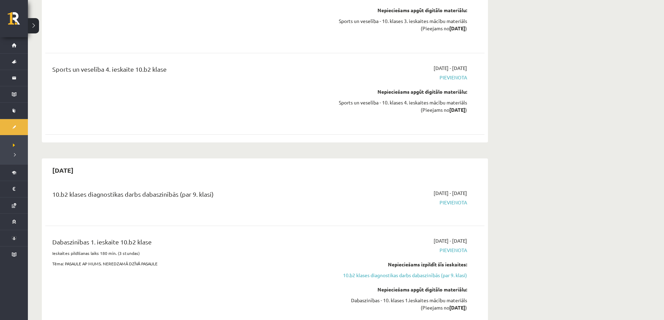
scroll to position [2290, 0]
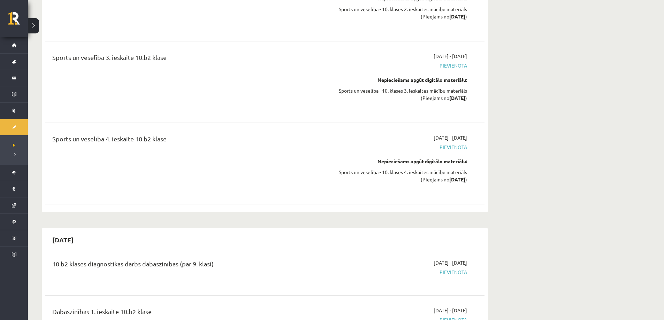
drag, startPoint x: 149, startPoint y: 137, endPoint x: 58, endPoint y: 139, distance: 91.0
click at [58, 139] on div "Sports un veselība 4. ieskaite 10.b2 klase" at bounding box center [188, 140] width 273 height 13
drag, startPoint x: 131, startPoint y: 172, endPoint x: 131, endPoint y: 166, distance: 6.6
click at [132, 172] on div "Sports un veselība 4. ieskaite 10.b2 klase" at bounding box center [188, 163] width 283 height 59
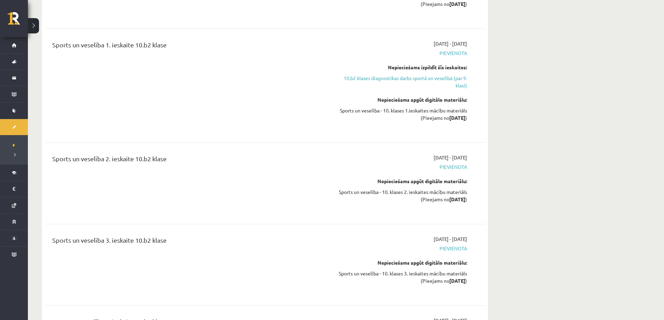
scroll to position [2081, 0]
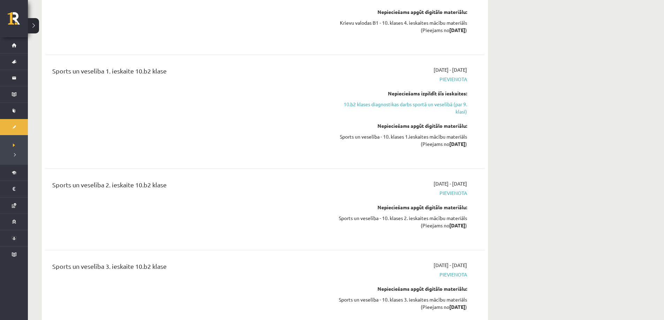
drag, startPoint x: 170, startPoint y: 177, endPoint x: 40, endPoint y: 191, distance: 130.4
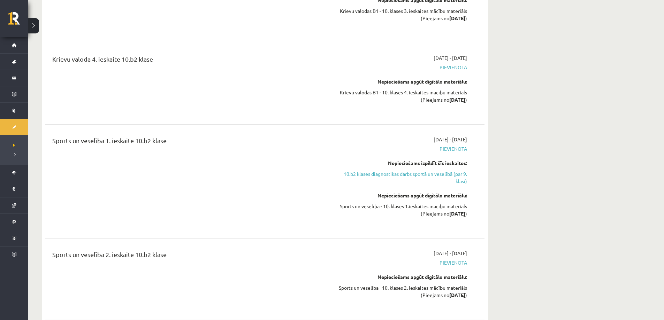
drag, startPoint x: 161, startPoint y: 140, endPoint x: 28, endPoint y: 154, distance: 134.3
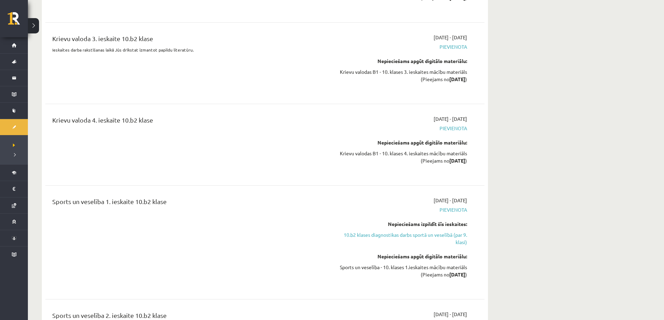
scroll to position [1941, 0]
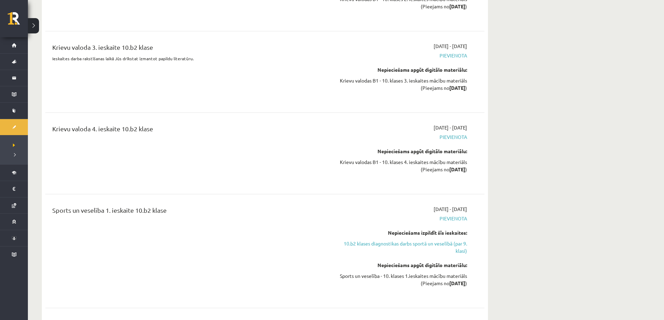
drag, startPoint x: 162, startPoint y: 128, endPoint x: 94, endPoint y: 168, distance: 78.7
click at [52, 132] on div "Krievu valoda 4. ieskaite 10.b2 klase" at bounding box center [188, 130] width 273 height 13
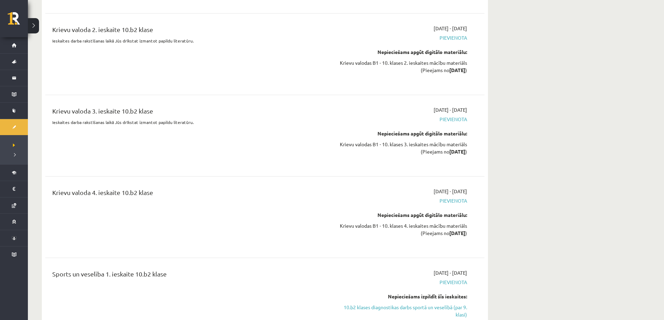
scroll to position [1871, 0]
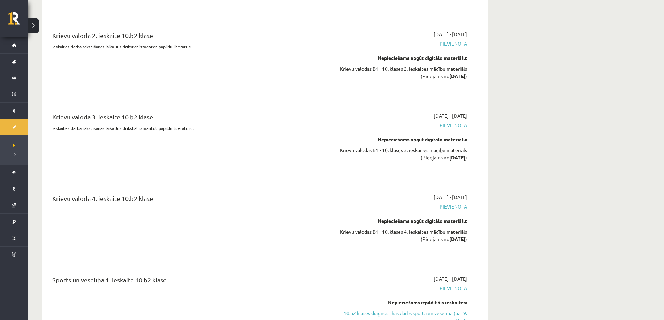
drag, startPoint x: 170, startPoint y: 111, endPoint x: 61, endPoint y: 132, distance: 111.2
click at [46, 123] on div "Krievu valoda 3. ieskaite 10.b2 klase Ieskaites darba rakstīšanas laikā Jūs drī…" at bounding box center [264, 141] width 439 height 73
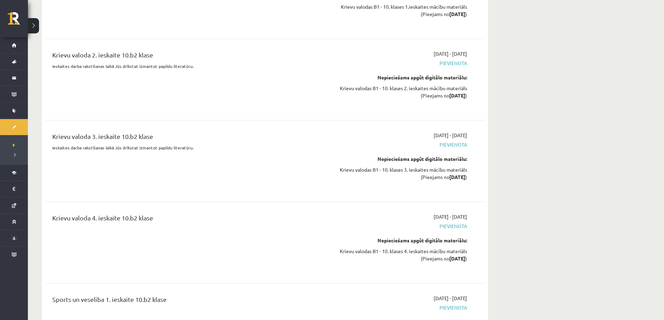
scroll to position [1767, 0]
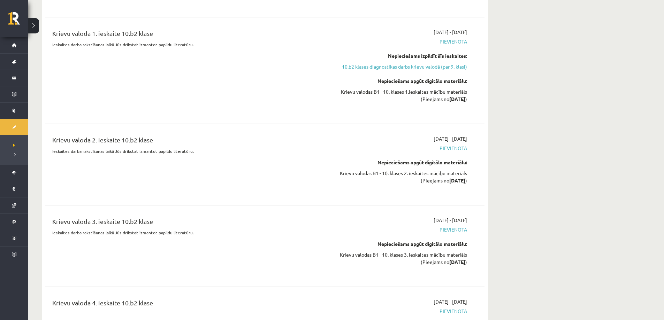
drag, startPoint x: 221, startPoint y: 160, endPoint x: 175, endPoint y: 143, distance: 49.1
click at [220, 160] on p at bounding box center [188, 162] width 273 height 6
drag, startPoint x: 158, startPoint y: 136, endPoint x: 47, endPoint y: 151, distance: 112.5
click at [44, 148] on div "2025-11-30 10.b2 klases diagnostikas darbs krievu valodā (par 9. klasi) 2025-11…" at bounding box center [265, 318] width 446 height 833
click at [173, 174] on p at bounding box center [188, 172] width 273 height 6
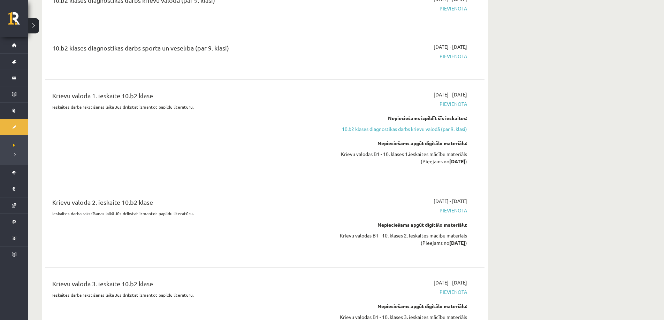
scroll to position [1697, 0]
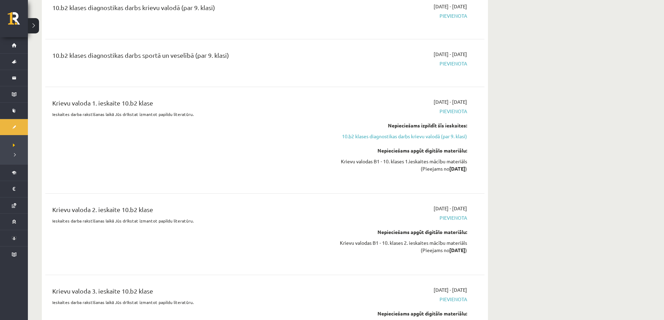
drag, startPoint x: 144, startPoint y: 99, endPoint x: 45, endPoint y: 107, distance: 100.0
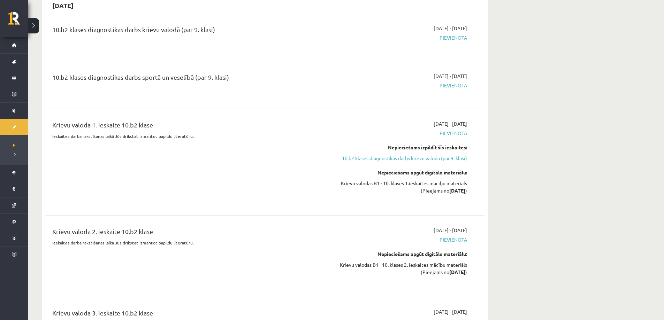
scroll to position [1593, 0]
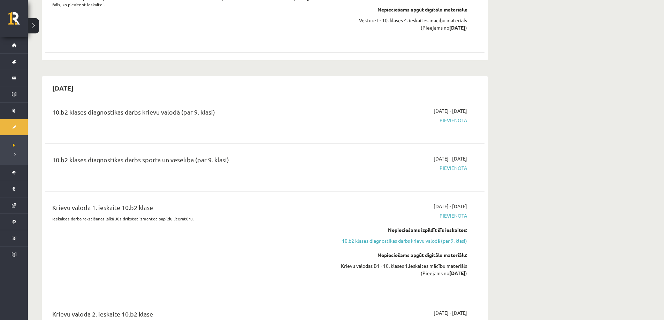
drag, startPoint x: 230, startPoint y: 160, endPoint x: 55, endPoint y: 185, distance: 176.4
click at [55, 185] on div "10.b2 klases diagnostikas darbs sportā un veselībā (par 9. klasi) 2025-11-01 - …" at bounding box center [264, 167] width 439 height 39
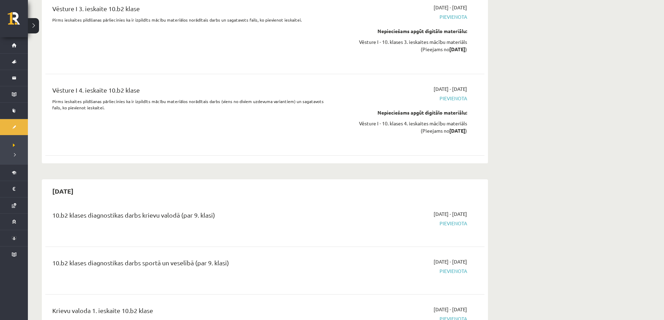
scroll to position [1488, 0]
drag, startPoint x: 203, startPoint y: 218, endPoint x: 69, endPoint y: 219, distance: 133.9
click at [69, 219] on div "10.b2 klases diagnostikas darbs krievu valodā (par 9. klasi)" at bounding box center [188, 218] width 273 height 13
click at [158, 145] on div "Vēsture I 4. ieskaite 10.b2 klase Pirms ieskaites pildīšanas pārliecinies ka ir…" at bounding box center [188, 116] width 283 height 59
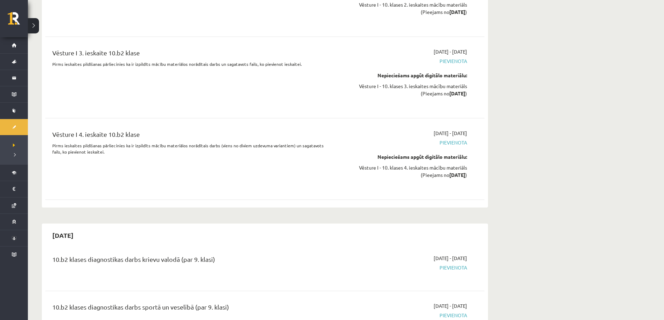
scroll to position [1418, 0]
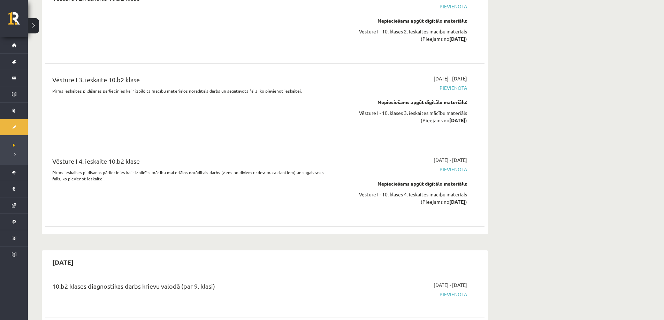
drag, startPoint x: 117, startPoint y: 166, endPoint x: 55, endPoint y: 159, distance: 62.4
click at [55, 159] on div "Vēsture I 4. ieskaite 10.b2 klase" at bounding box center [188, 163] width 273 height 13
click at [174, 185] on div "Vēsture I 4. ieskaite 10.b2 klase Pirms ieskaites pildīšanas pārliecinies ka ir…" at bounding box center [188, 186] width 283 height 59
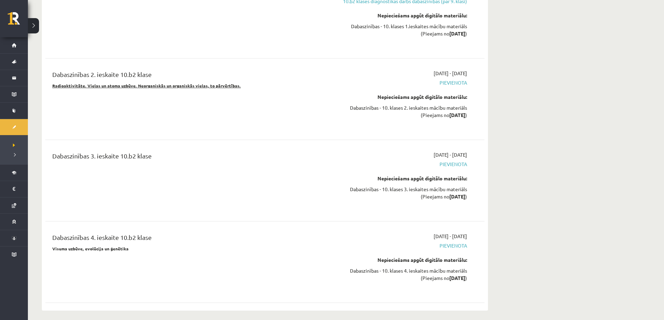
scroll to position [2638, 0]
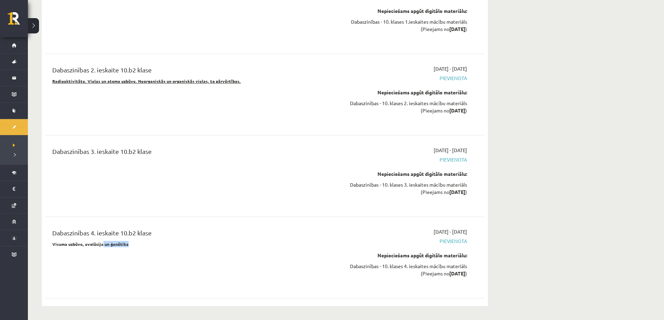
drag, startPoint x: 131, startPoint y: 245, endPoint x: 139, endPoint y: 249, distance: 9.2
click at [109, 253] on div "Dabaszinības 4. ieskaite 10.b2 klase Visuma uzbūve, evolūcija un ģenētika" at bounding box center [188, 257] width 283 height 59
click at [253, 240] on div "Dabaszinības 4. ieskaite 10.b2 klase" at bounding box center [188, 234] width 273 height 13
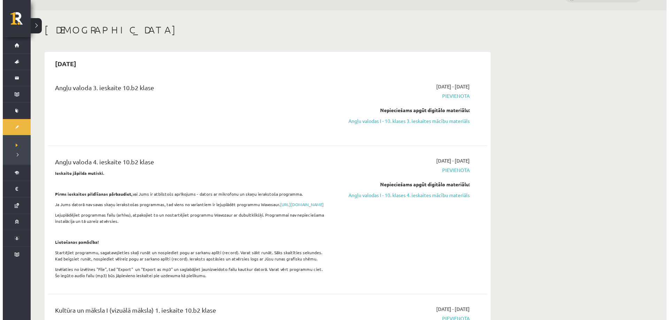
scroll to position [0, 0]
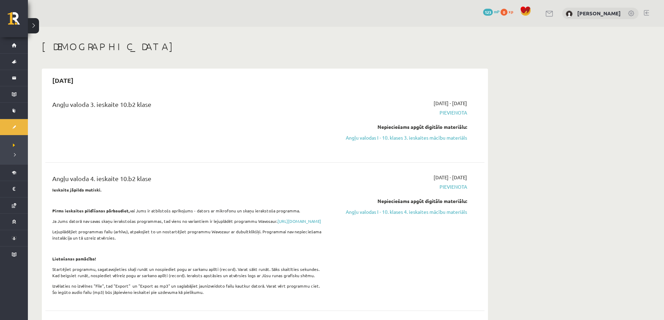
drag, startPoint x: 131, startPoint y: 109, endPoint x: 51, endPoint y: 119, distance: 81.4
click at [49, 118] on div "Angļu valoda 3. ieskaite 10.b2 klase" at bounding box center [188, 126] width 283 height 52
click at [370, 137] on link "Angļu valodas I - 10. klases 3. ieskaites mācību materiāls" at bounding box center [401, 137] width 131 height 7
drag, startPoint x: 578, startPoint y: 67, endPoint x: 385, endPoint y: 97, distance: 194.7
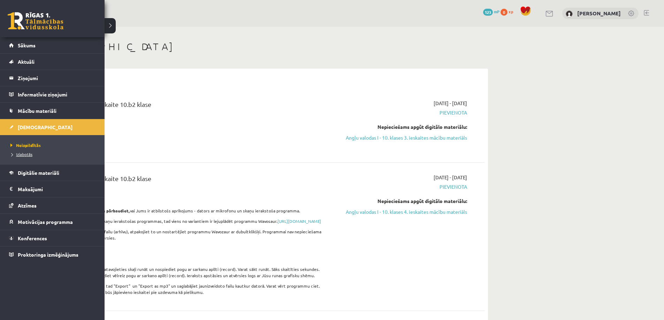
click at [22, 157] on link "Izlabotās" at bounding box center [53, 154] width 89 height 6
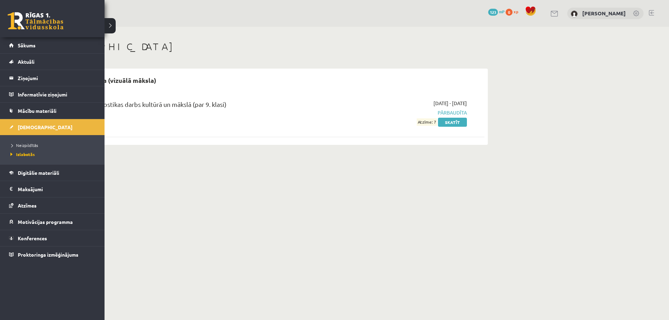
click at [16, 18] on link at bounding box center [36, 20] width 56 height 17
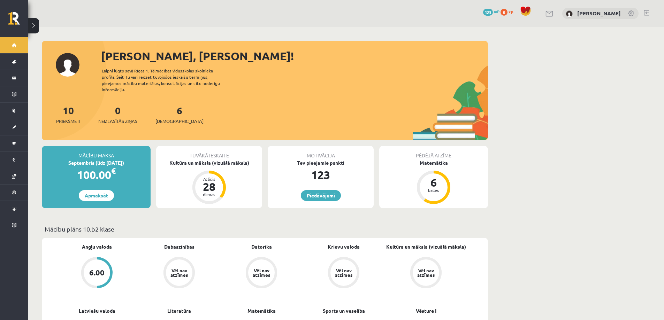
click at [31, 22] on button at bounding box center [33, 25] width 11 height 15
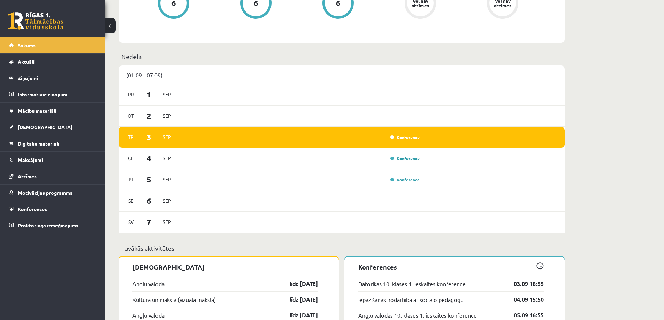
scroll to position [314, 0]
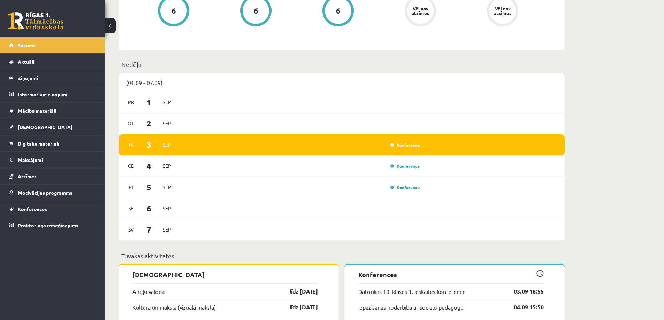
click at [396, 143] on div "Konference" at bounding box center [404, 145] width 35 height 7
click at [401, 145] on link "Konference" at bounding box center [404, 145] width 29 height 6
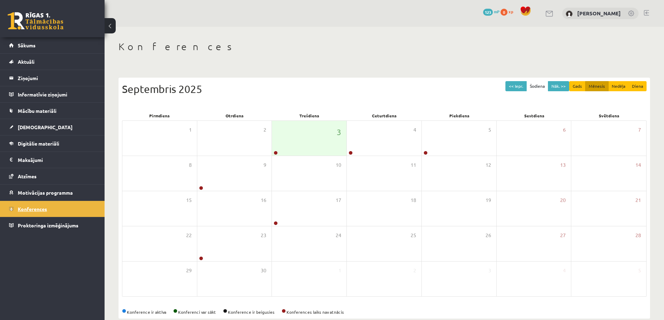
click at [30, 211] on span "Konferences" at bounding box center [32, 209] width 29 height 6
drag, startPoint x: 344, startPoint y: 134, endPoint x: 340, endPoint y: 134, distance: 4.2
click at [340, 134] on div "3" at bounding box center [309, 138] width 75 height 35
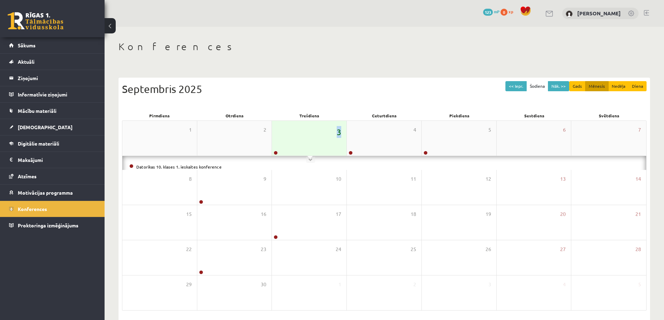
click at [340, 134] on span "3" at bounding box center [339, 132] width 5 height 12
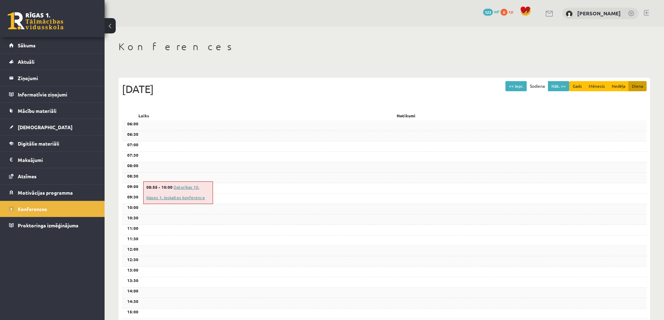
click at [187, 187] on link "Datorikas 10. klases 1. ieskaites konference" at bounding box center [175, 192] width 59 height 16
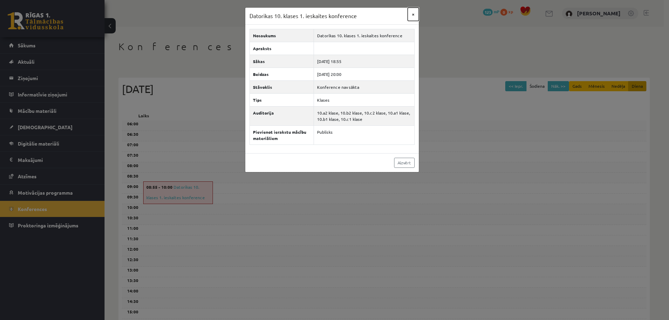
click at [412, 15] on button "×" at bounding box center [413, 14] width 11 height 13
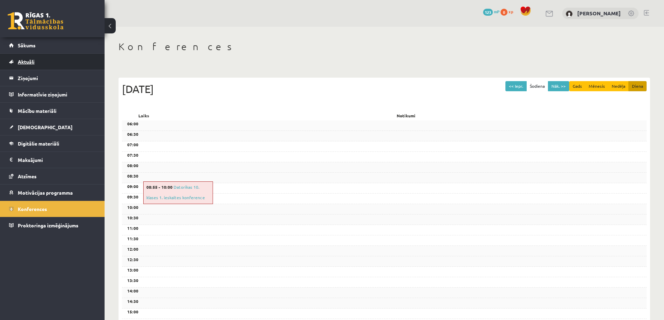
click at [28, 60] on span "Aktuāli" at bounding box center [26, 62] width 17 height 6
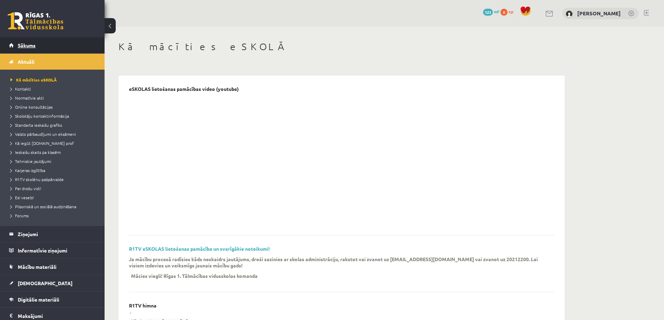
click at [23, 43] on span "Sākums" at bounding box center [27, 45] width 18 height 6
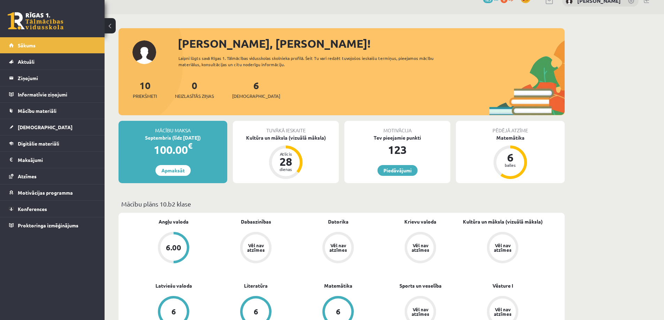
scroll to position [70, 0]
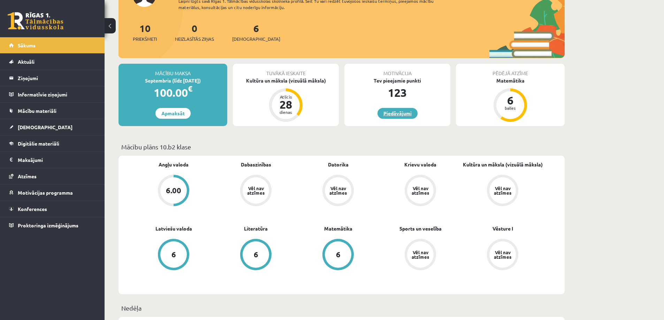
click at [400, 113] on link "Piedāvājumi" at bounding box center [397, 113] width 40 height 11
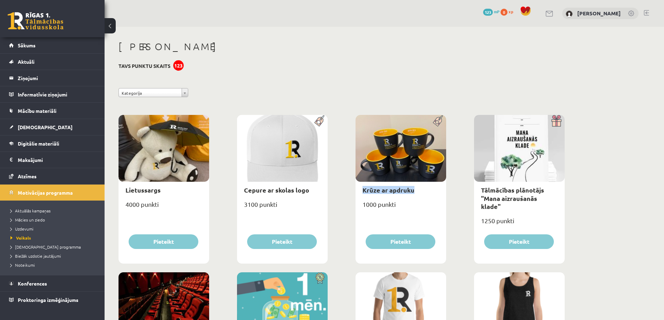
drag, startPoint x: 353, startPoint y: 191, endPoint x: 435, endPoint y: 191, distance: 81.9
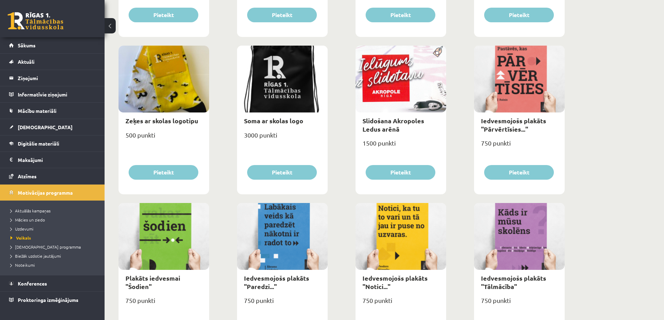
scroll to position [523, 0]
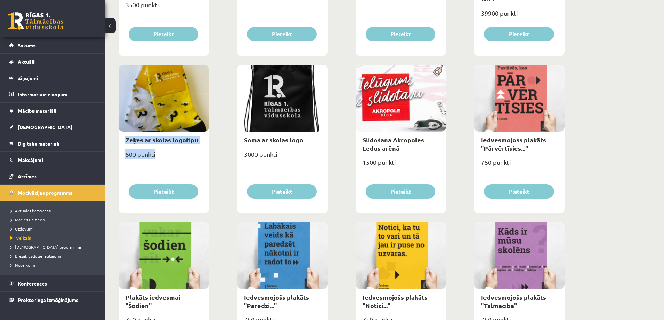
drag, startPoint x: 180, startPoint y: 151, endPoint x: 204, endPoint y: 150, distance: 23.7
click at [204, 150] on div "Lietussargs 4000 punkti [GEOGRAPHIC_DATA] Cepure ar skolas logo 3100 punkti [GE…" at bounding box center [342, 62] width 450 height 945
click at [219, 167] on div "Lietussargs 4000 punkti Pieteikt Cepure ar skolas logo 3100 punkti Pieteikt Krū…" at bounding box center [342, 62] width 450 height 945
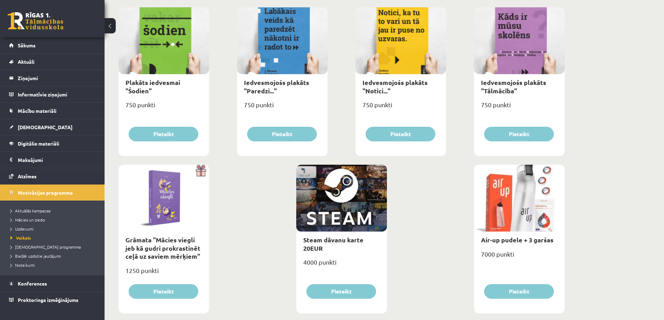
scroll to position [750, 0]
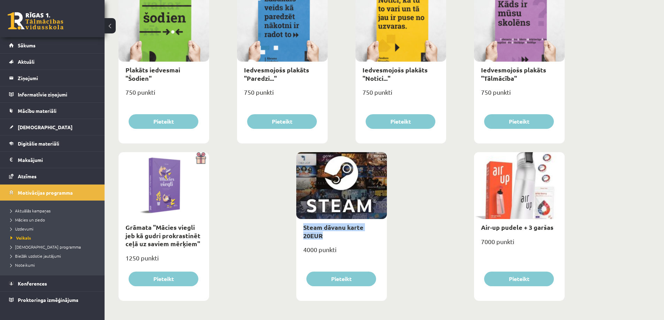
drag, startPoint x: 300, startPoint y: 225, endPoint x: 341, endPoint y: 241, distance: 43.5
click at [379, 236] on div "Steam dāvanu karte 20EUR" at bounding box center [341, 231] width 91 height 25
drag, startPoint x: 292, startPoint y: 246, endPoint x: 356, endPoint y: 249, distance: 64.2
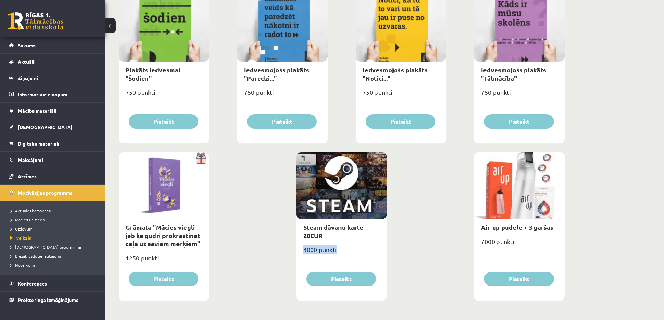
drag, startPoint x: 331, startPoint y: 246, endPoint x: 367, endPoint y: 249, distance: 35.7
click at [363, 251] on div "4000 punkti" at bounding box center [341, 252] width 91 height 17
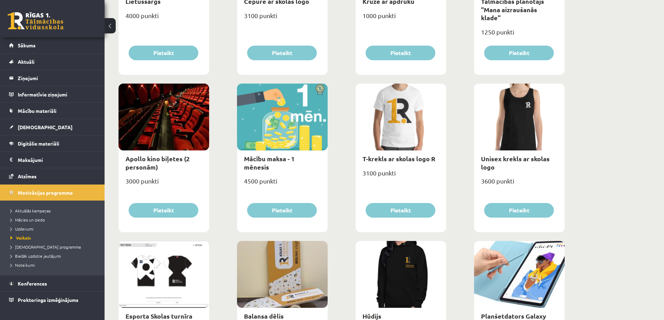
scroll to position [193, 0]
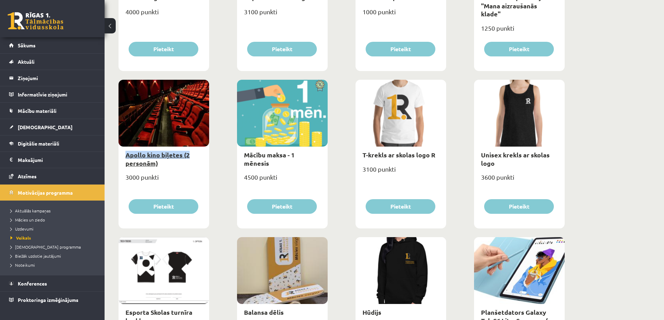
drag, startPoint x: 191, startPoint y: 154, endPoint x: 131, endPoint y: 155, distance: 59.6
click at [127, 157] on div "Apollo kino biļetes (2 personām)" at bounding box center [164, 159] width 91 height 25
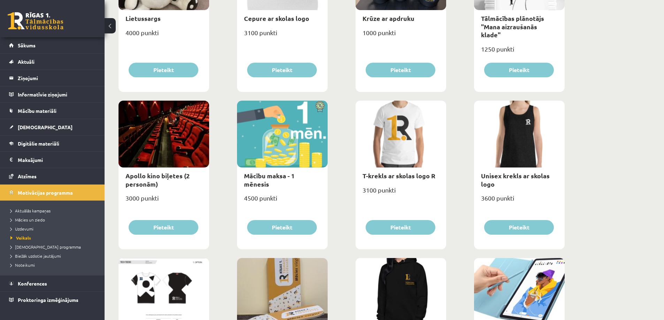
scroll to position [88, 0]
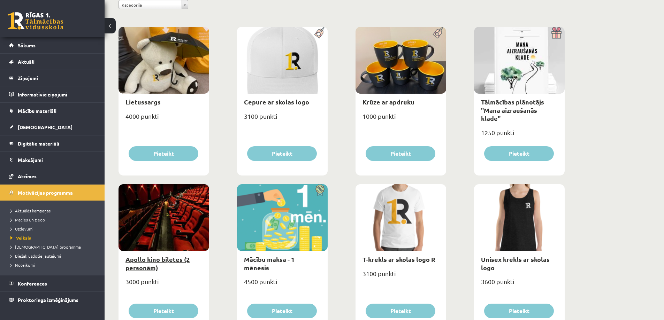
click at [159, 259] on link "Apollo kino biļetes (2 personām)" at bounding box center [157, 263] width 64 height 16
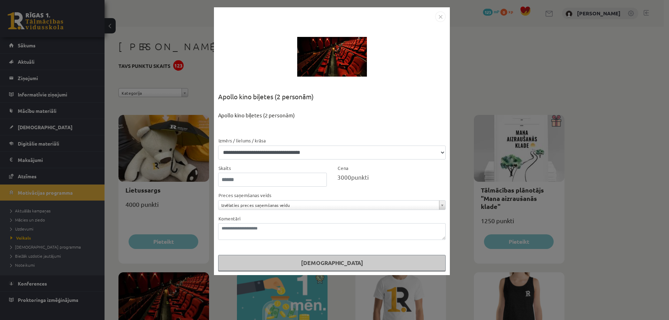
click at [442, 15] on img "Close" at bounding box center [440, 17] width 10 height 10
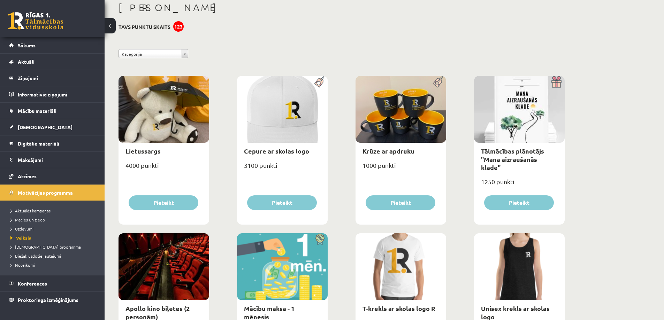
scroll to position [35, 0]
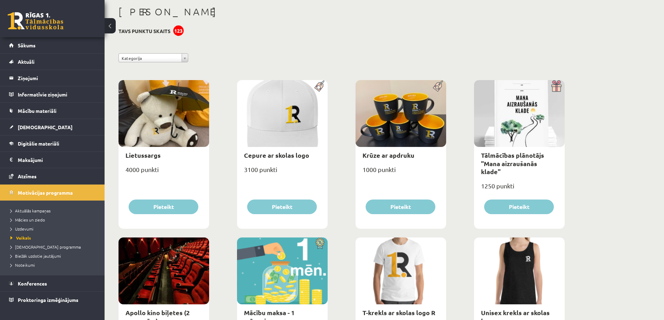
drag, startPoint x: 180, startPoint y: 31, endPoint x: 210, endPoint y: 31, distance: 30.0
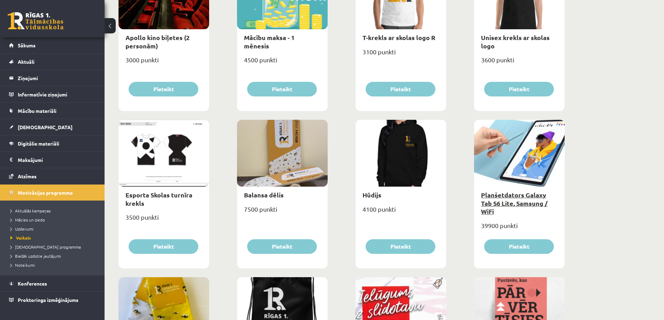
scroll to position [314, 0]
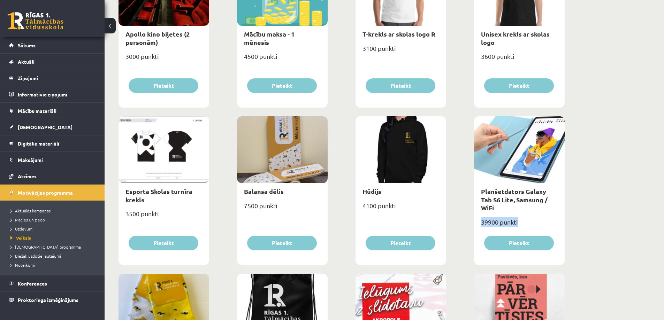
drag, startPoint x: 478, startPoint y: 213, endPoint x: 557, endPoint y: 211, distance: 78.4
click at [555, 216] on div "39900 punkti" at bounding box center [519, 224] width 91 height 17
drag, startPoint x: 623, startPoint y: 182, endPoint x: 610, endPoint y: 183, distance: 12.9
click at [623, 182] on div "**********" at bounding box center [384, 235] width 559 height 1044
click at [167, 155] on div at bounding box center [164, 149] width 91 height 67
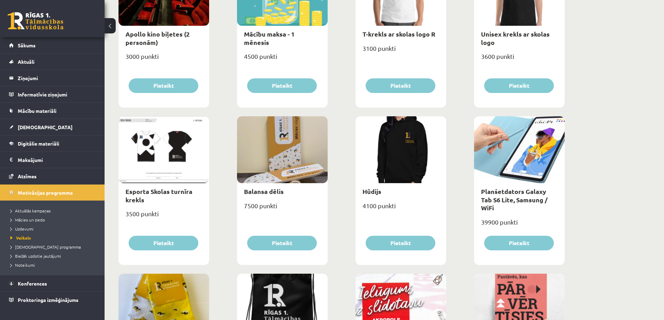
click at [159, 152] on div at bounding box center [164, 149] width 91 height 67
click at [174, 147] on div at bounding box center [164, 149] width 91 height 67
drag, startPoint x: 170, startPoint y: 153, endPoint x: 150, endPoint y: 201, distance: 52.6
click at [168, 159] on div at bounding box center [164, 149] width 91 height 67
click at [161, 195] on link "Esporta Skolas turnīra krekls" at bounding box center [158, 196] width 67 height 16
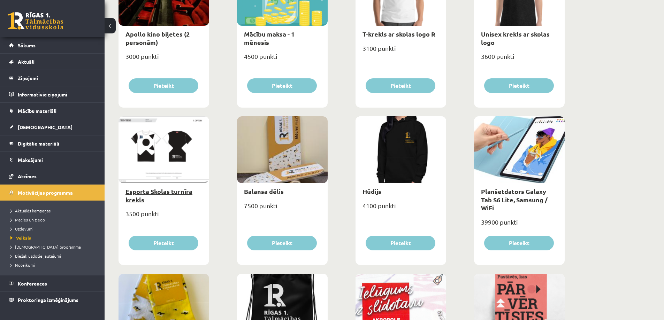
select select "*"
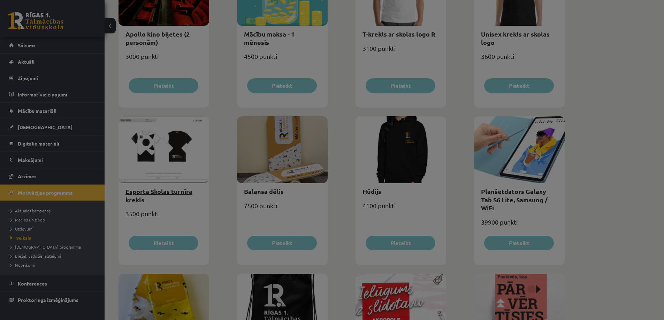
scroll to position [0, 0]
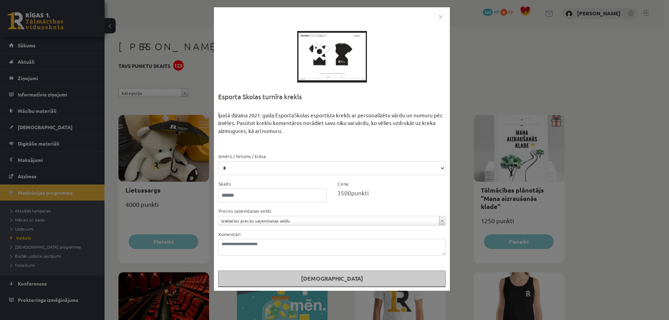
click at [326, 54] on div at bounding box center [332, 57] width 70 height 70
click at [441, 16] on img "Close" at bounding box center [440, 17] width 10 height 10
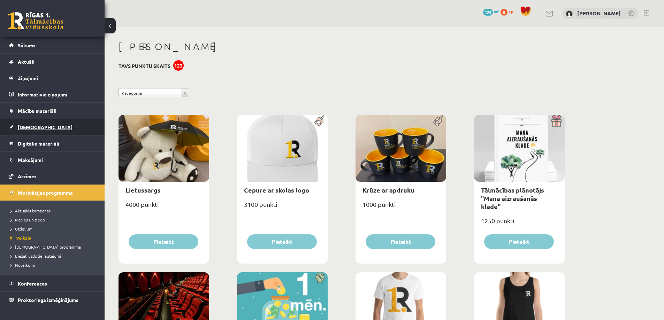
click at [36, 127] on span "[DEMOGRAPHIC_DATA]" at bounding box center [45, 127] width 55 height 6
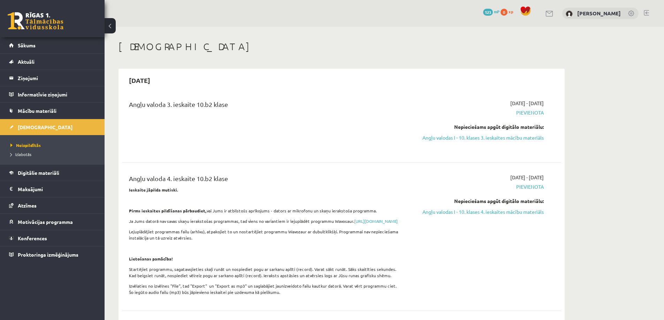
click at [523, 114] on span "Pievienota" at bounding box center [477, 112] width 131 height 7
click at [476, 136] on link "Angļu valodas I - 10. klases 3. ieskaites mācību materiāls" at bounding box center [477, 137] width 131 height 7
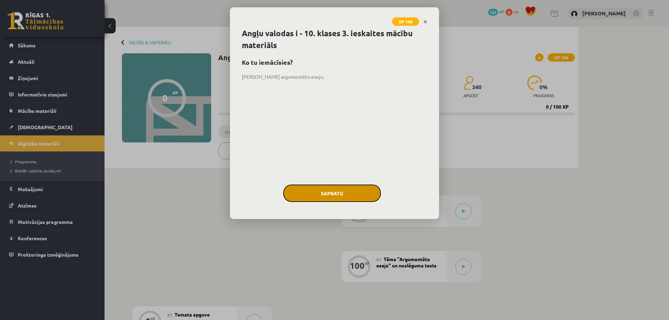
click at [330, 186] on button "Sapratu" at bounding box center [332, 193] width 98 height 17
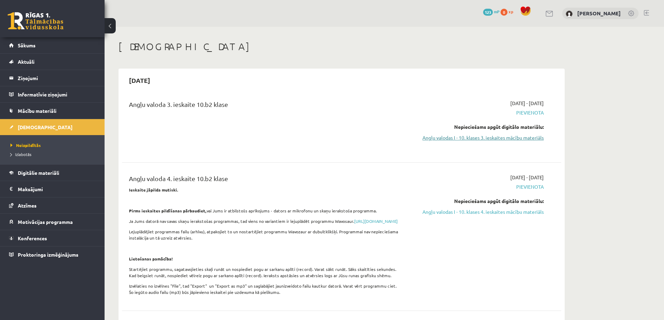
click at [480, 138] on link "Angļu valodas I - 10. klases 3. ieskaites mācību materiāls" at bounding box center [477, 137] width 131 height 7
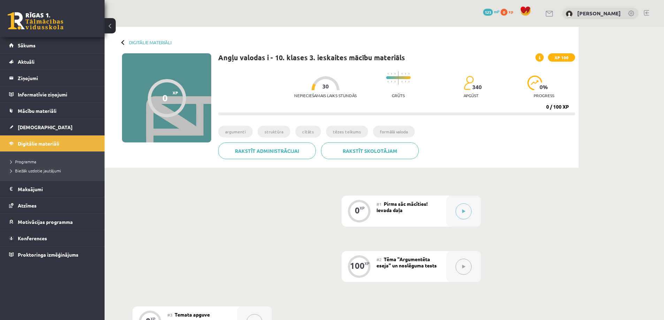
click at [314, 82] on div at bounding box center [326, 83] width 28 height 14
drag, startPoint x: 297, startPoint y: 88, endPoint x: 318, endPoint y: 86, distance: 20.6
click at [318, 86] on div "Nepieciešamais laiks stundās 30 Grūts 340 apgūst 0 % progress 0 / 100 XP" at bounding box center [396, 92] width 357 height 48
click at [322, 86] on span "30" at bounding box center [325, 86] width 6 height 6
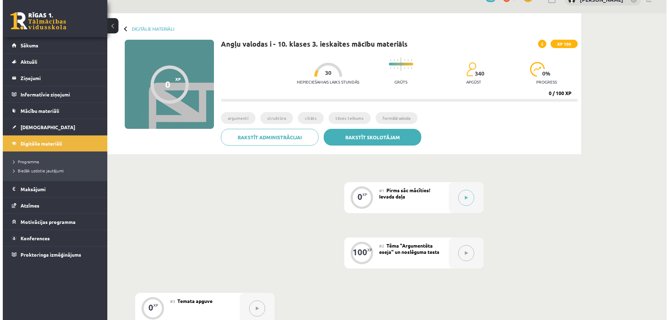
scroll to position [70, 0]
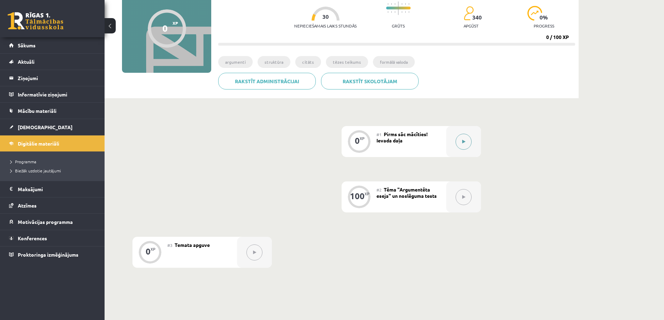
click at [466, 139] on button at bounding box center [464, 142] width 16 height 16
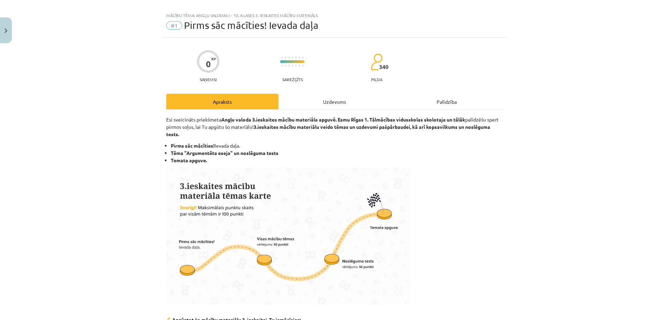
scroll to position [0, 0]
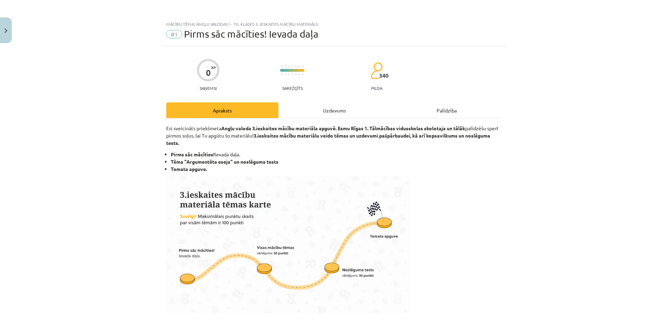
click at [331, 110] on div "Uzdevums" at bounding box center [335, 110] width 112 height 16
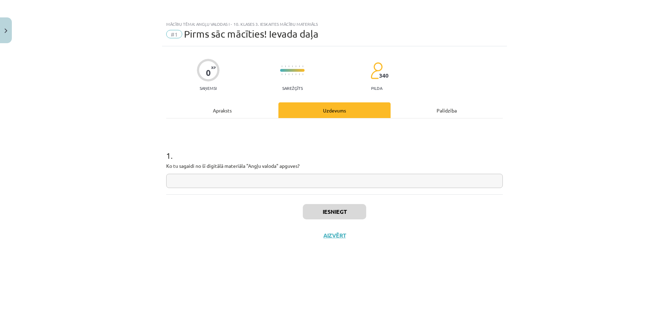
click at [438, 108] on div "Palīdzība" at bounding box center [447, 110] width 112 height 16
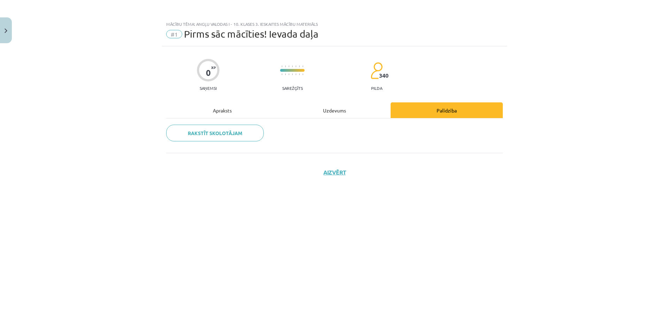
click at [227, 111] on div "Apraksts" at bounding box center [222, 110] width 112 height 16
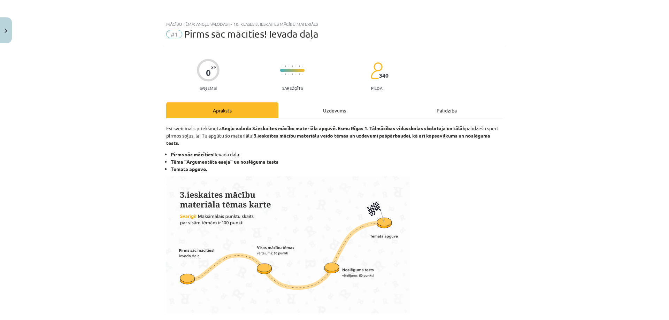
click at [294, 78] on div at bounding box center [292, 71] width 24 height 23
click at [307, 113] on div "Uzdevums" at bounding box center [335, 110] width 112 height 16
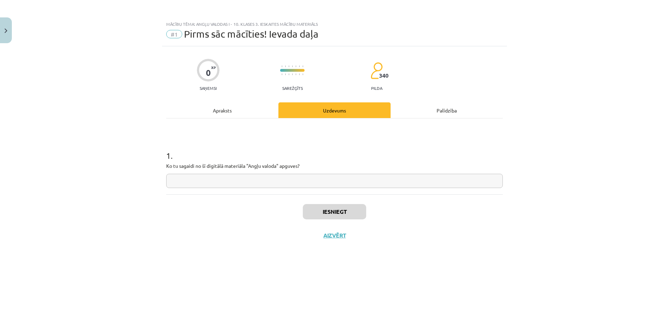
click at [235, 108] on div "Apraksts" at bounding box center [222, 110] width 112 height 16
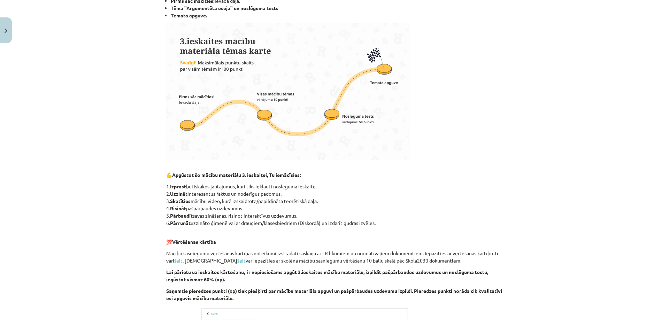
scroll to position [209, 0]
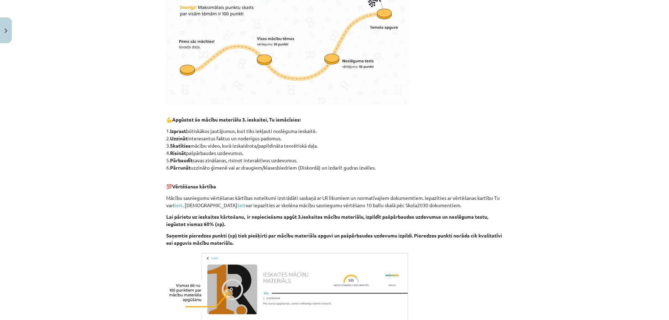
drag, startPoint x: 199, startPoint y: 160, endPoint x: 396, endPoint y: 166, distance: 197.7
click at [396, 166] on p "1. Izprast būtiskākos jautājumus, kuri tiks iekļauti noslēguma ieskaitē. 2. Uzz…" at bounding box center [334, 150] width 337 height 44
click at [298, 171] on p "1. Izprast būtiskākos jautājumus, kuri tiks iekļauti noslēguma ieskaitē. 2. Uzz…" at bounding box center [334, 150] width 337 height 44
drag, startPoint x: 308, startPoint y: 165, endPoint x: 311, endPoint y: 170, distance: 6.1
click at [319, 167] on p "1. Izprast būtiskākos jautājumus, kuri tiks iekļauti noslēguma ieskaitē. 2. Uzz…" at bounding box center [334, 150] width 337 height 44
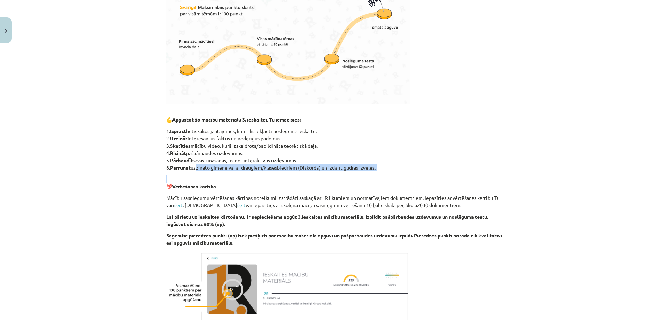
drag, startPoint x: 193, startPoint y: 170, endPoint x: 222, endPoint y: 172, distance: 29.3
click at [215, 171] on div "Esi sveicināts priekšmeta Angļu valoda 3.ieskaites mācību materiāla apguvē. Es…" at bounding box center [334, 127] width 337 height 423
drag, startPoint x: 306, startPoint y: 176, endPoint x: 297, endPoint y: 171, distance: 10.8
click at [305, 176] on p "💯 Vērtēšanas kārtība" at bounding box center [334, 183] width 337 height 15
drag, startPoint x: 410, startPoint y: 158, endPoint x: 389, endPoint y: 168, distance: 23.4
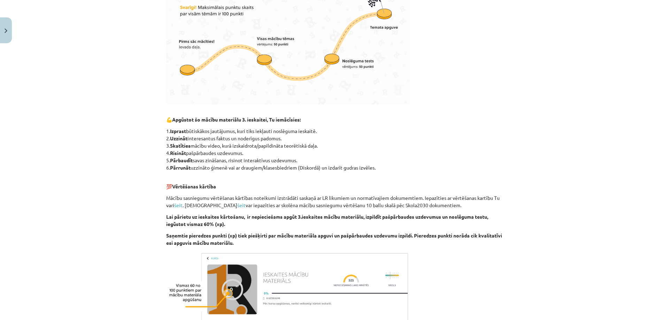
click at [405, 161] on p "1. Izprast būtiskākos jautājumus, kuri tiks iekļauti noslēguma ieskaitē. 2. Uzz…" at bounding box center [334, 150] width 337 height 44
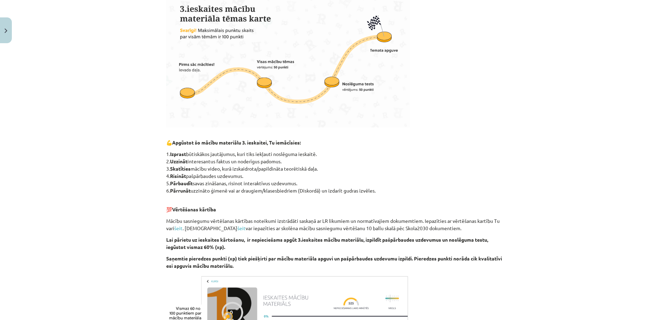
scroll to position [169, 0]
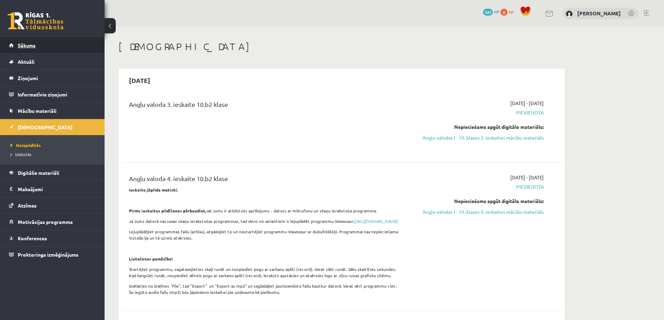
click at [36, 50] on link "Sākums" at bounding box center [52, 45] width 87 height 16
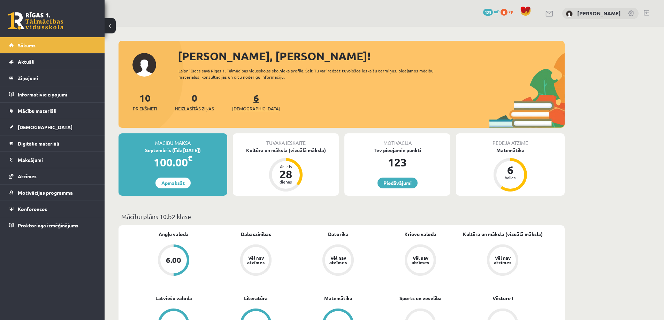
click at [246, 100] on link "6 Ieskaites" at bounding box center [256, 102] width 48 height 21
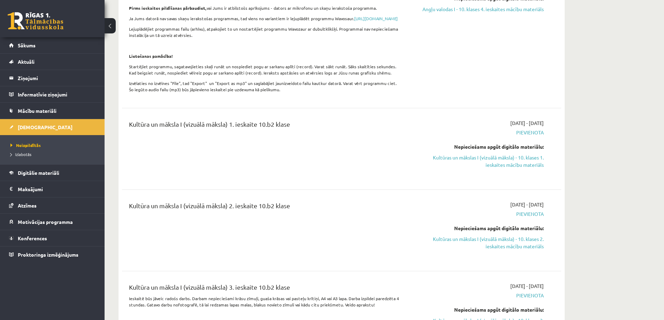
scroll to position [174, 0]
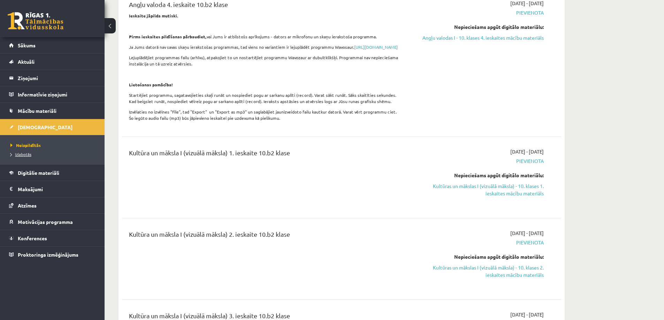
click at [25, 155] on span "Izlabotās" at bounding box center [20, 155] width 21 height 6
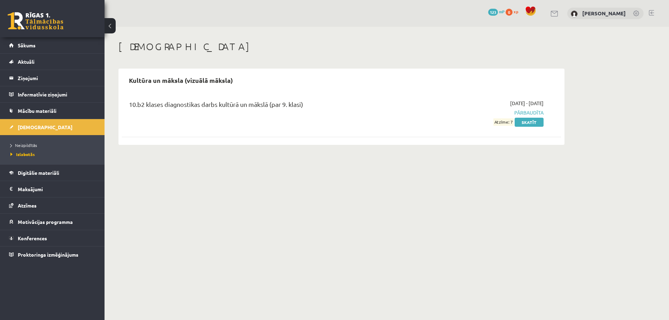
drag, startPoint x: 497, startPoint y: 121, endPoint x: 510, endPoint y: 126, distance: 13.5
click at [517, 124] on div "[DATE] - [DATE] Pārbaudīta Atzīme: 7 Skatīt" at bounding box center [478, 113] width 142 height 26
click at [484, 134] on div "10.b2 klases diagnostikas darbs kultūrā un mākslā (par 9. klasi) [DATE] - [DATE…" at bounding box center [341, 117] width 439 height 49
drag, startPoint x: 546, startPoint y: 94, endPoint x: 555, endPoint y: 133, distance: 40.2
click at [559, 136] on div "10.b2 klases diagnostikas darbs kultūrā un mākslā (par 9. klasi) [DATE] - [DATE…" at bounding box center [341, 117] width 439 height 49
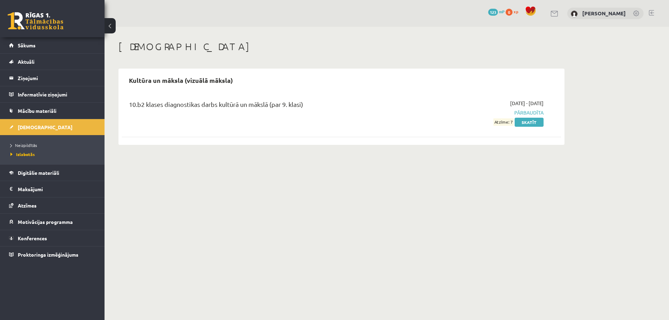
drag, startPoint x: 525, startPoint y: 167, endPoint x: 527, endPoint y: 158, distance: 8.9
click at [526, 162] on body "0 Dāvanas 123 mP 0 xp Emīls Miķelsons Sākums Aktuāli Kā mācīties eSKOLĀ Kontakt…" at bounding box center [334, 160] width 669 height 320
drag, startPoint x: 495, startPoint y: 121, endPoint x: 506, endPoint y: 121, distance: 10.8
click at [508, 121] on div "2025-09-01 - 2025-09-30 Pārbaudīta Atzīme: 7 Skatīt" at bounding box center [478, 113] width 142 height 26
drag, startPoint x: 459, startPoint y: 153, endPoint x: 446, endPoint y: 140, distance: 17.8
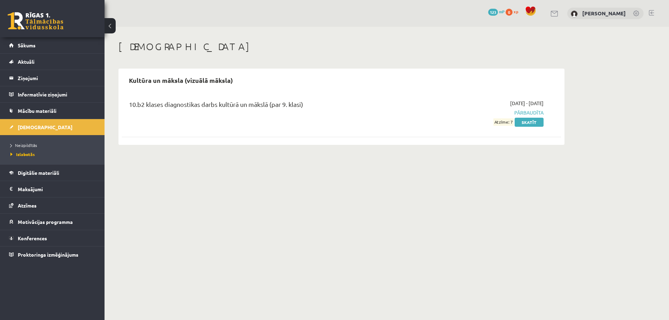
click at [453, 148] on div "Ieskaites Kultūra un māksla (vizuālā māksla) 10.b2 klases diagnostikas darbs ku…" at bounding box center [342, 93] width 474 height 132
click at [28, 46] on span "Sākums" at bounding box center [27, 45] width 18 height 6
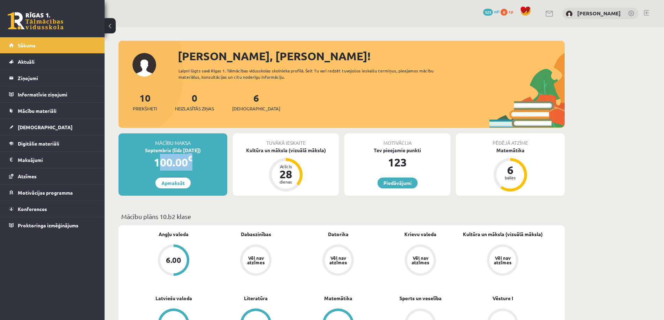
drag, startPoint x: 140, startPoint y: 159, endPoint x: 211, endPoint y: 159, distance: 70.8
click at [211, 159] on div "100.00 €" at bounding box center [173, 162] width 109 height 17
click at [213, 164] on div "100.00 €" at bounding box center [173, 162] width 109 height 17
drag, startPoint x: 145, startPoint y: 165, endPoint x: 144, endPoint y: 160, distance: 4.4
click at [140, 163] on div "100.00 €" at bounding box center [173, 162] width 109 height 17
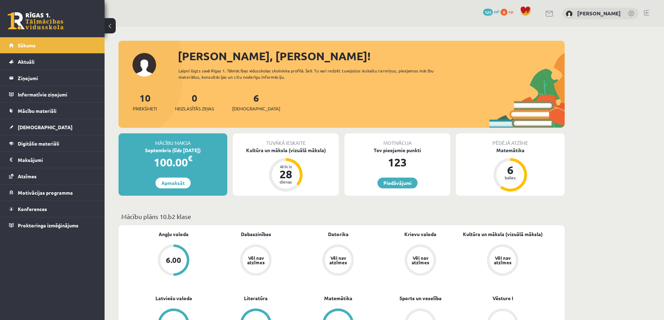
click at [330, 167] on div "Tuvākā ieskaite Kultūra un māksla (vizuālā māksla) Atlicis 28 dienas" at bounding box center [286, 165] width 106 height 62
drag, startPoint x: 214, startPoint y: 59, endPoint x: 267, endPoint y: 58, distance: 53.3
click at [248, 57] on div "Sveiks, Emīls!" at bounding box center [371, 56] width 387 height 17
click at [149, 107] on span "Priekšmeti" at bounding box center [145, 108] width 24 height 7
click at [277, 105] on div "10 Priekšmeti 0 Neizlasītās ziņas 6 Ieskaites" at bounding box center [342, 109] width 446 height 37
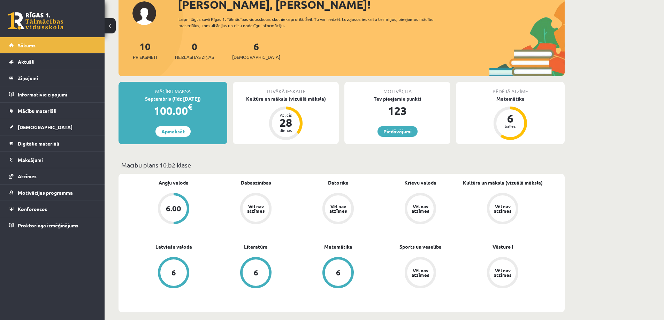
scroll to position [35, 0]
